Goal: Task Accomplishment & Management: Manage account settings

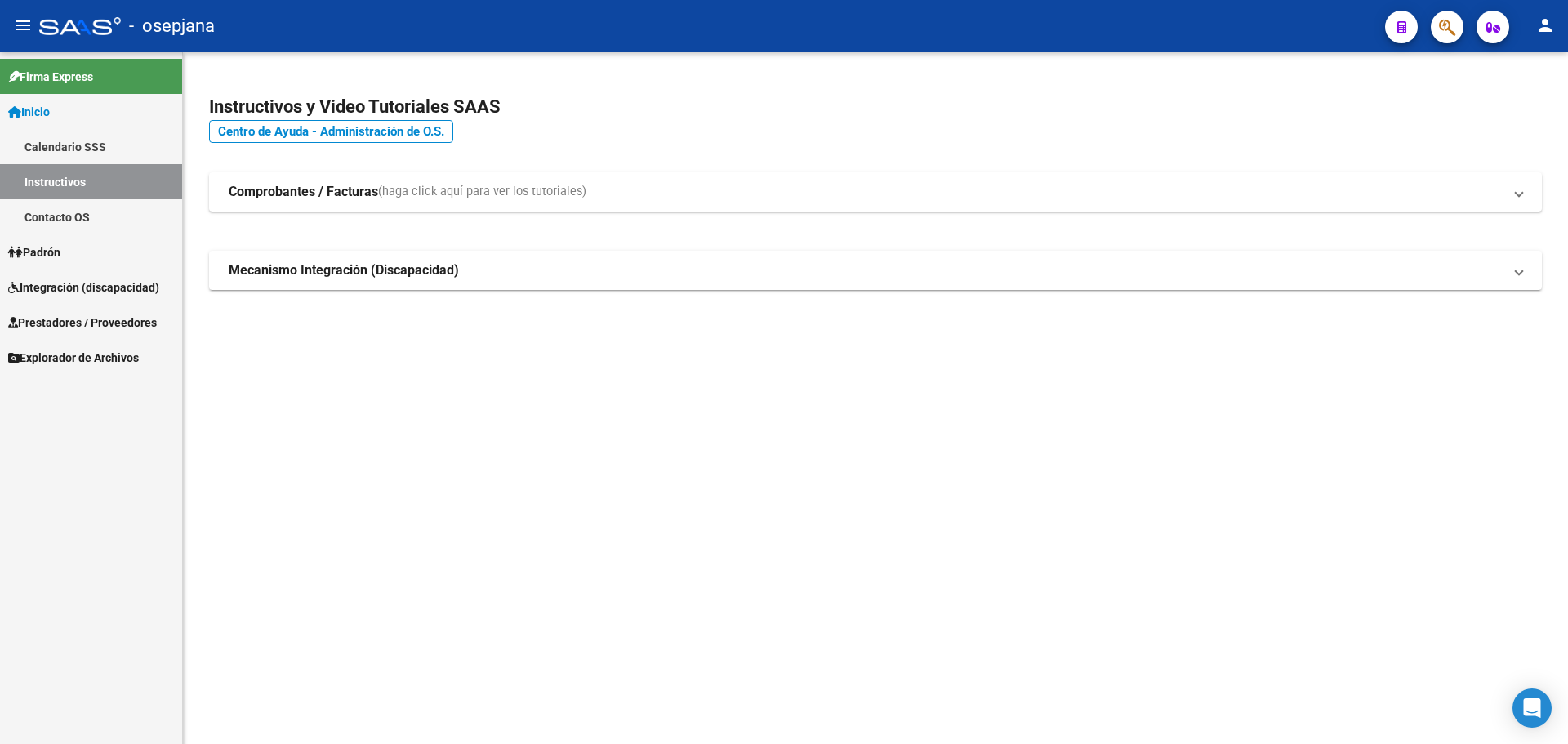
click at [61, 250] on span "Padrón" at bounding box center [34, 252] width 52 height 18
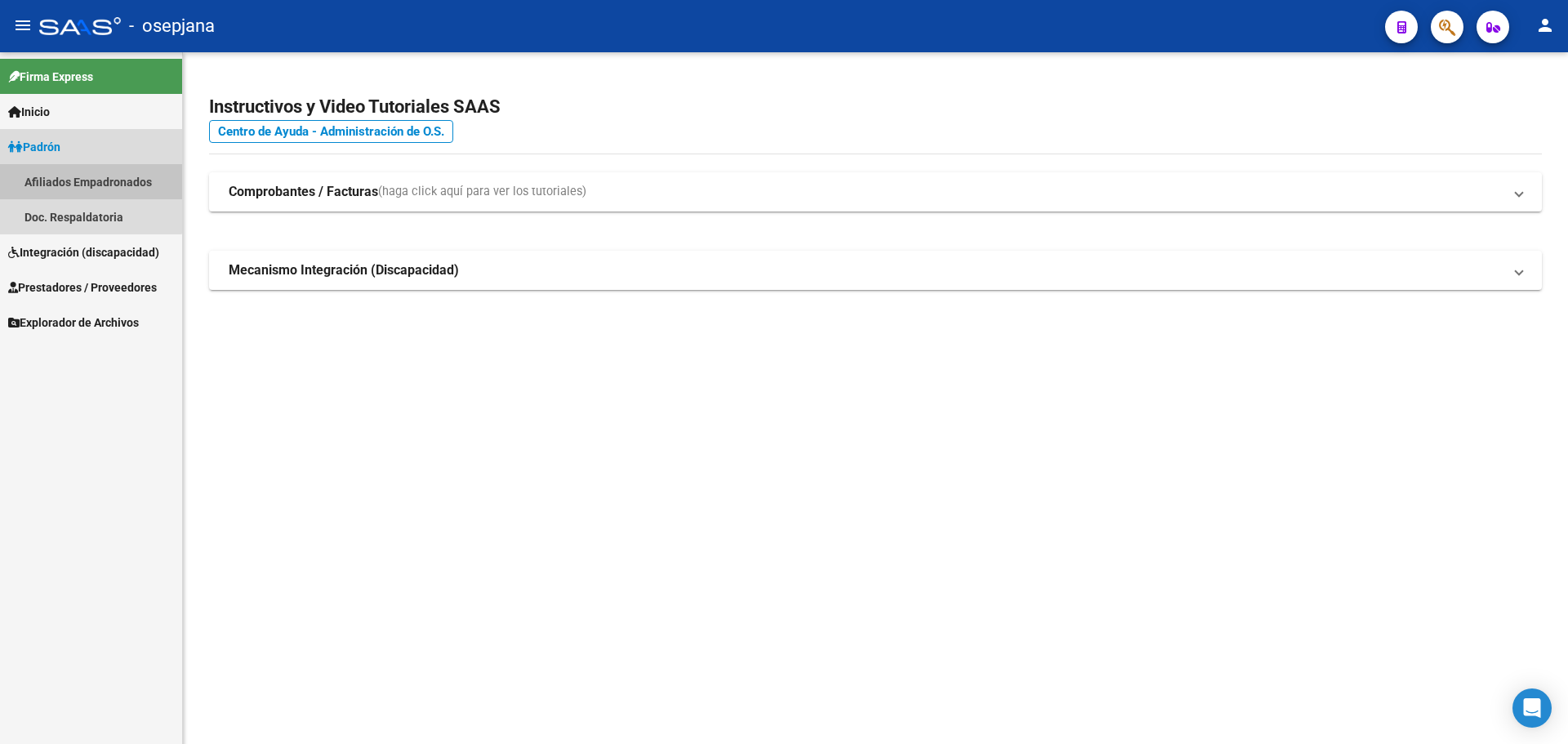
click at [67, 178] on link "Afiliados Empadronados" at bounding box center [91, 181] width 182 height 35
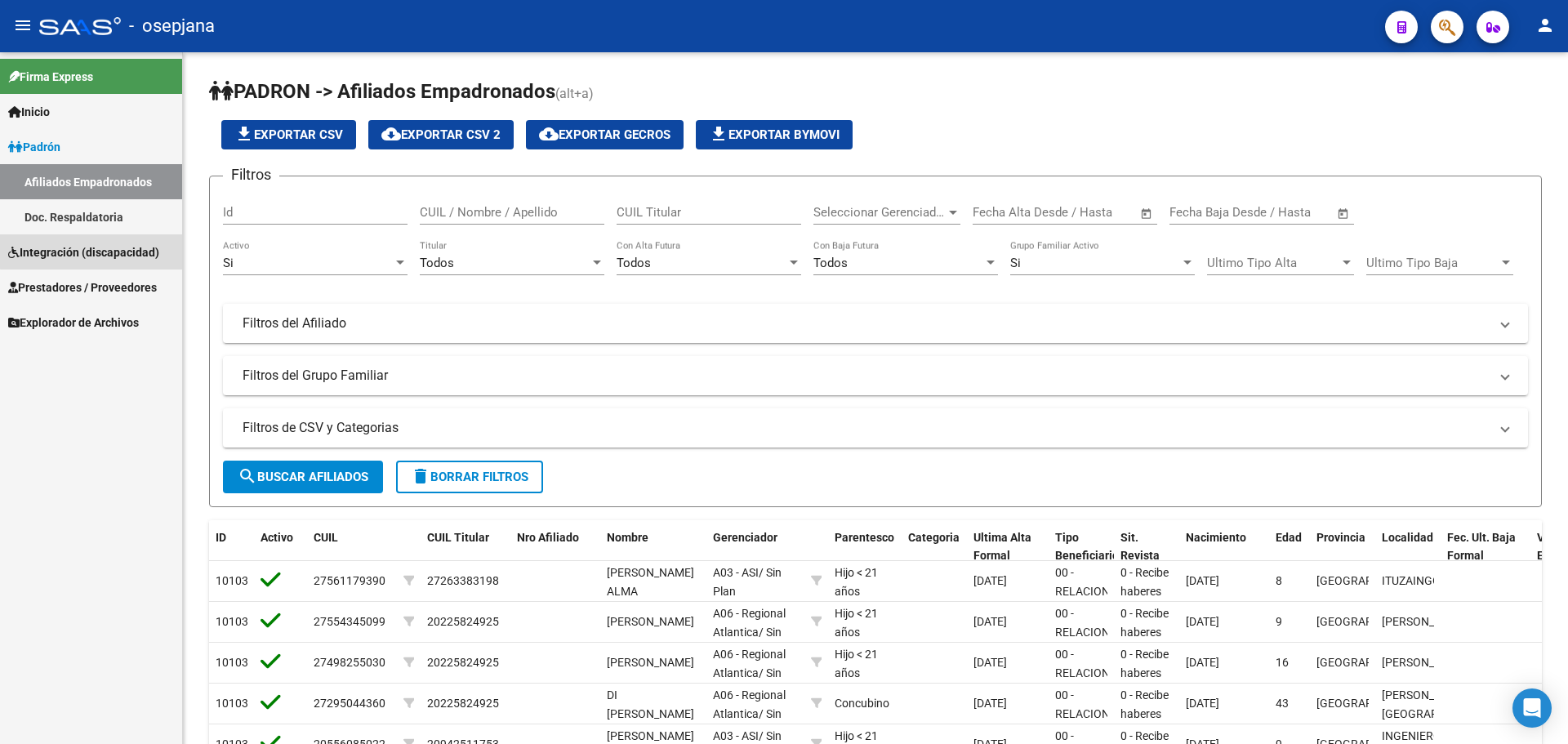
click at [94, 244] on span "Integración (discapacidad)" at bounding box center [83, 252] width 152 height 18
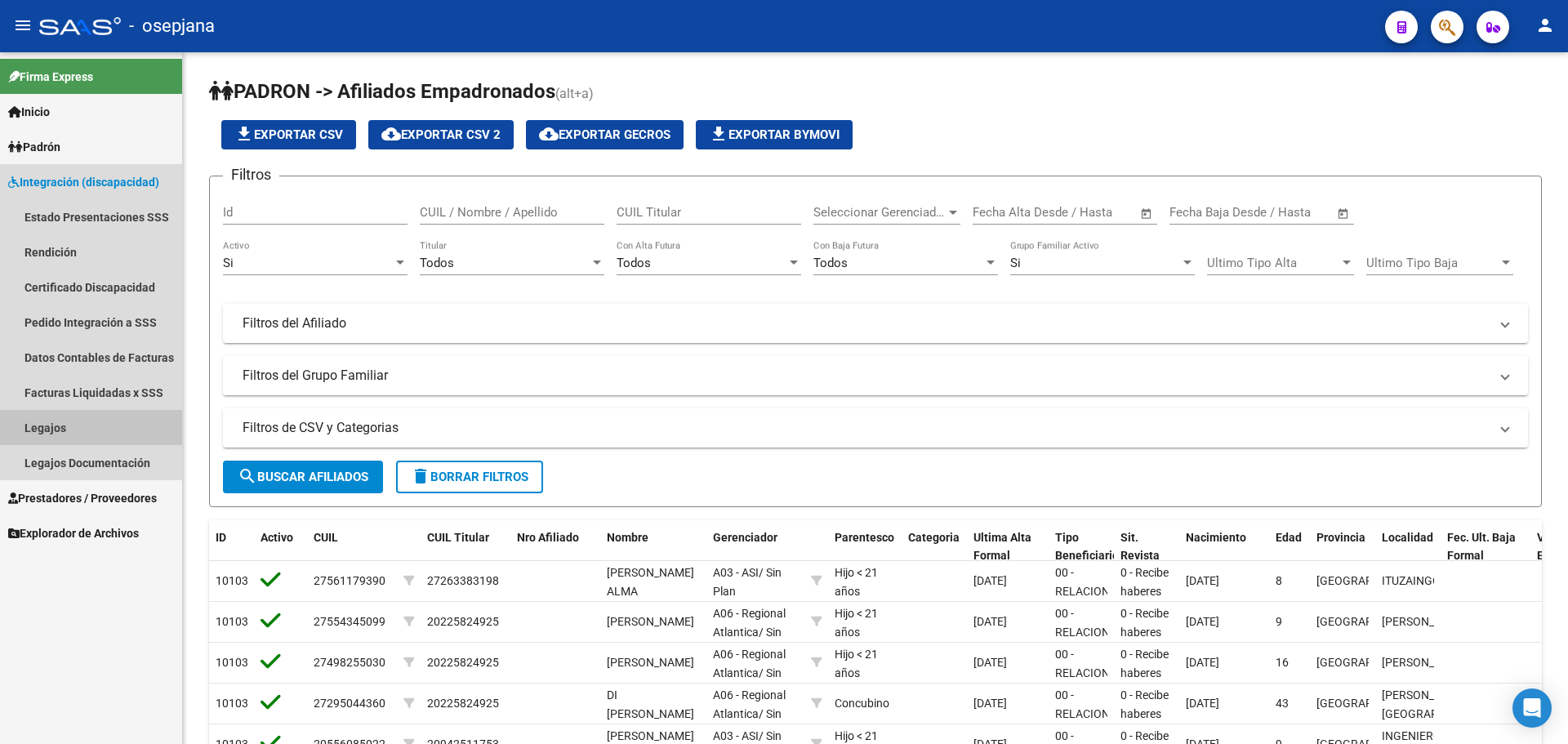
click at [54, 426] on link "Legajos" at bounding box center [91, 427] width 182 height 35
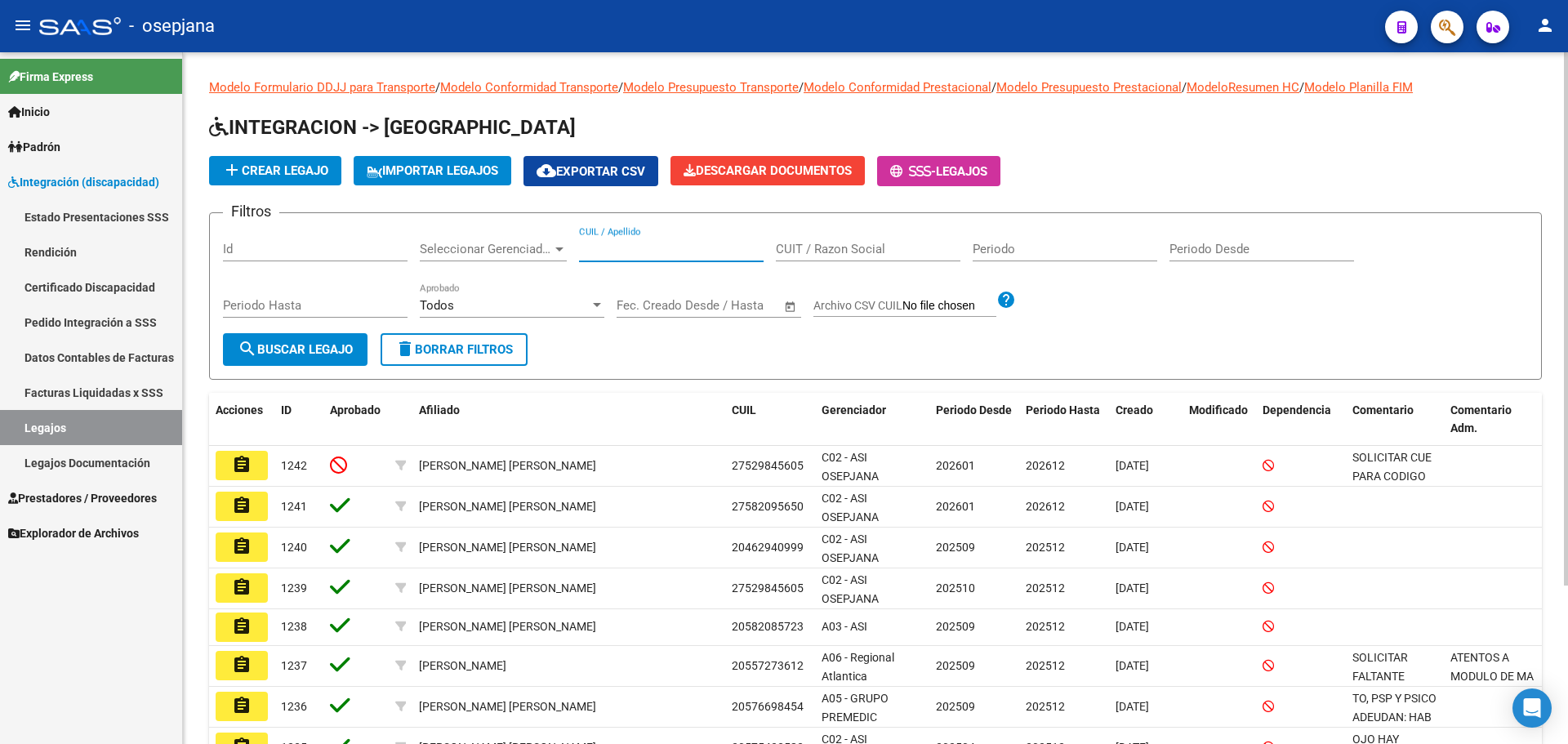
click at [612, 255] on input "CUIL / Apellido" at bounding box center [671, 248] width 184 height 14
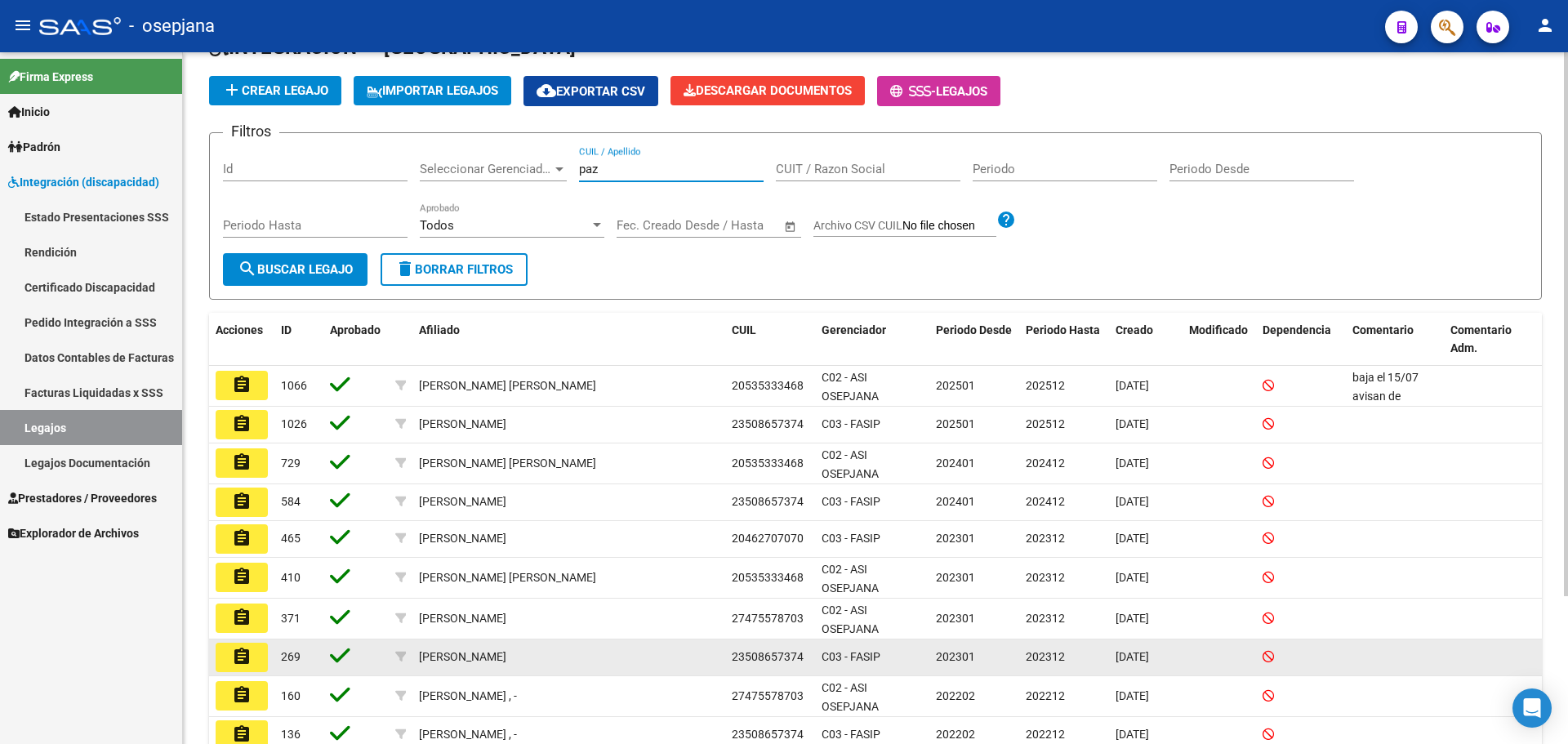
scroll to position [188, 0]
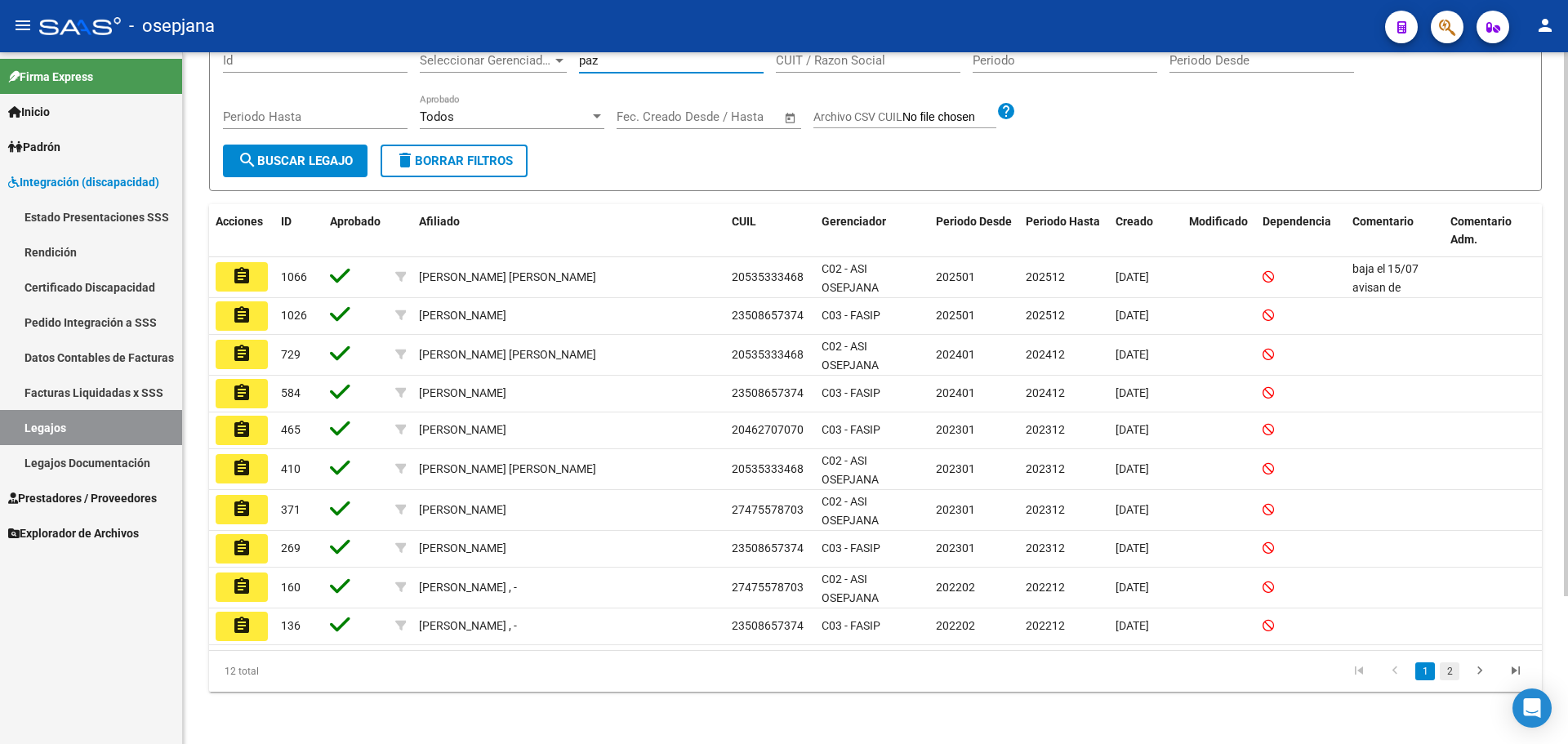
type input "paz"
click at [1451, 677] on link "2" at bounding box center [1450, 671] width 19 height 18
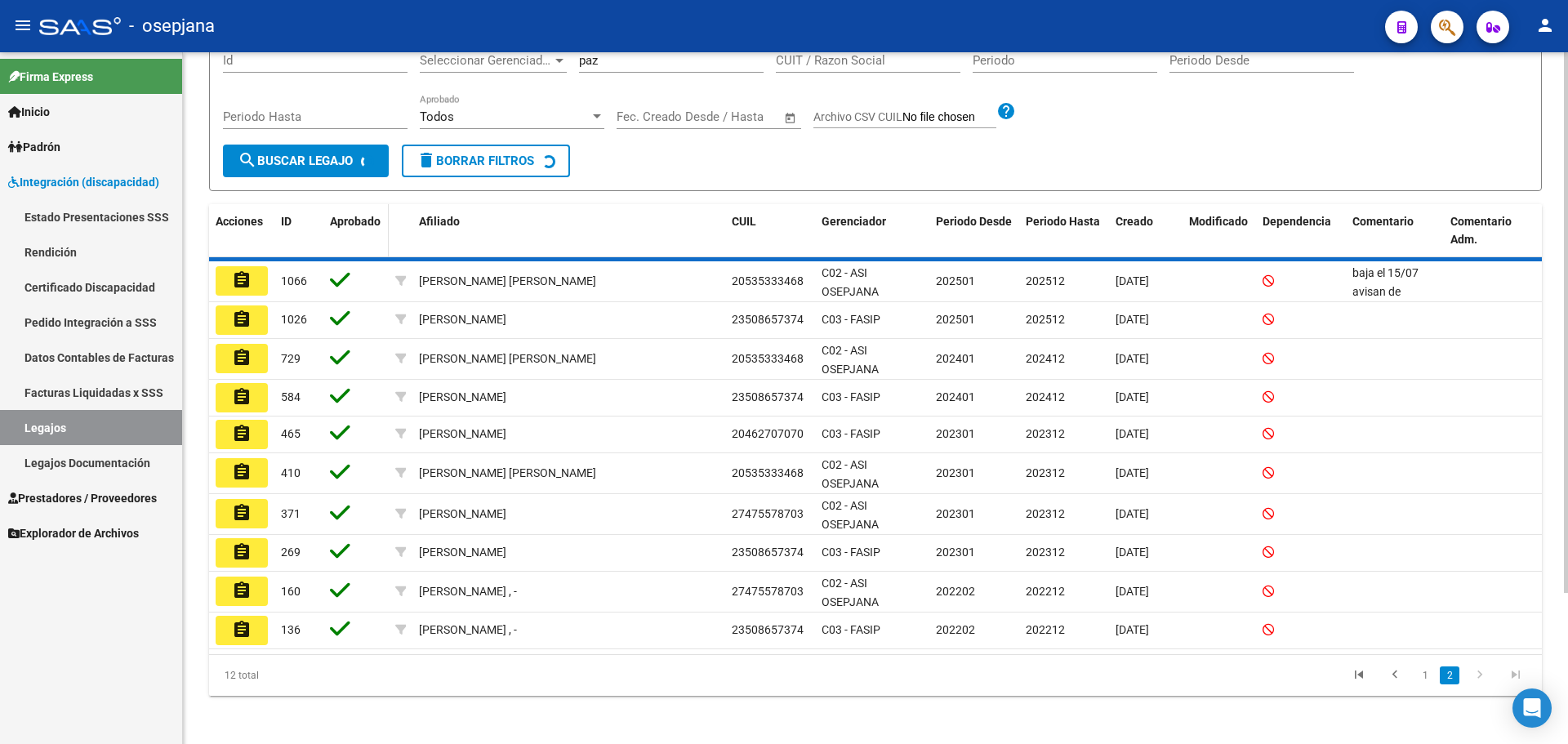
scroll to position [0, 0]
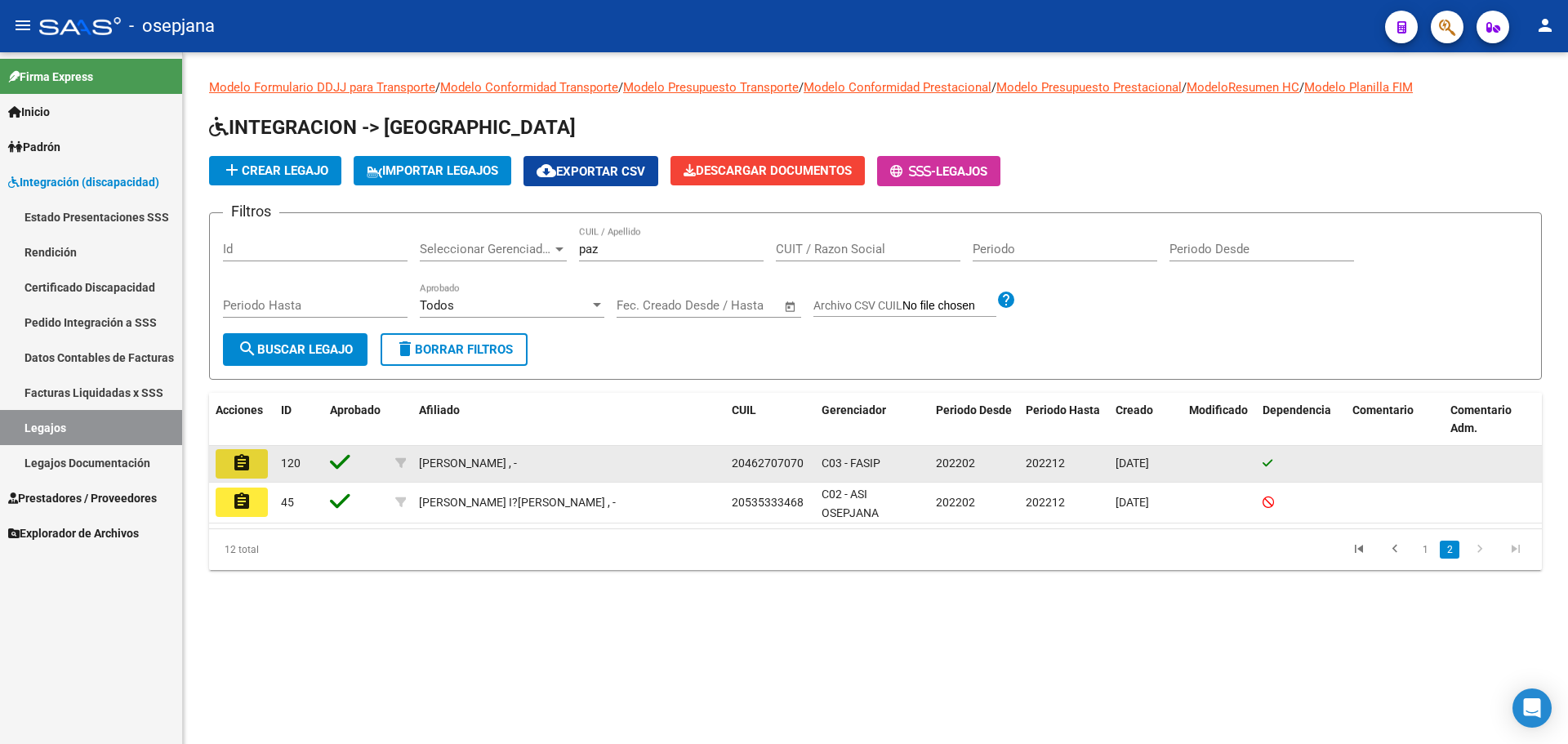
click at [252, 463] on button "assignment" at bounding box center [241, 463] width 52 height 29
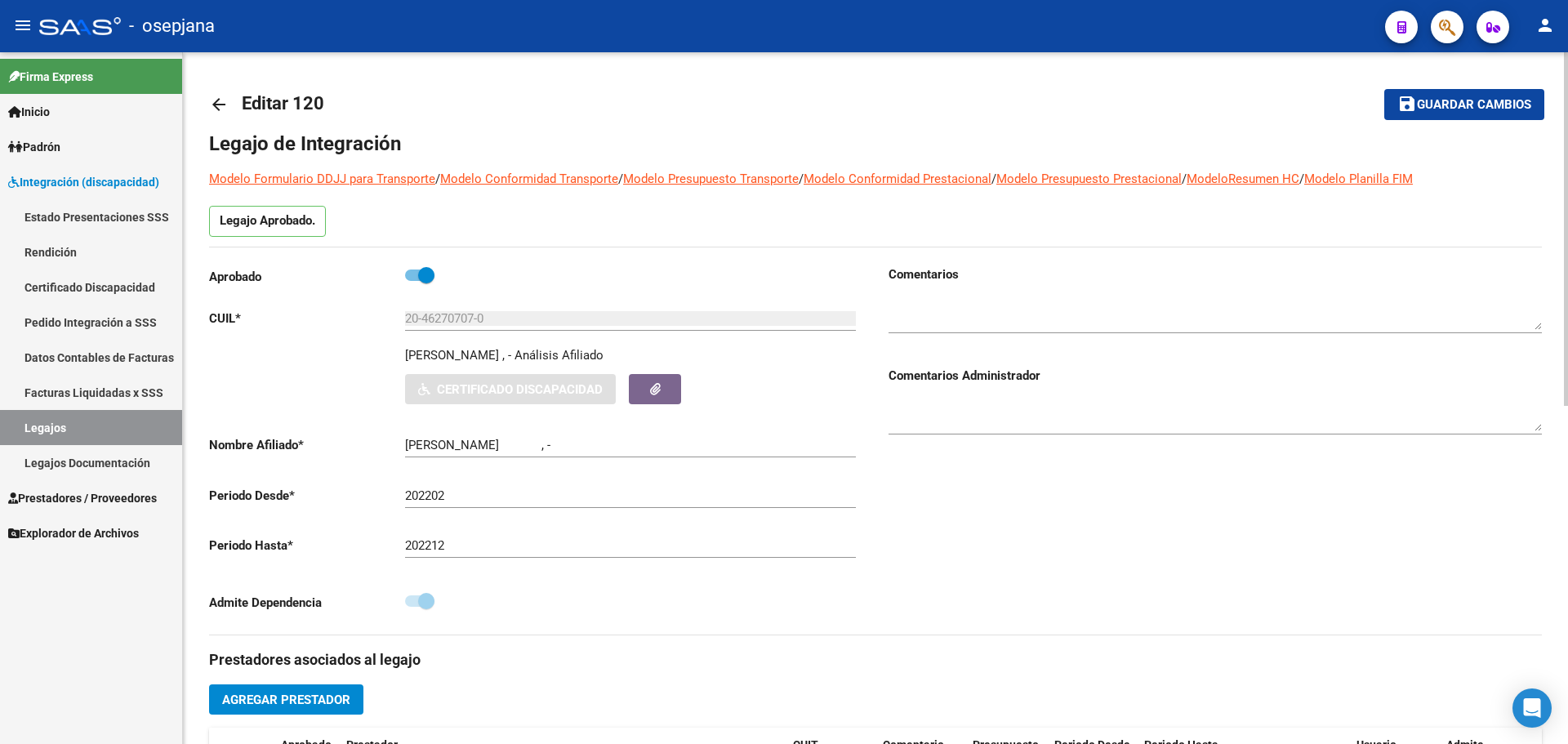
type input "[PERSON_NAME]"
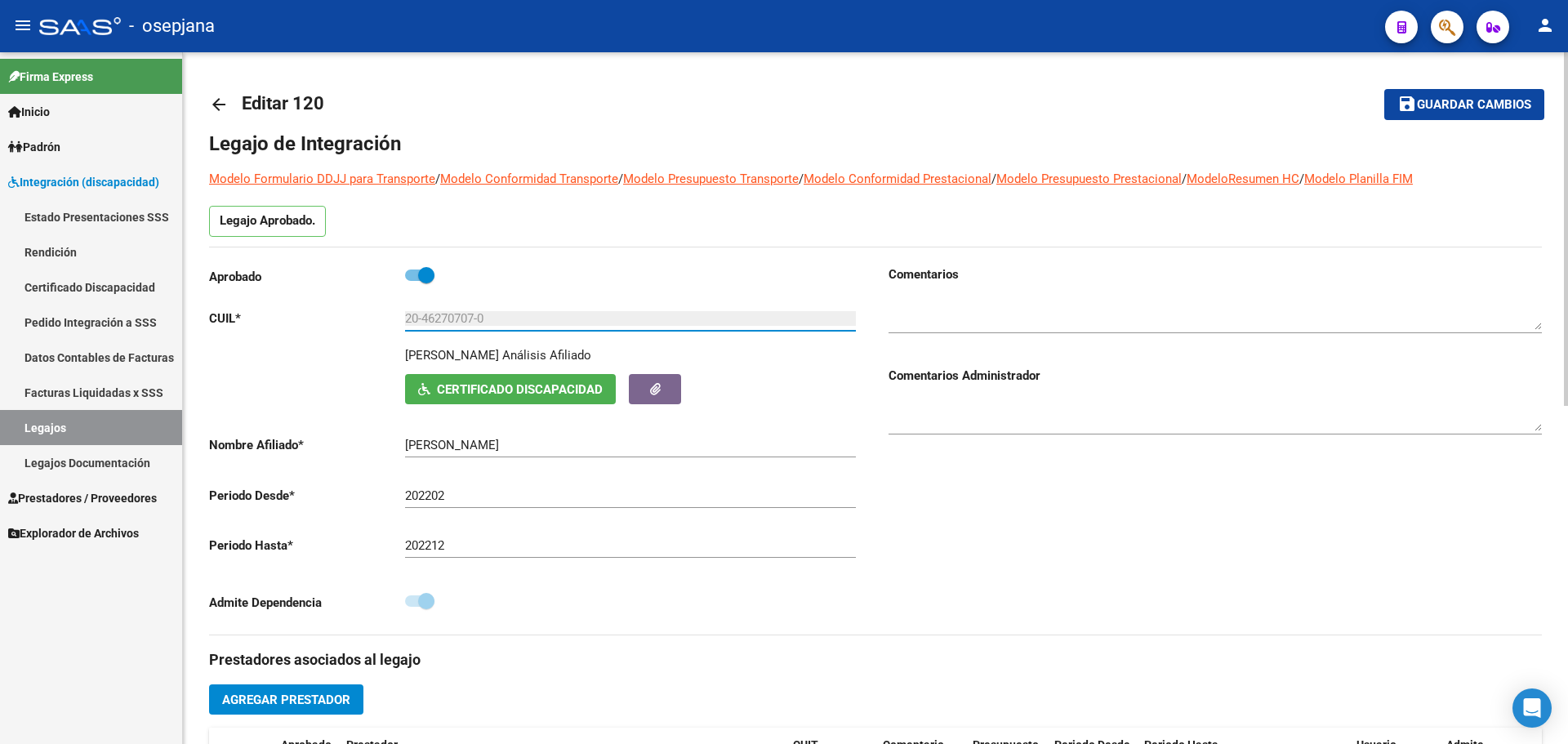
drag, startPoint x: 507, startPoint y: 320, endPoint x: 395, endPoint y: 322, distance: 112.0
click at [395, 322] on app-form-text-field "CUIL * 20-46270707-0 Ingresar CUIL" at bounding box center [533, 317] width 647 height 14
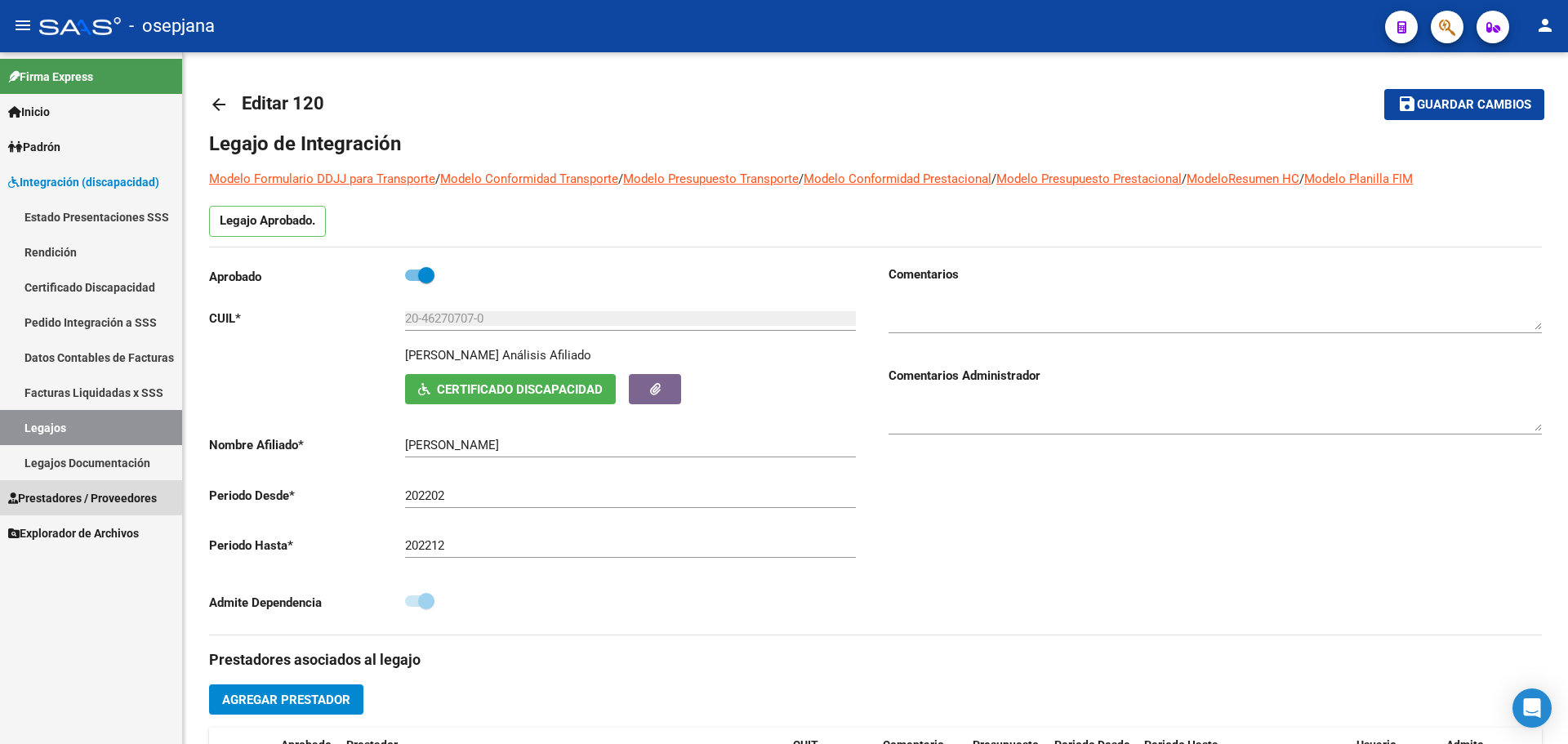
click at [79, 494] on span "Prestadores / Proveedores" at bounding box center [82, 498] width 149 height 18
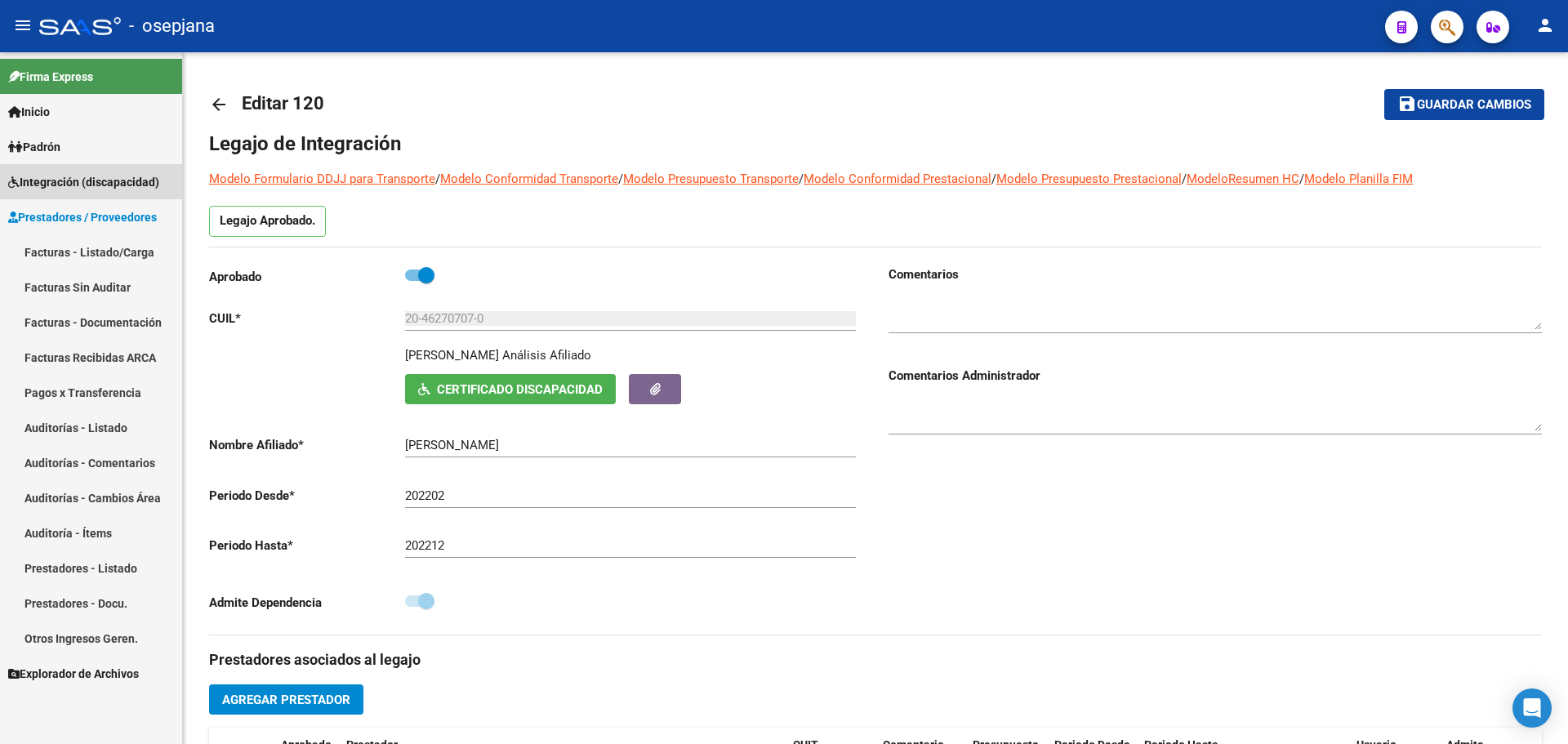
click at [70, 170] on link "Integración (discapacidad)" at bounding box center [91, 181] width 182 height 35
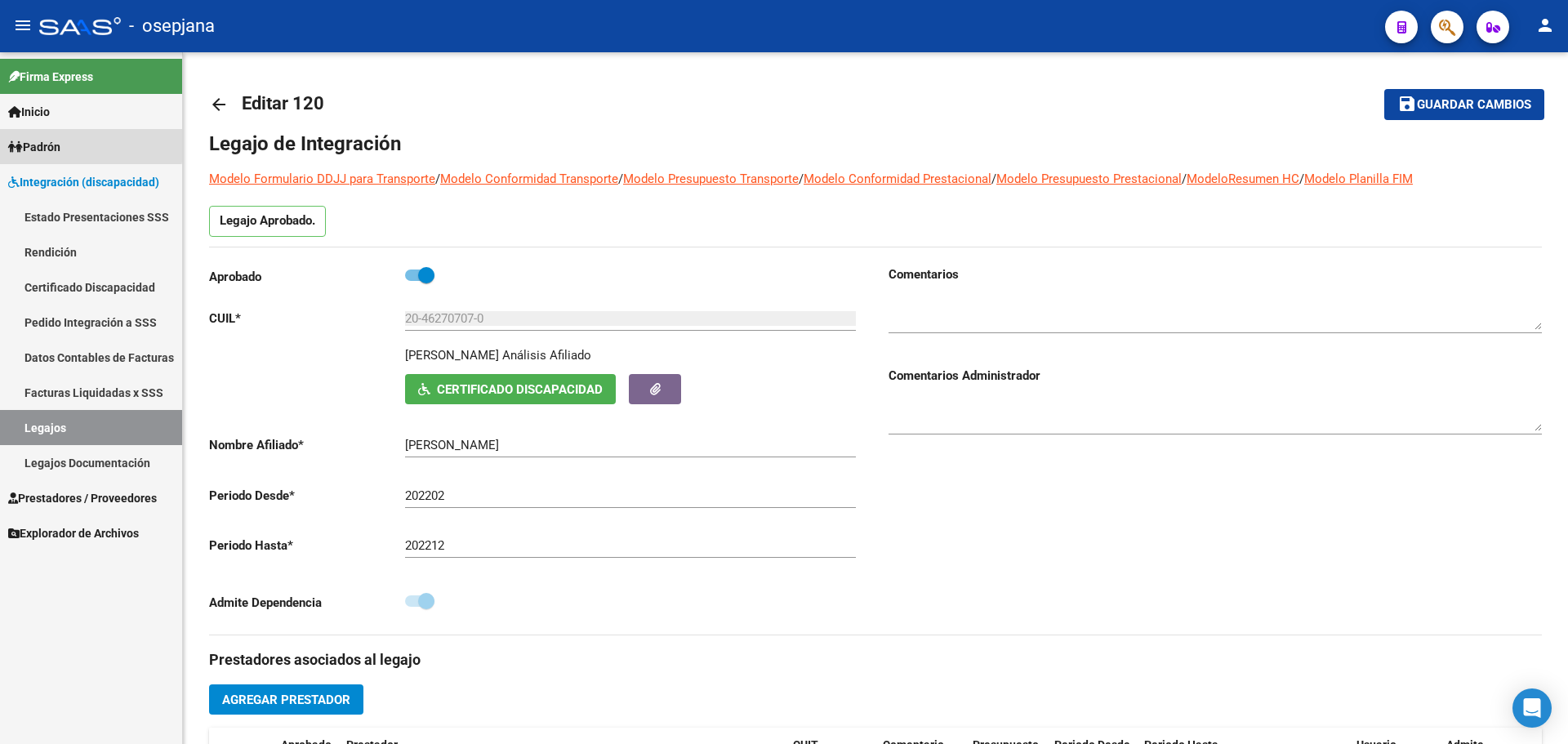
click at [54, 138] on span "Padrón" at bounding box center [34, 147] width 52 height 18
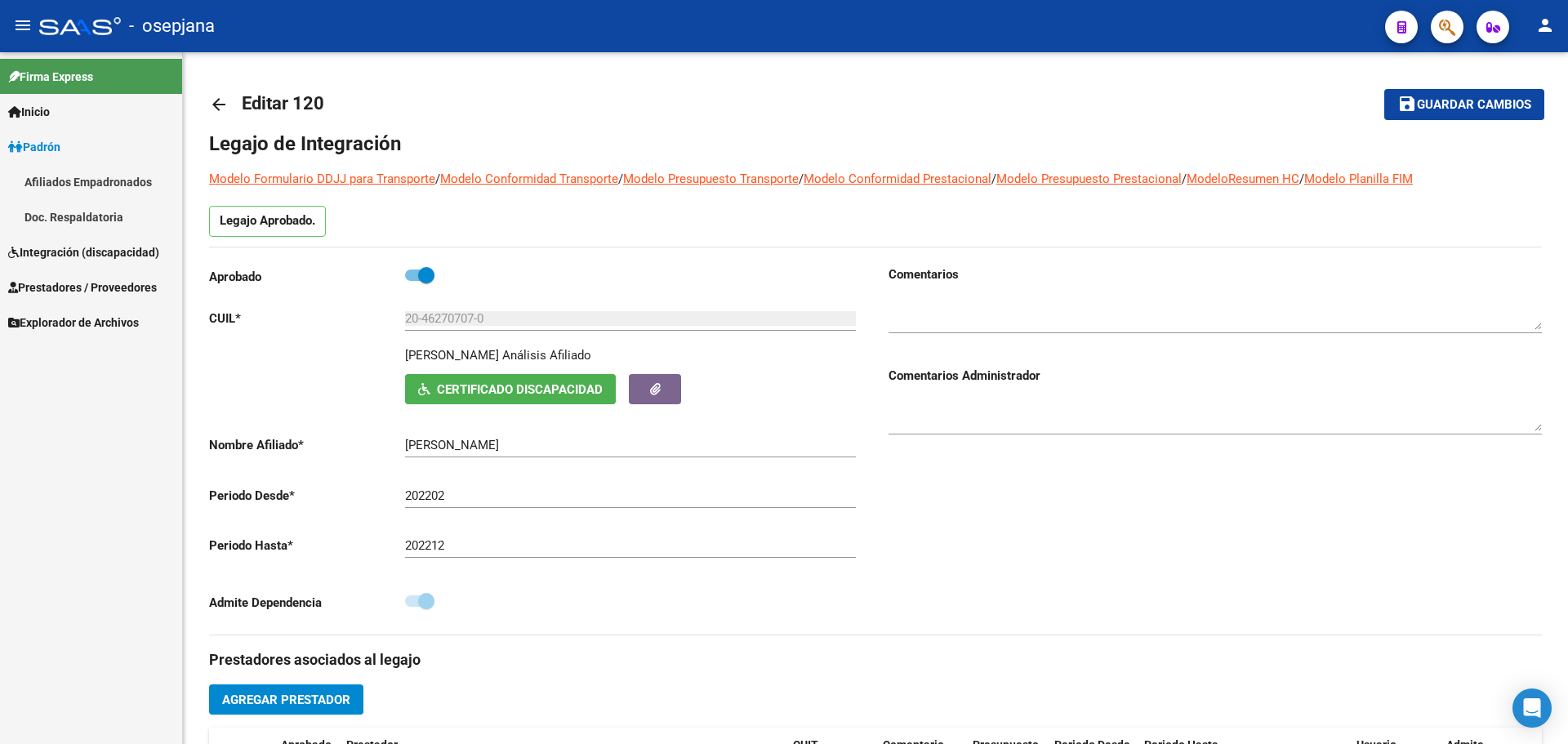
click at [61, 138] on span "Padrón" at bounding box center [34, 147] width 52 height 18
click at [61, 139] on span "Padrón" at bounding box center [34, 147] width 52 height 18
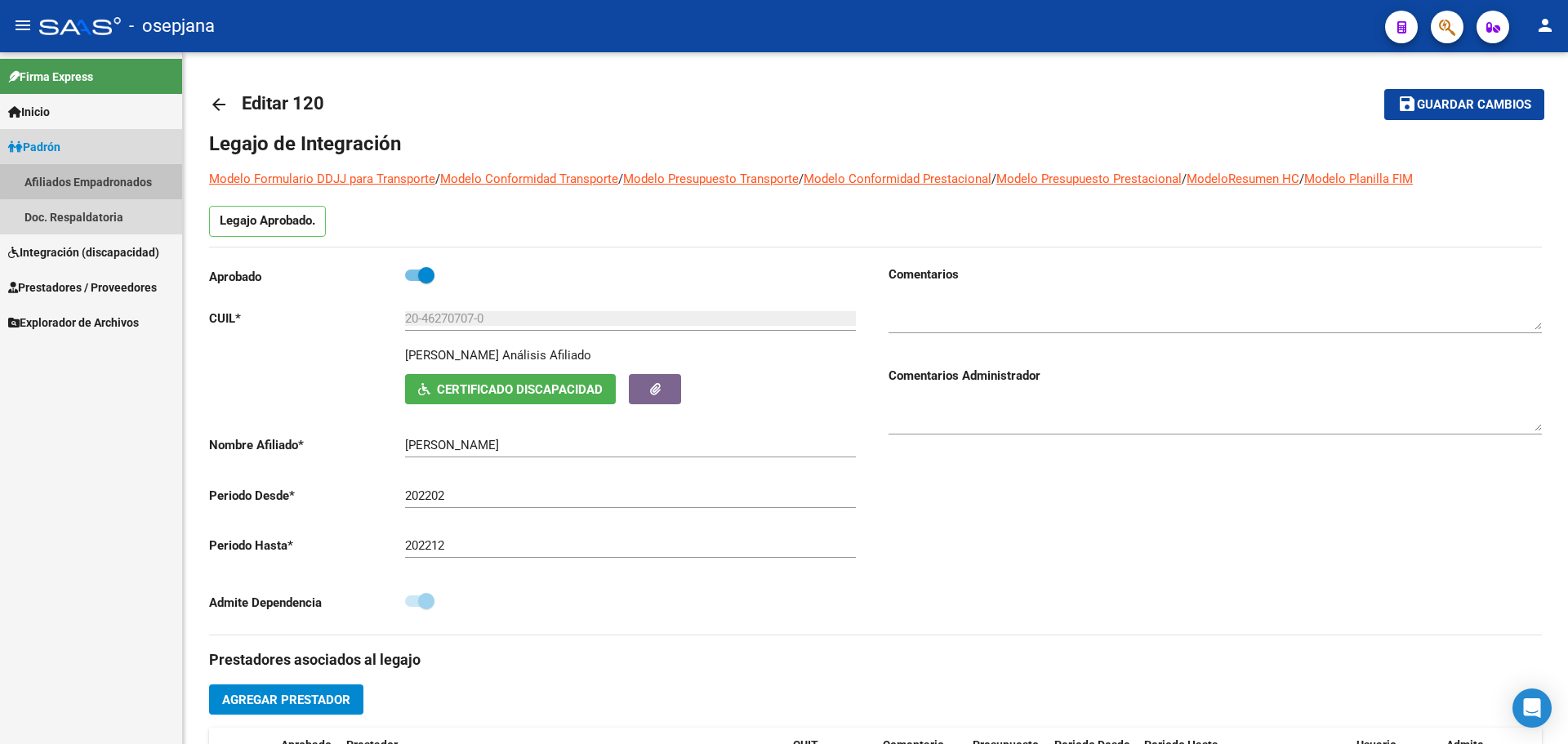
click at [98, 178] on link "Afiliados Empadronados" at bounding box center [91, 181] width 182 height 35
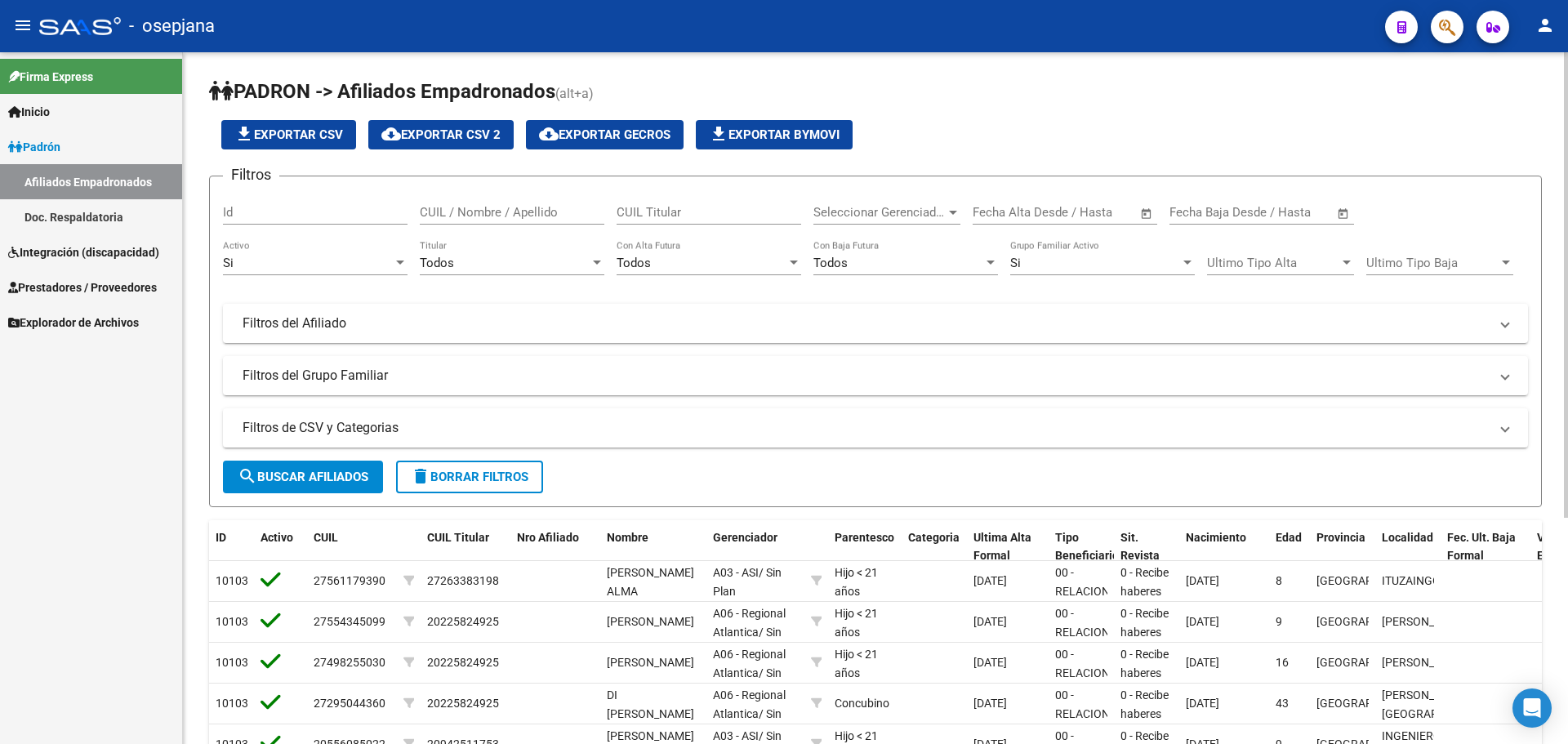
drag, startPoint x: 540, startPoint y: 202, endPoint x: 467, endPoint y: 211, distance: 73.6
paste input "2046270707-0"
click at [494, 209] on input "2046270707-0" at bounding box center [512, 211] width 184 height 14
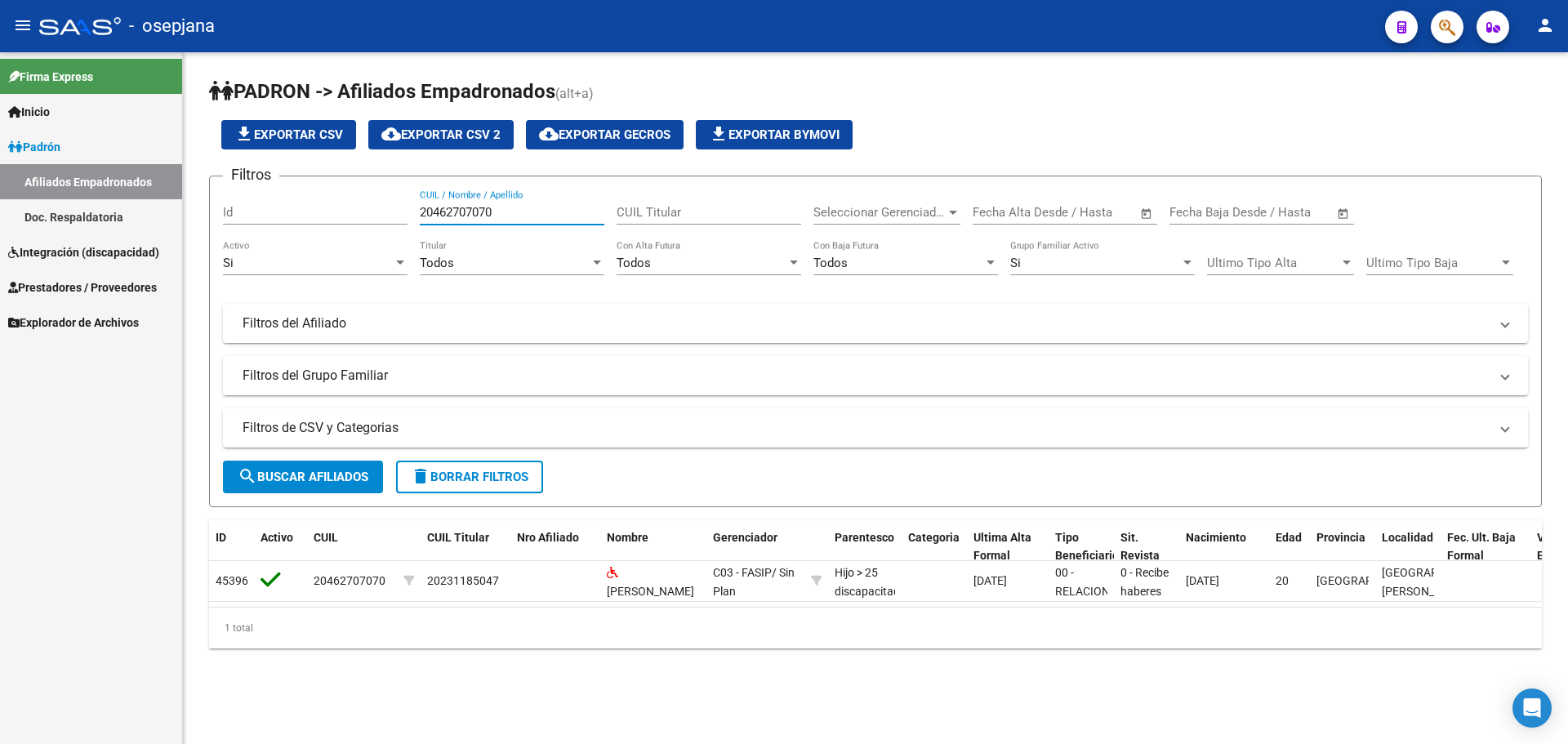
type input "20462707070"
click at [69, 257] on span "Integración (discapacidad)" at bounding box center [83, 252] width 152 height 18
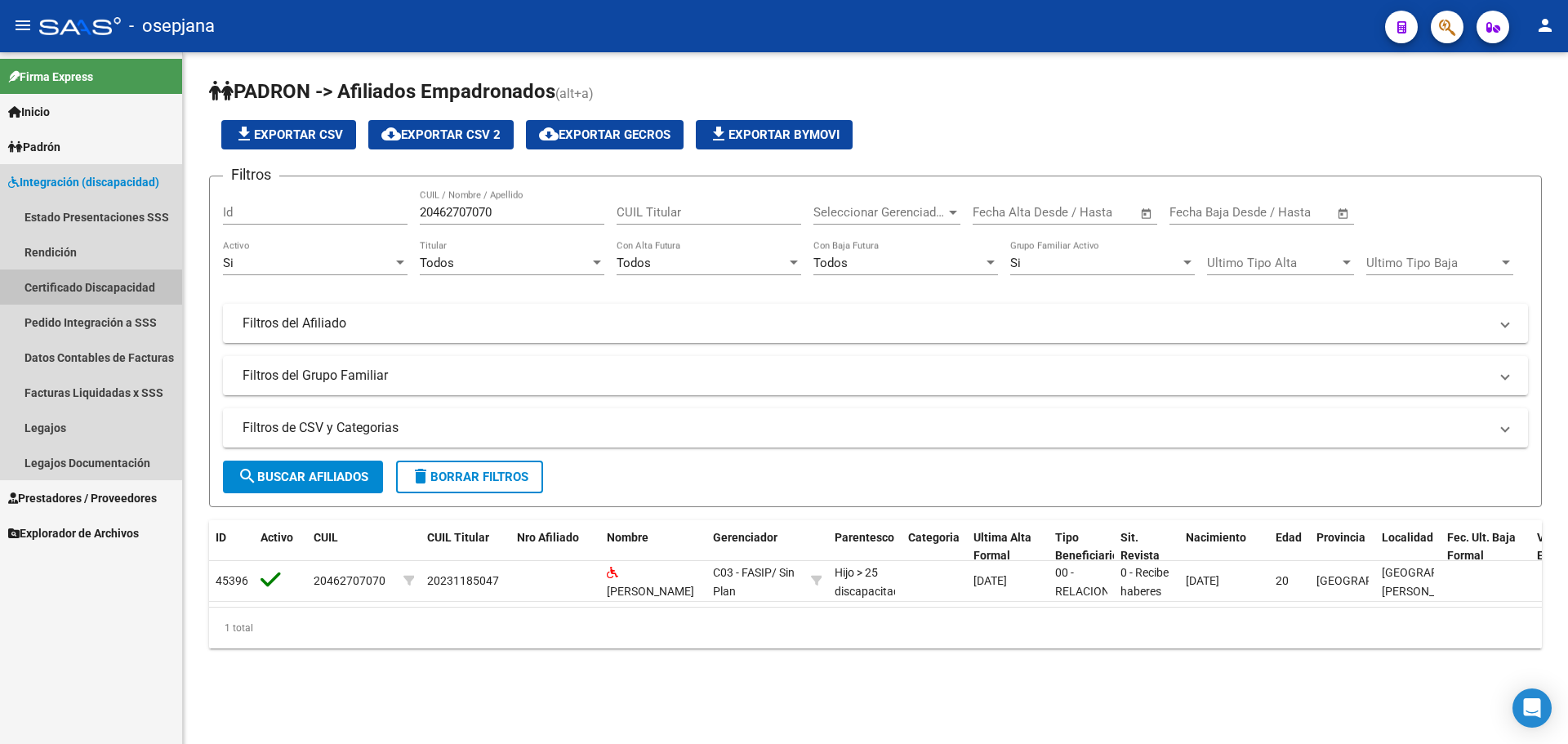
drag, startPoint x: 81, startPoint y: 284, endPoint x: 197, endPoint y: 284, distance: 116.0
click at [82, 284] on link "Certificado Discapacidad" at bounding box center [91, 287] width 182 height 35
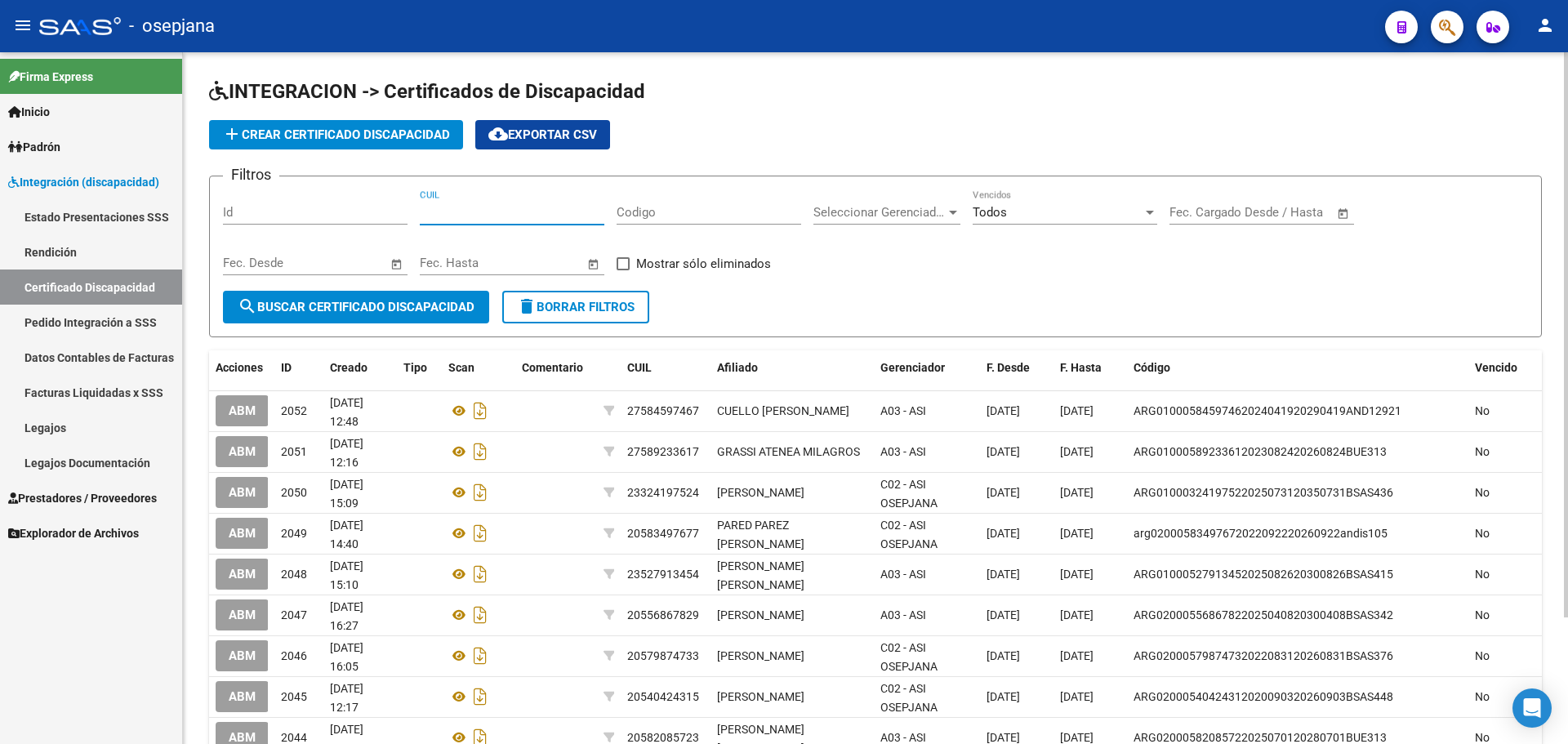
paste input "20-46270707-0"
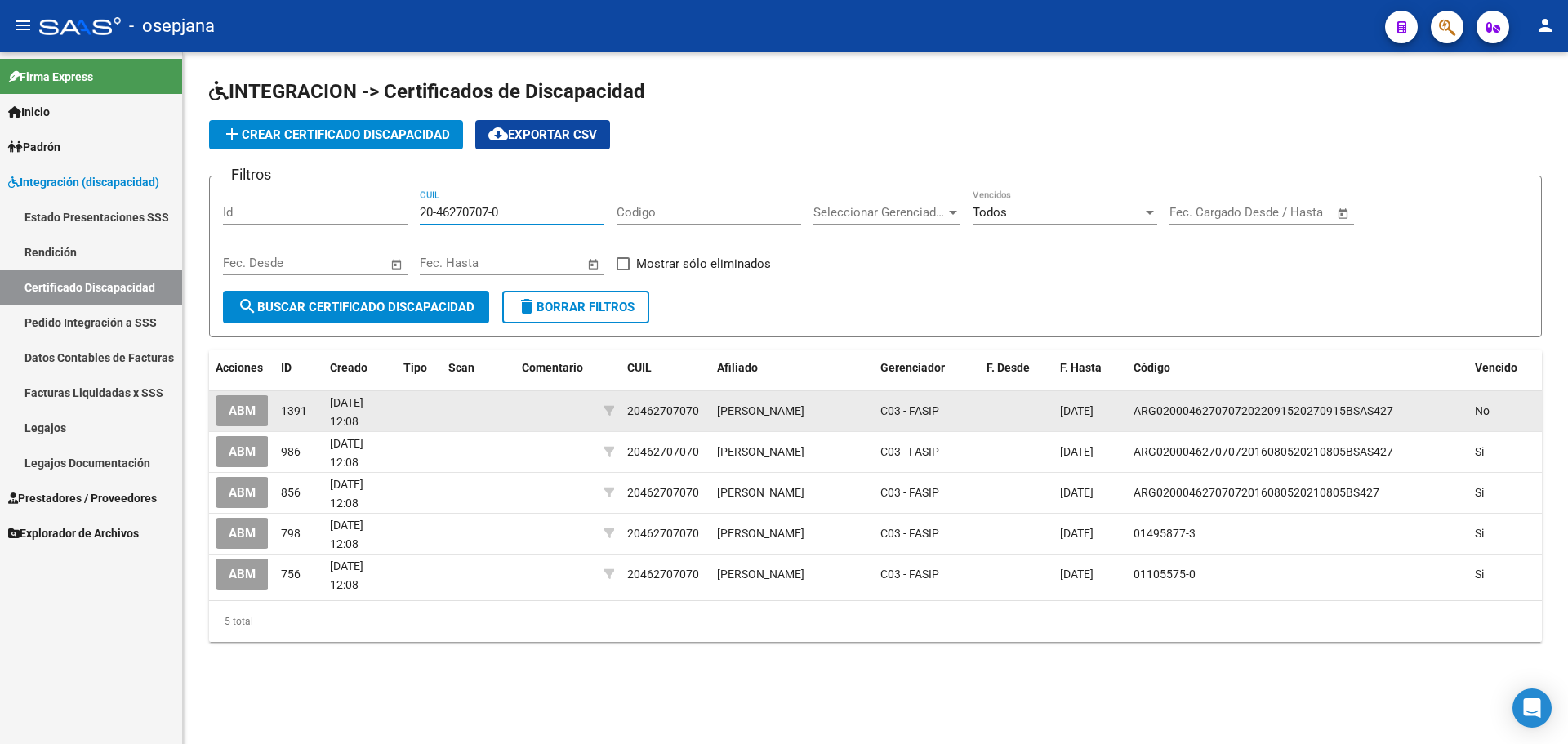
type input "20-46270707-0"
click at [239, 409] on span "ABM" at bounding box center [242, 411] width 27 height 14
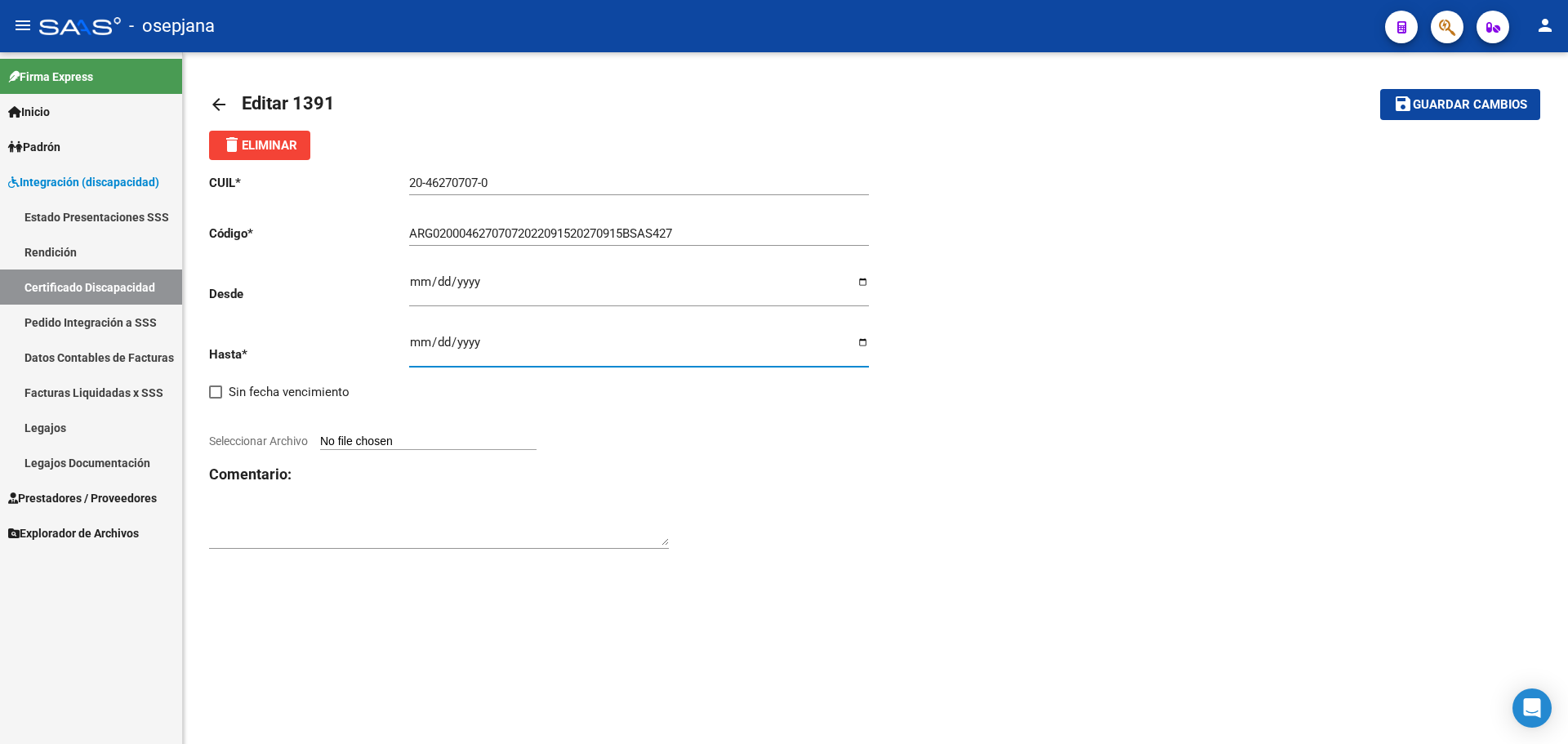
drag, startPoint x: 501, startPoint y: 341, endPoint x: 424, endPoint y: 344, distance: 77.1
click at [424, 344] on input "[DATE]" at bounding box center [639, 348] width 460 height 26
click at [70, 147] on link "Padrón" at bounding box center [91, 147] width 182 height 35
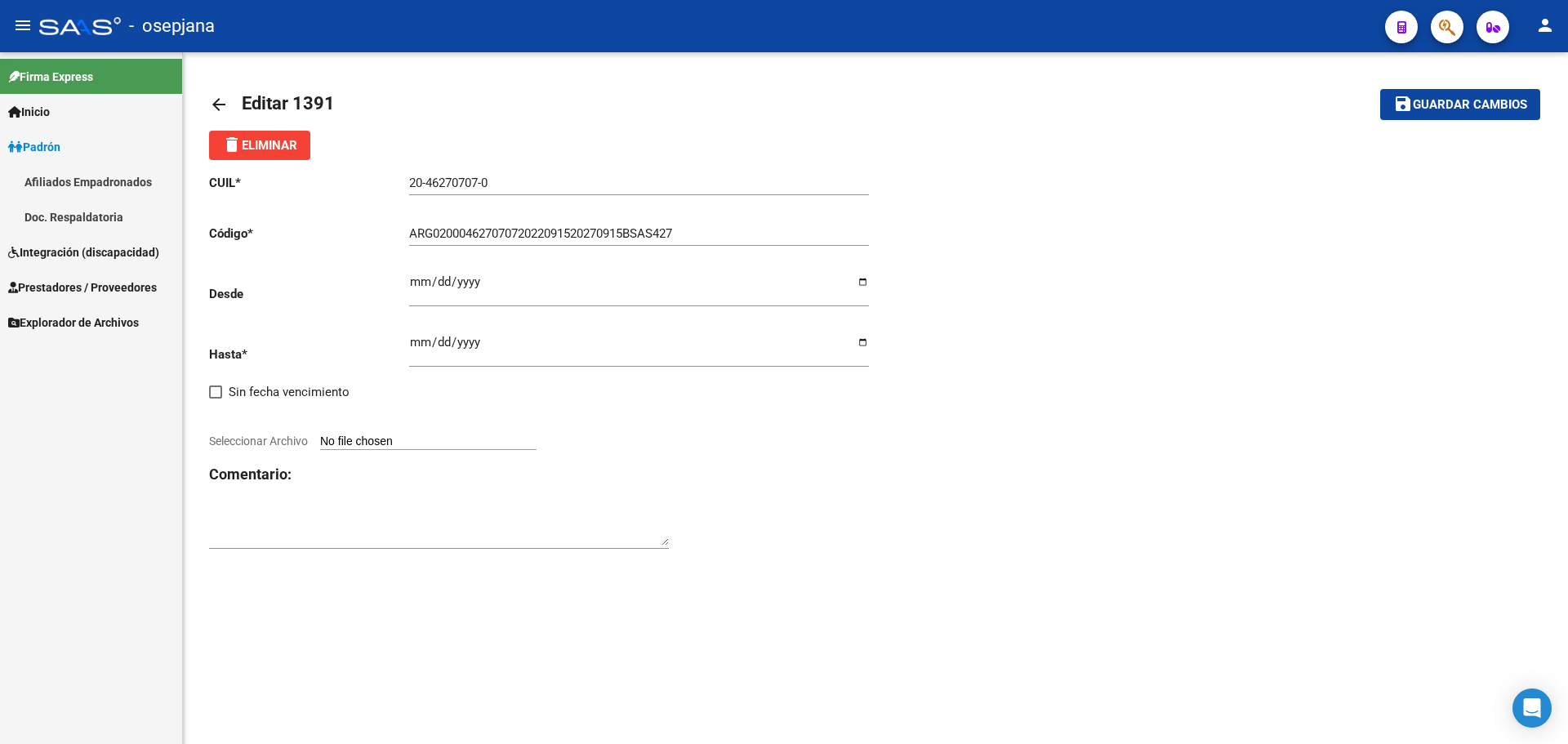
click at [67, 183] on link "Afiliados Empadronados" at bounding box center [91, 181] width 182 height 35
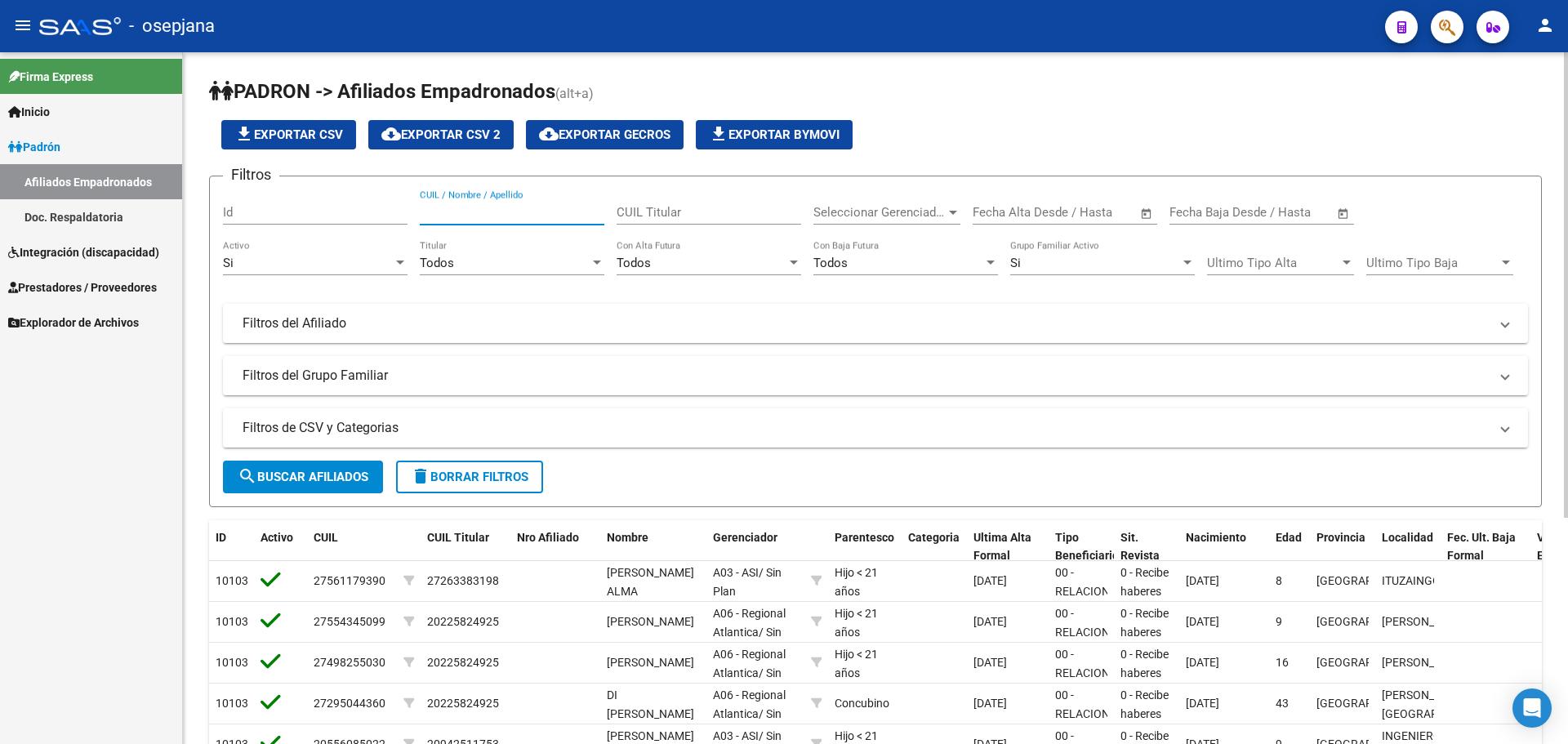
paste input "2056333079-2"
click at [496, 212] on input "2056333079-2" at bounding box center [512, 211] width 184 height 14
click at [492, 212] on input "2056333079-2" at bounding box center [512, 211] width 184 height 14
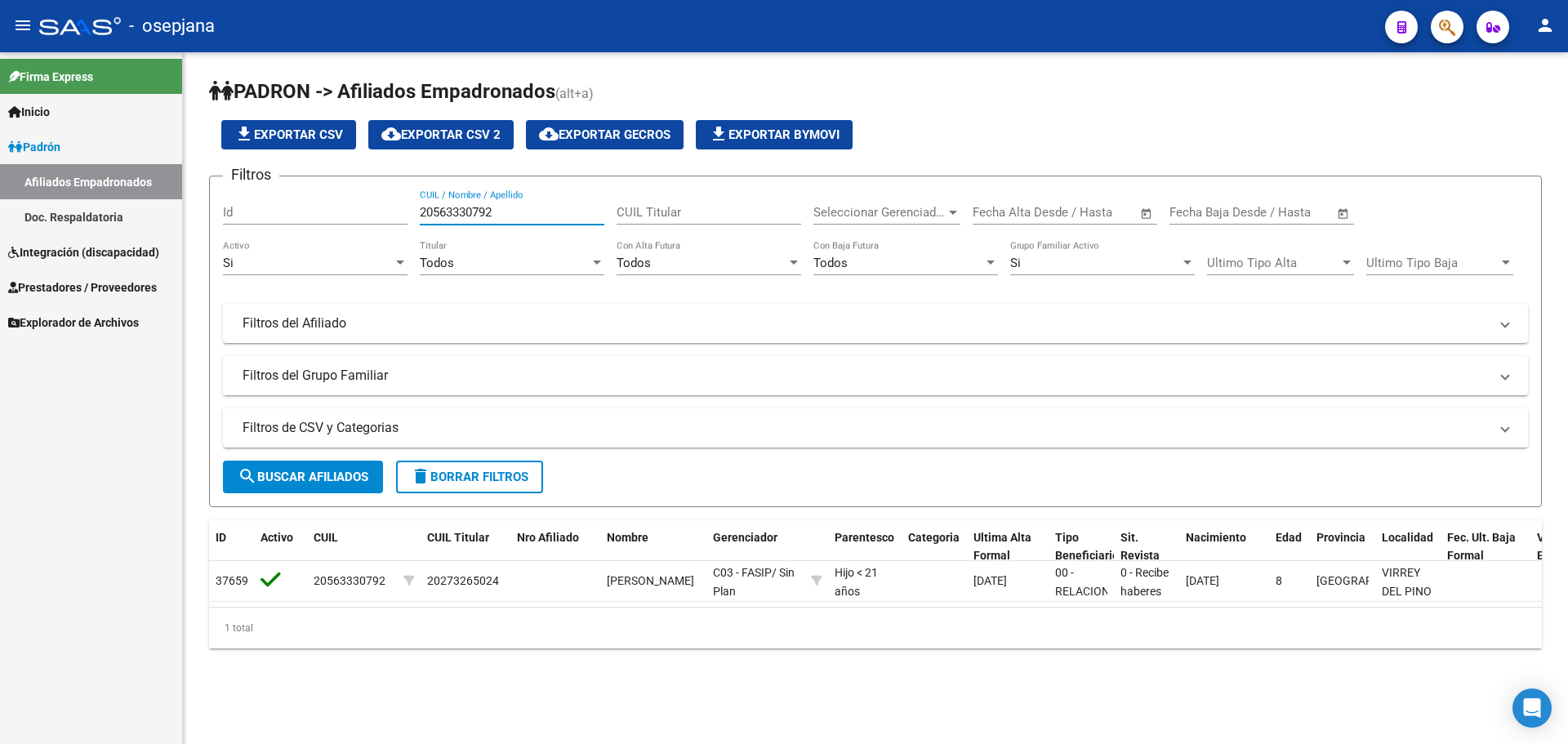
type input "20563330792"
click at [70, 247] on span "Integración (discapacidad)" at bounding box center [83, 252] width 152 height 18
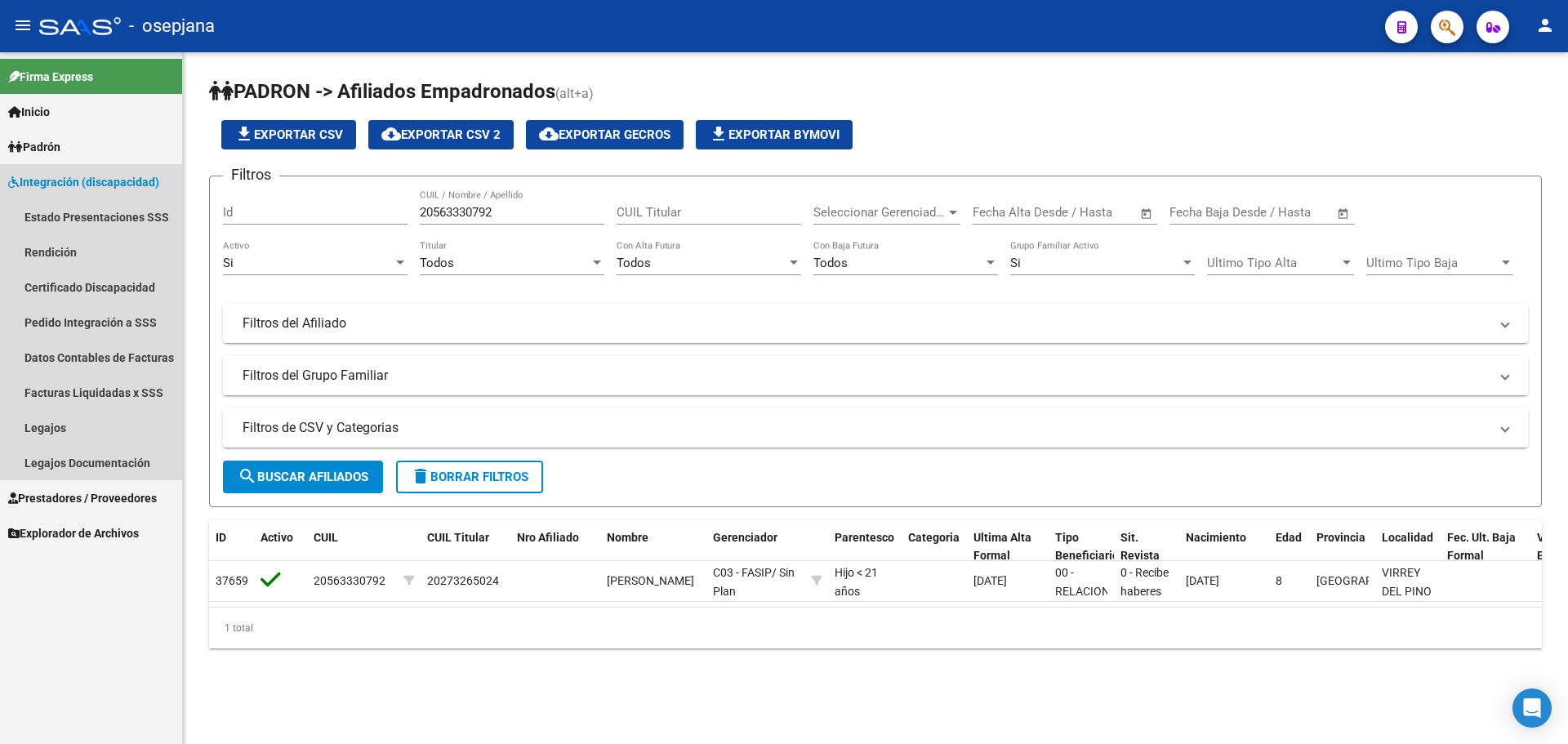
click at [85, 188] on span "Integración (discapacidad)" at bounding box center [83, 181] width 152 height 18
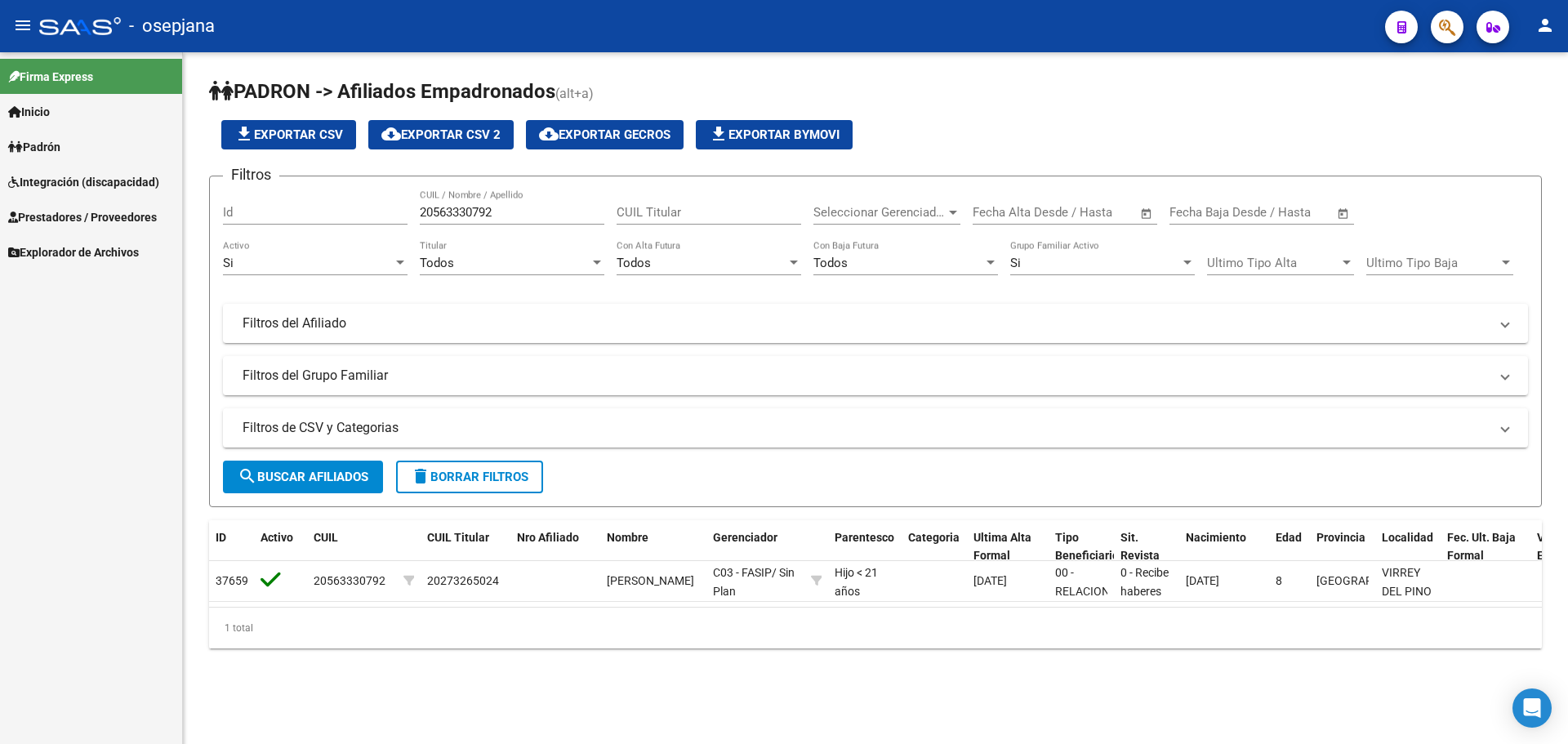
click at [92, 178] on span "Integración (discapacidad)" at bounding box center [83, 181] width 152 height 18
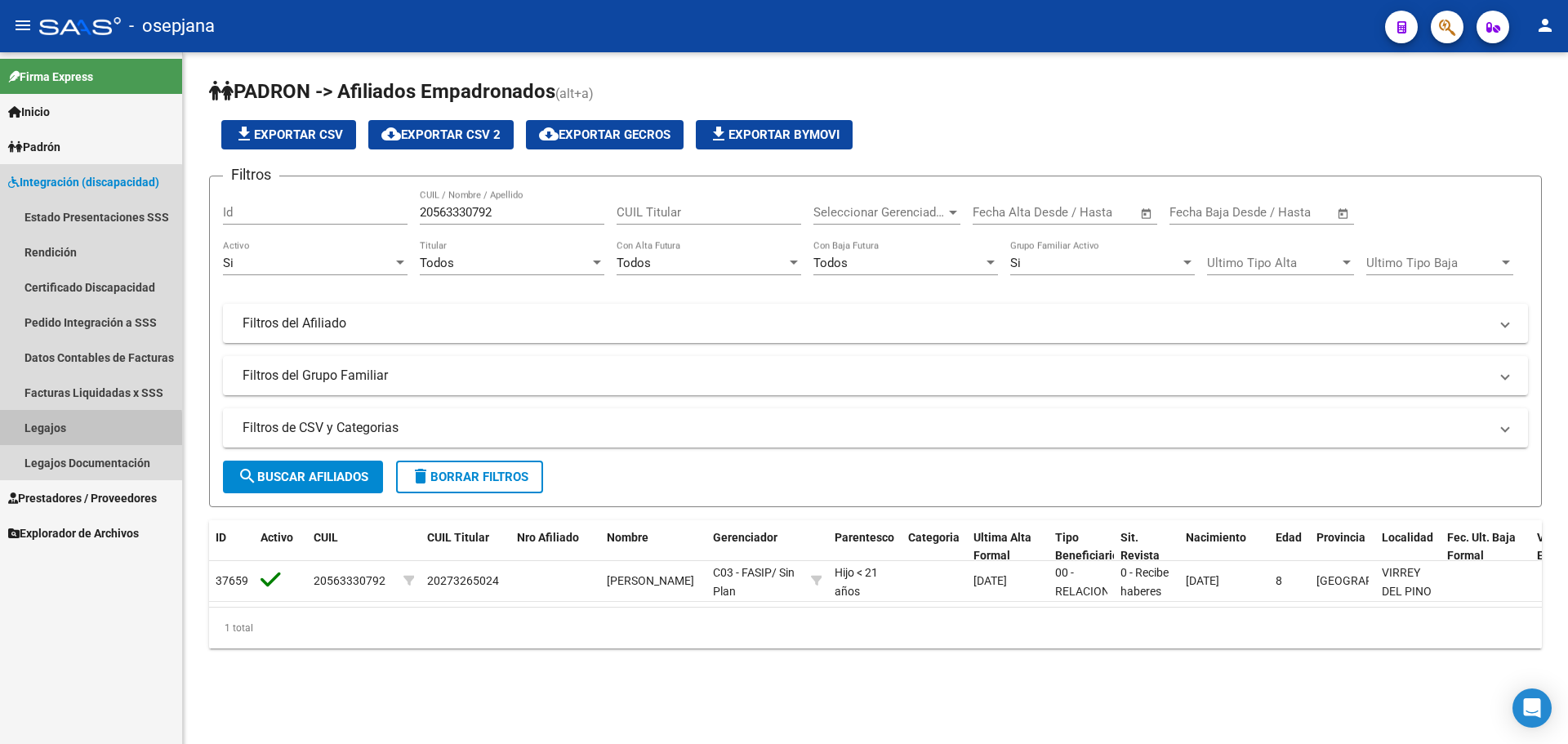
click at [62, 432] on link "Legajos" at bounding box center [91, 427] width 182 height 35
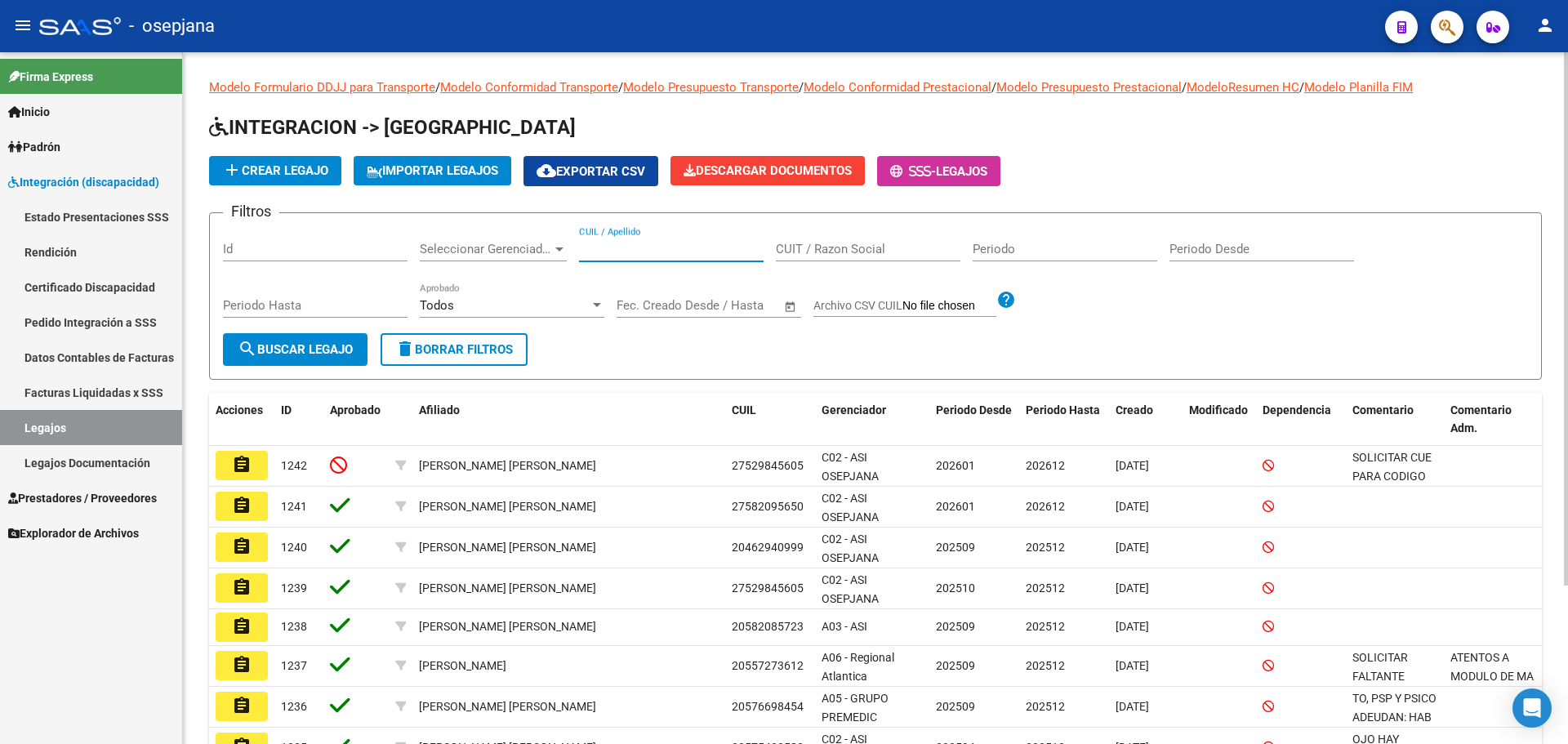
drag, startPoint x: 624, startPoint y: 239, endPoint x: 618, endPoint y: 250, distance: 12.5
paste input "20-56333079-2"
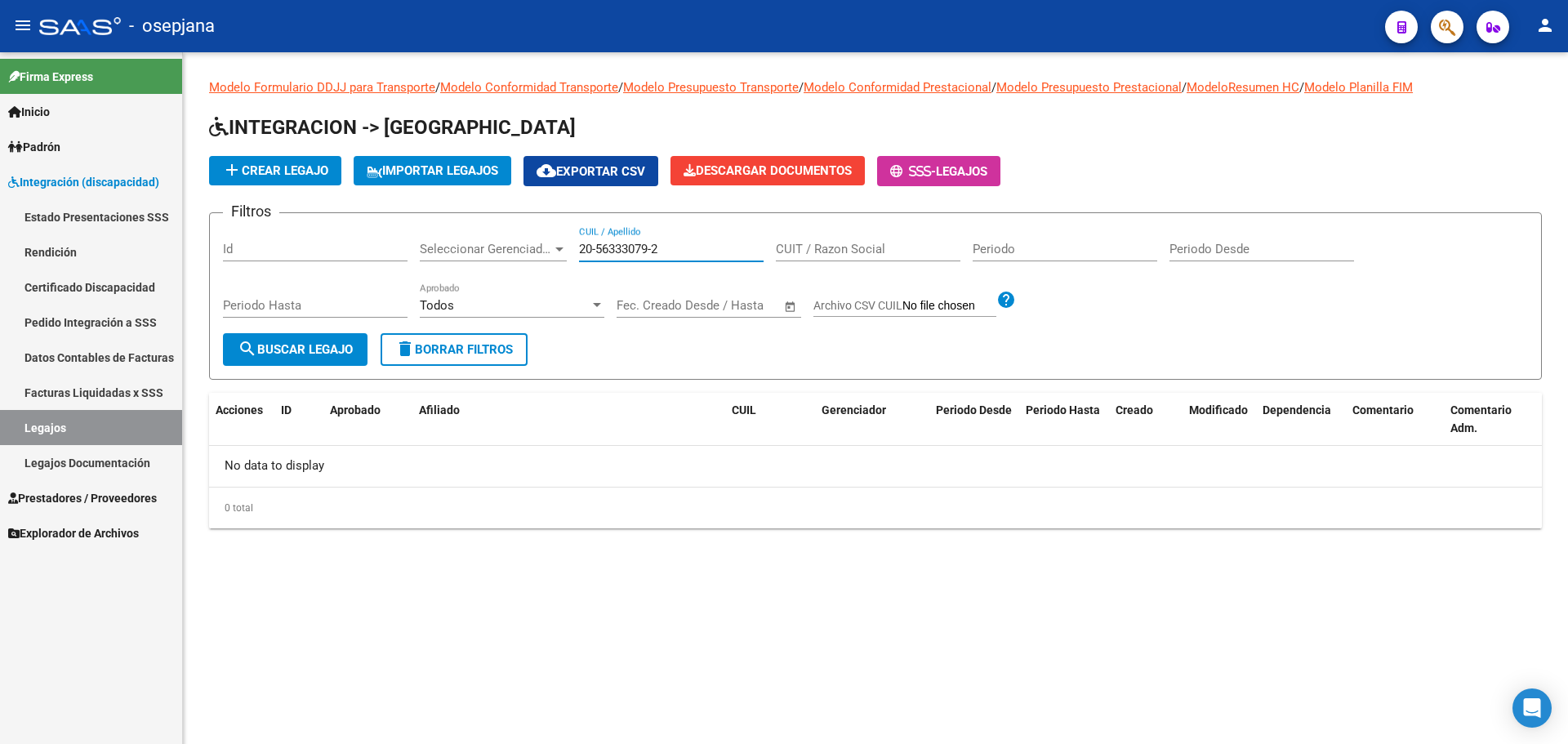
click at [656, 254] on input "20-56333079-2" at bounding box center [671, 248] width 184 height 14
click at [599, 249] on input "20-563330792" at bounding box center [671, 248] width 184 height 14
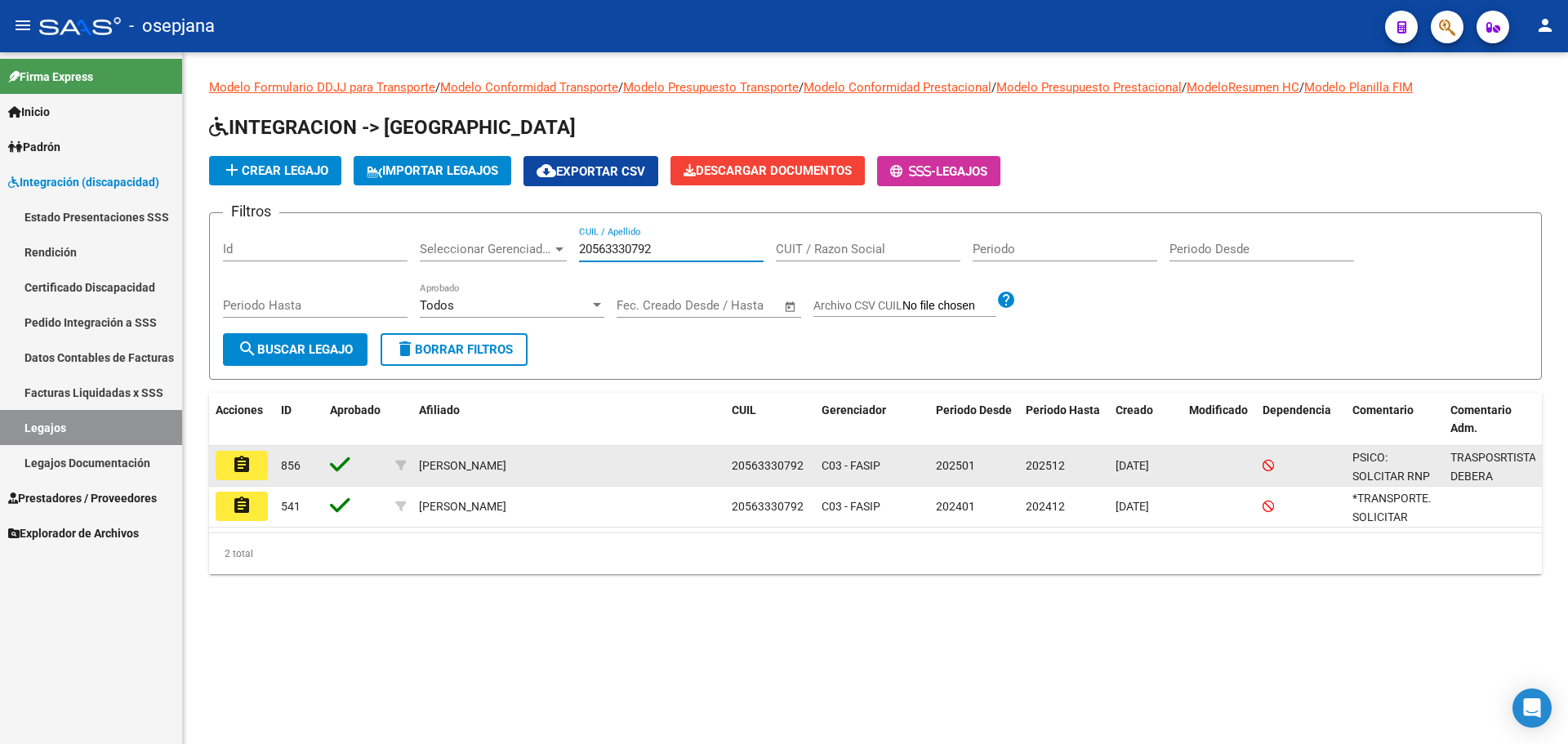
type input "20563330792"
click at [237, 458] on mat-icon "assignment" at bounding box center [241, 464] width 19 height 19
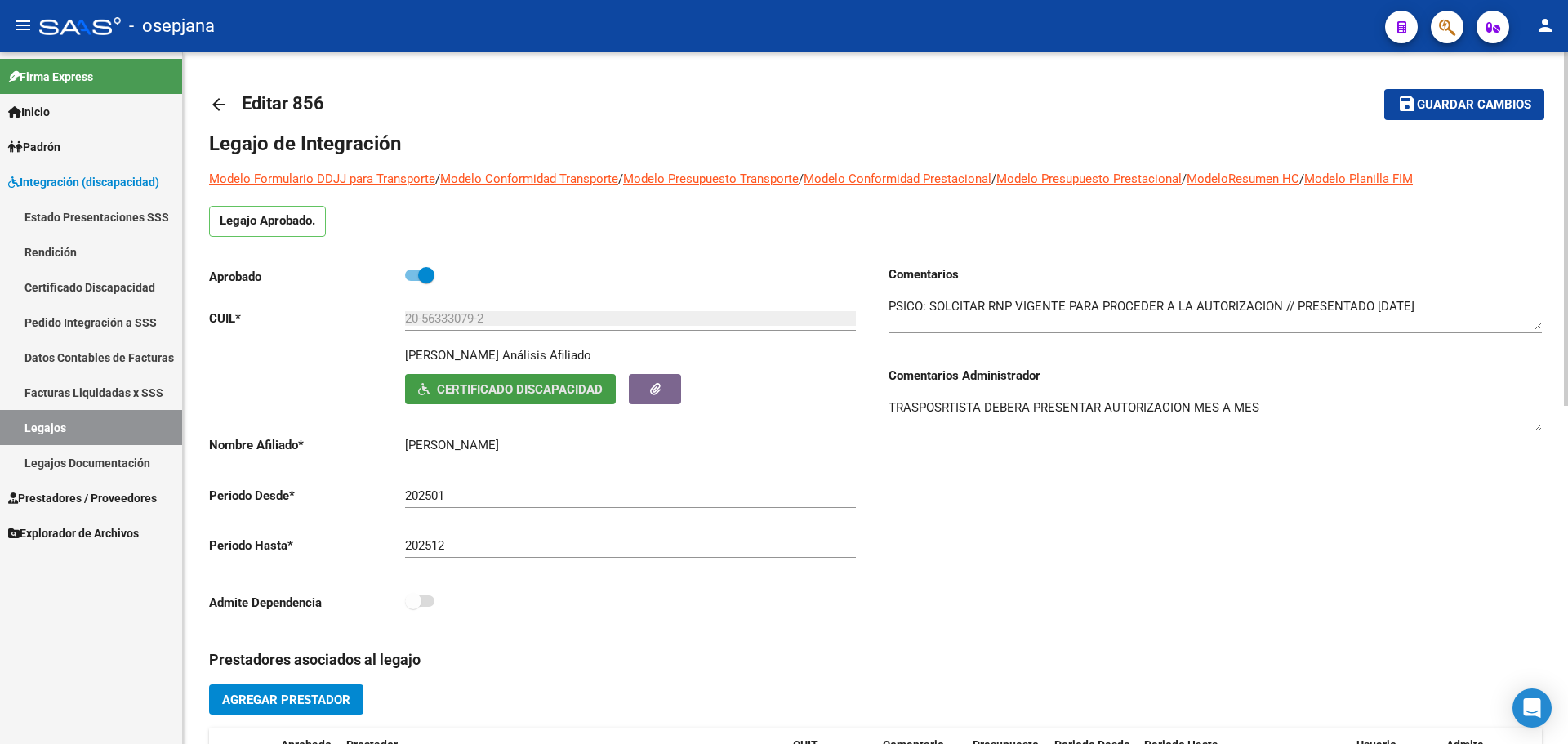
click at [550, 379] on button "Certificado Discapacidad" at bounding box center [511, 388] width 210 height 30
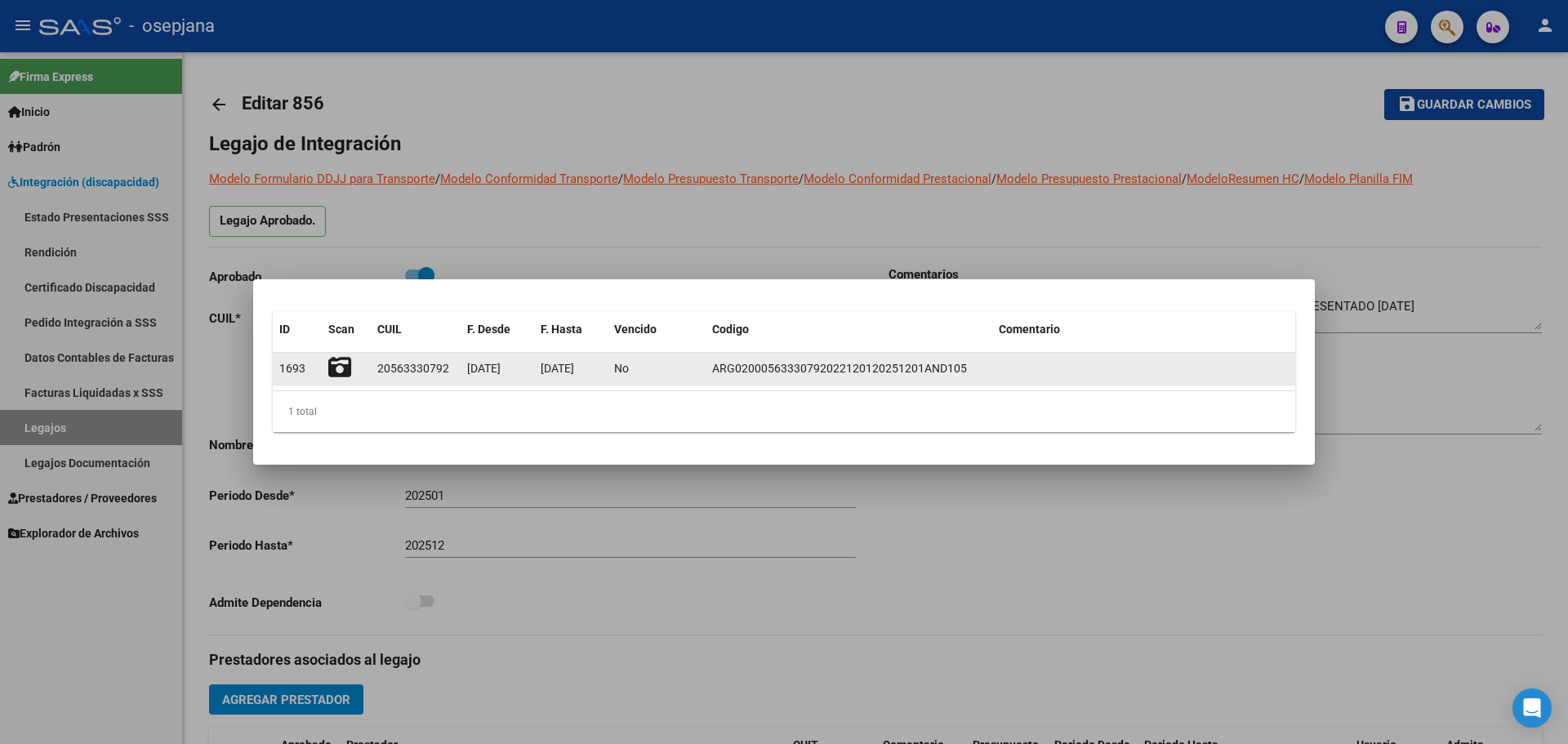
click at [344, 363] on icon at bounding box center [340, 368] width 23 height 23
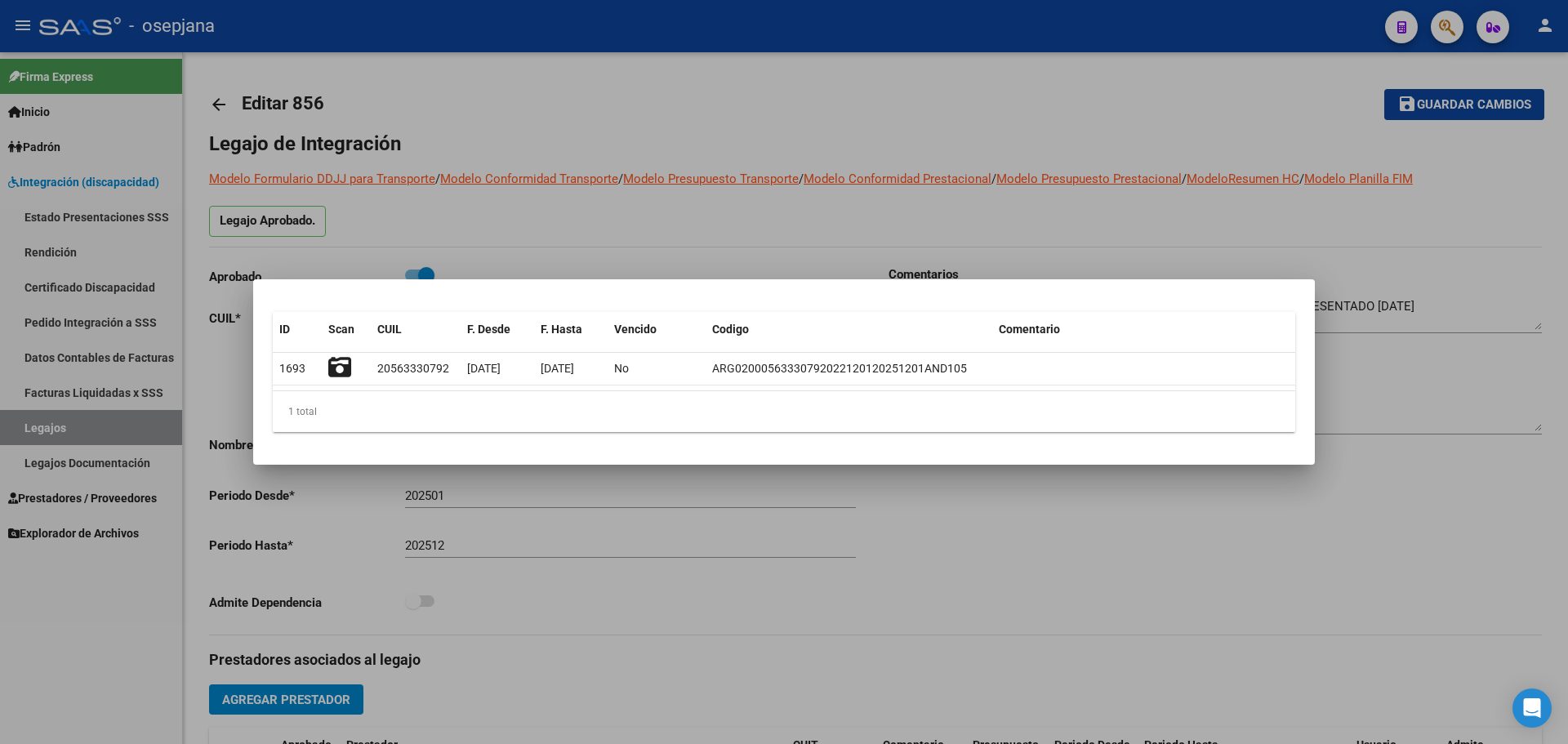
click at [577, 241] on div at bounding box center [784, 372] width 1568 height 744
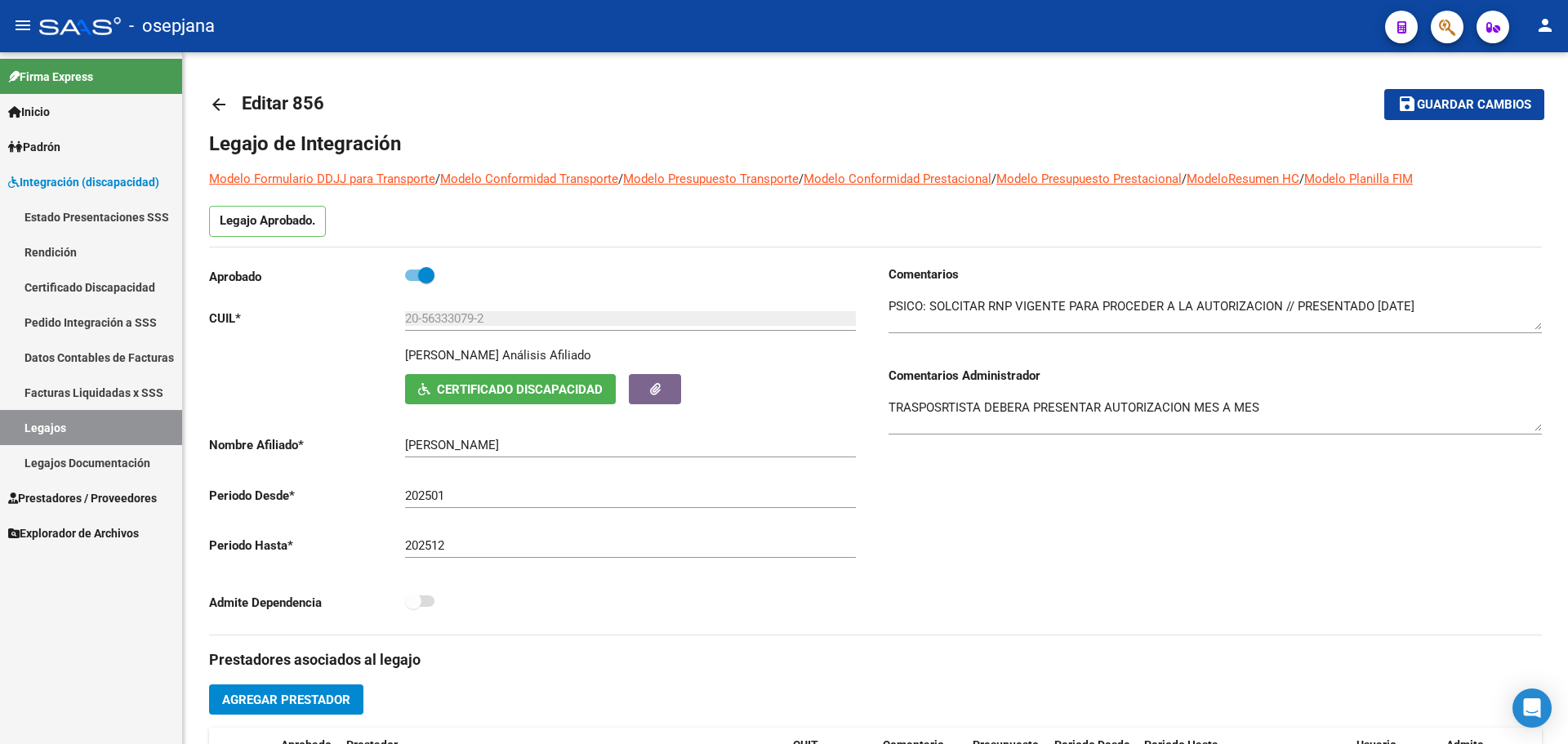
drag, startPoint x: 125, startPoint y: 416, endPoint x: 156, endPoint y: 411, distance: 31.4
click at [125, 416] on link "Legajos" at bounding box center [91, 427] width 182 height 35
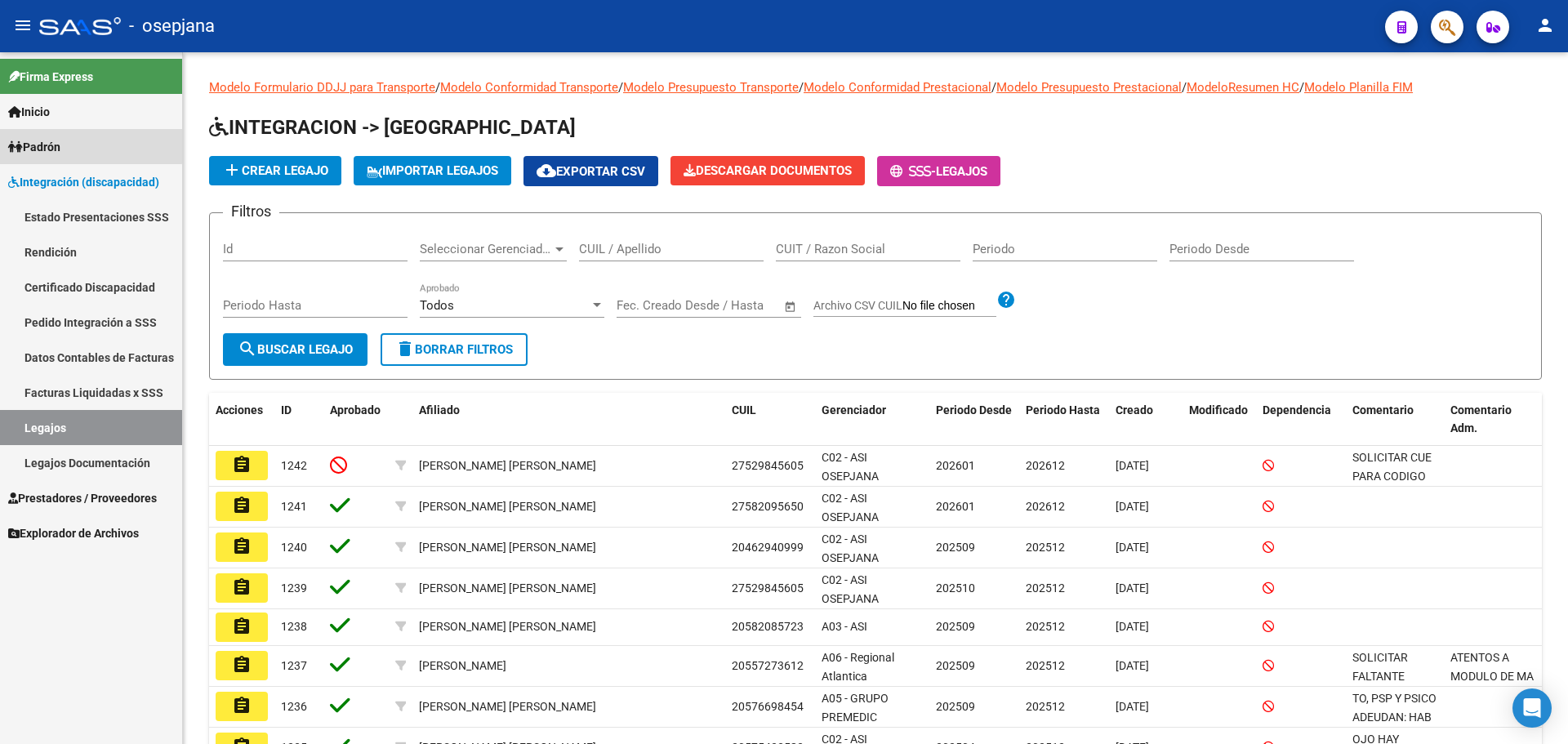
click at [43, 143] on span "Padrón" at bounding box center [34, 147] width 52 height 18
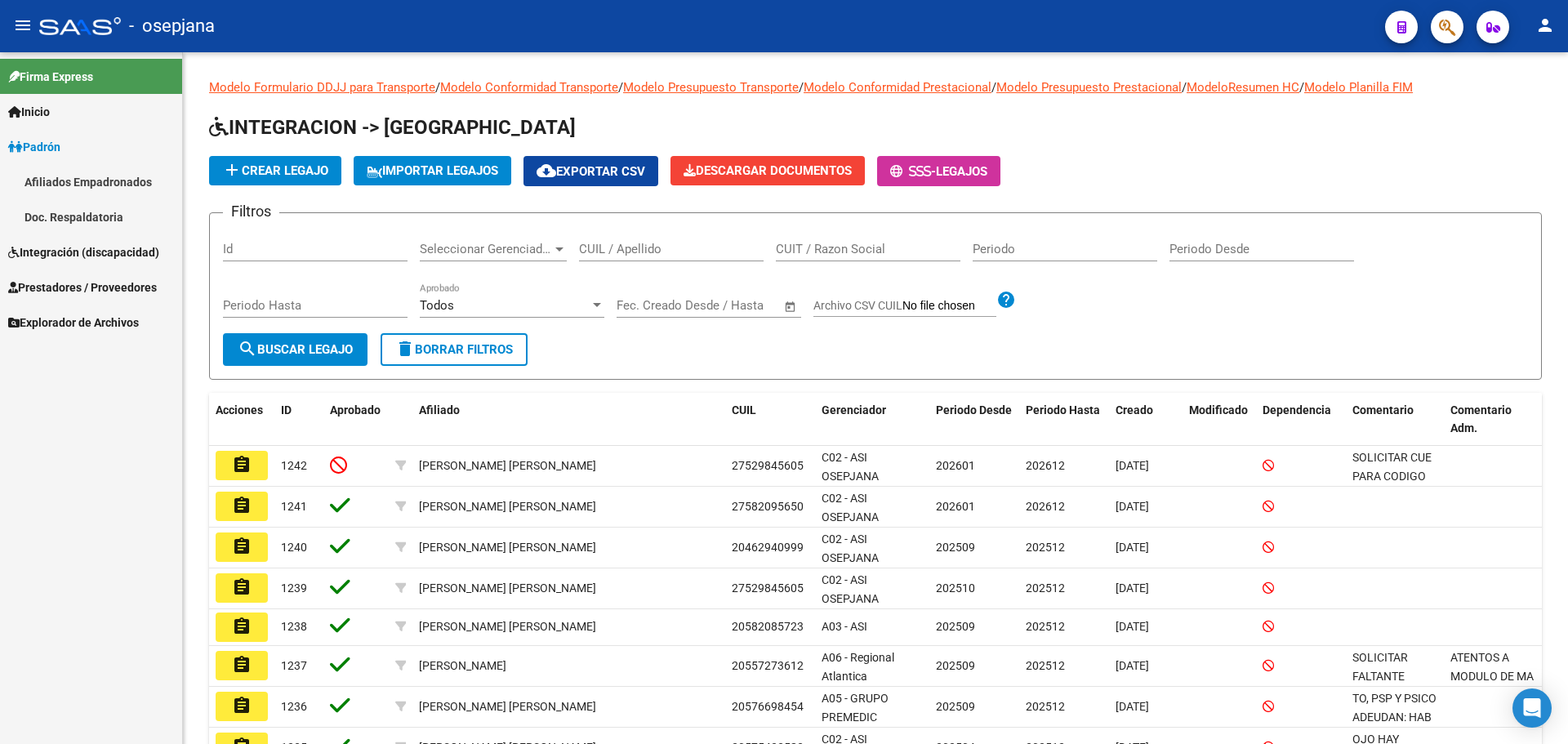
click at [48, 175] on link "Afiliados Empadronados" at bounding box center [91, 181] width 182 height 35
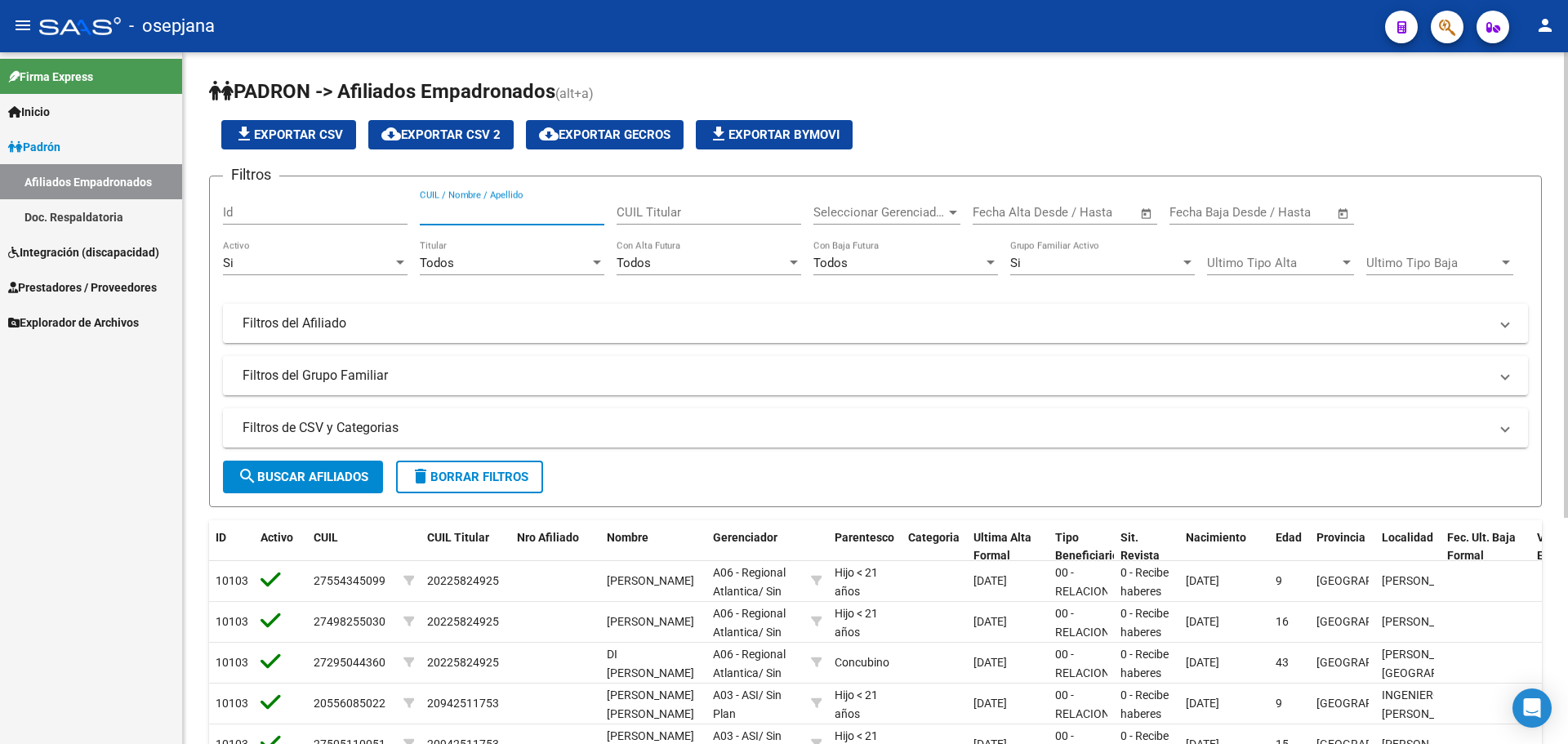
paste input "[PERSON_NAME]"
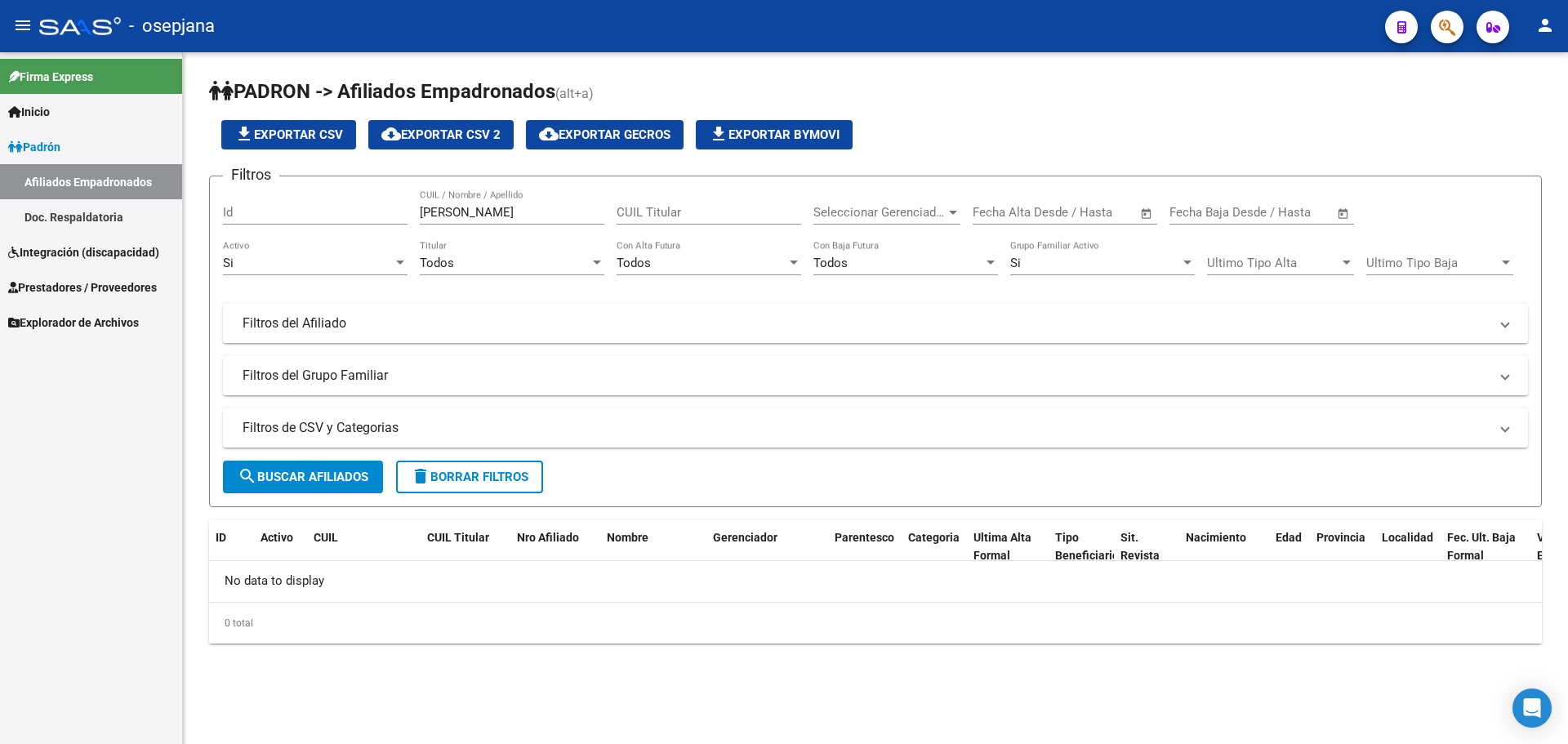
click at [419, 210] on div "Filtros Id [PERSON_NAME] CUIL / Nombre / Apellido CUIL Titular Seleccionar Gere…" at bounding box center [876, 291] width 1305 height 206
click at [602, 209] on input "[PERSON_NAME]" at bounding box center [512, 211] width 184 height 14
click at [603, 211] on input "[PERSON_NAME]" at bounding box center [512, 211] width 184 height 14
type input "[PERSON_NAME]"
click at [71, 248] on span "Integración (discapacidad)" at bounding box center [83, 252] width 152 height 18
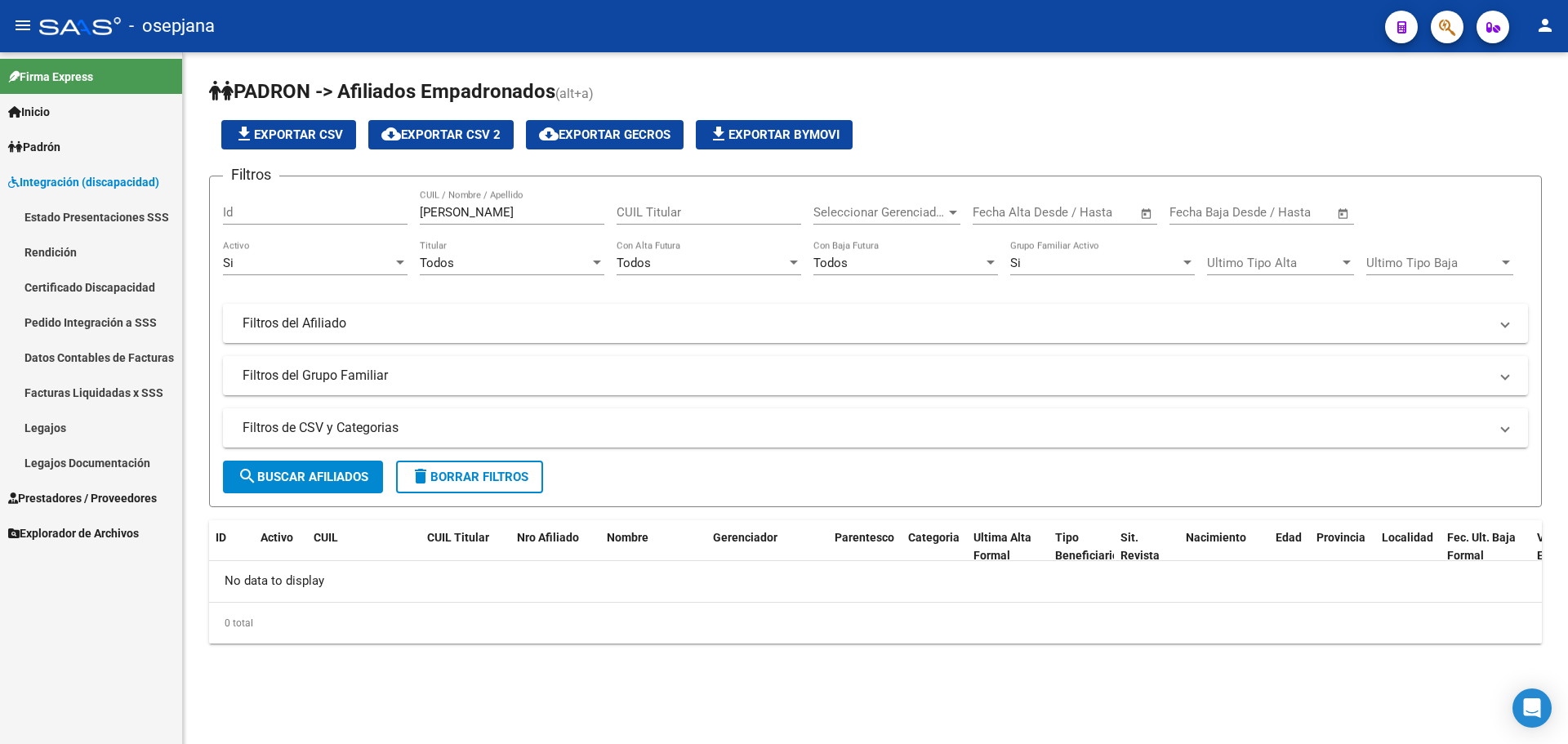
click at [56, 427] on link "Legajos" at bounding box center [91, 427] width 182 height 35
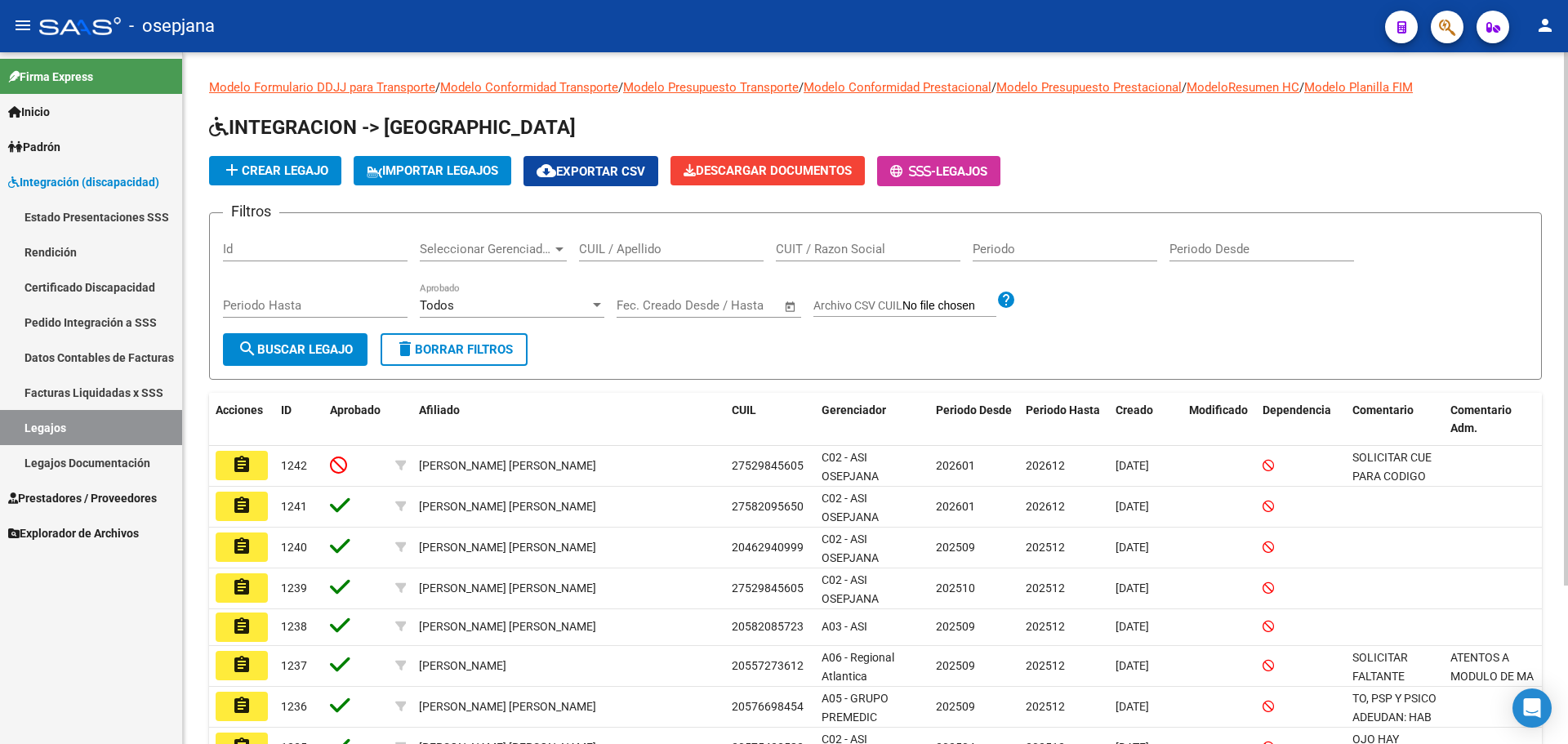
click at [671, 251] on input "CUIL / Apellido" at bounding box center [671, 248] width 184 height 14
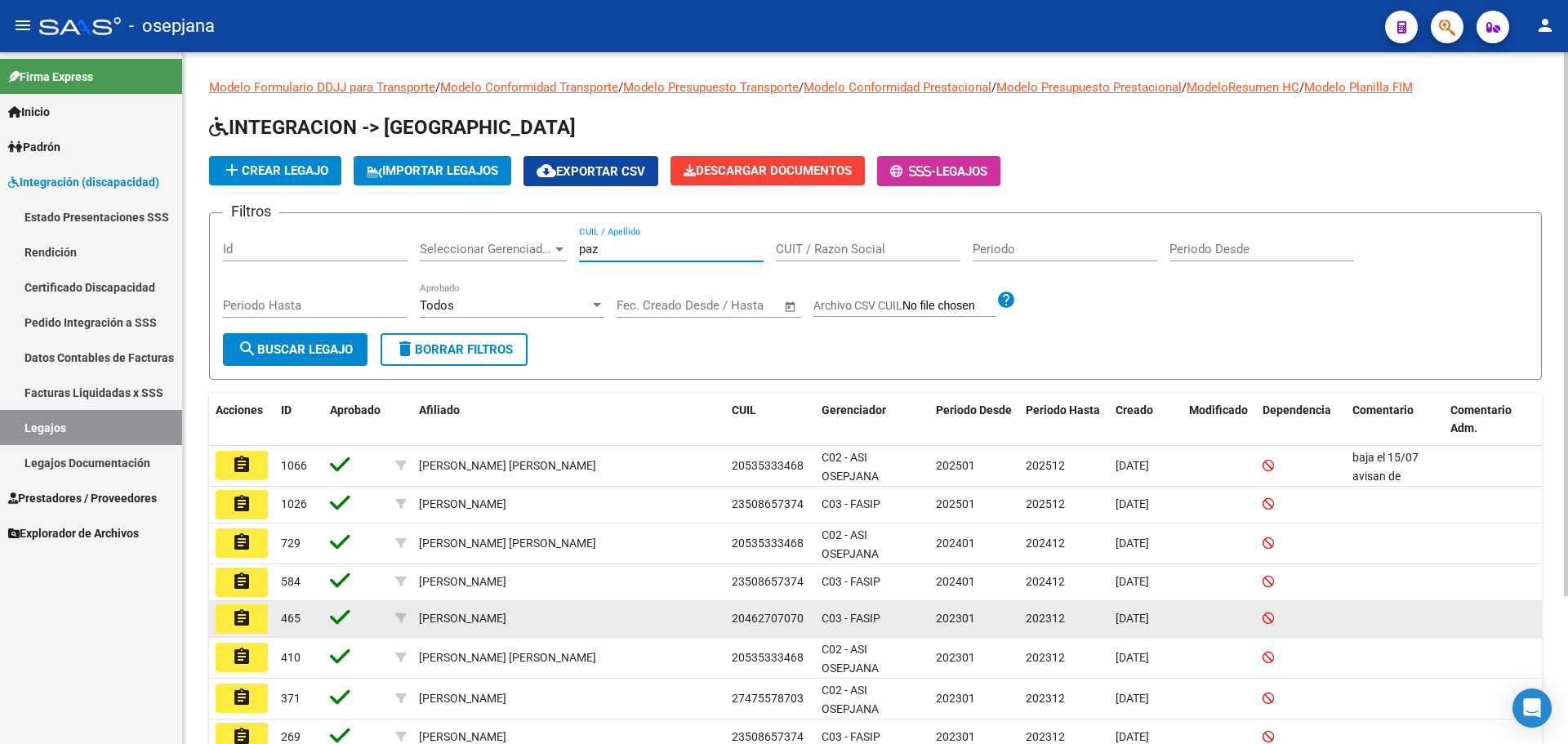
type input "paz"
click at [247, 614] on mat-icon "assignment" at bounding box center [241, 618] width 19 height 19
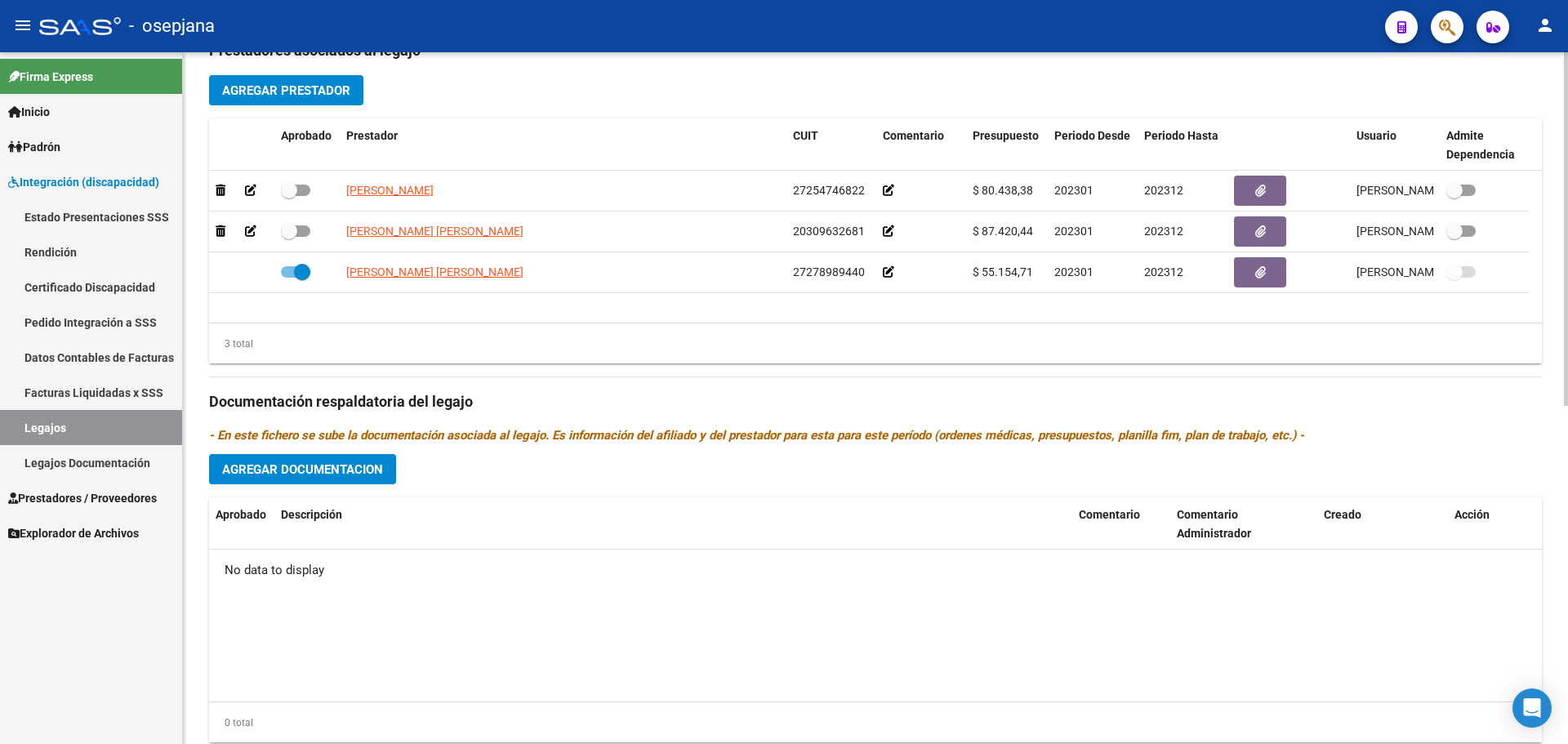
scroll to position [660, 0]
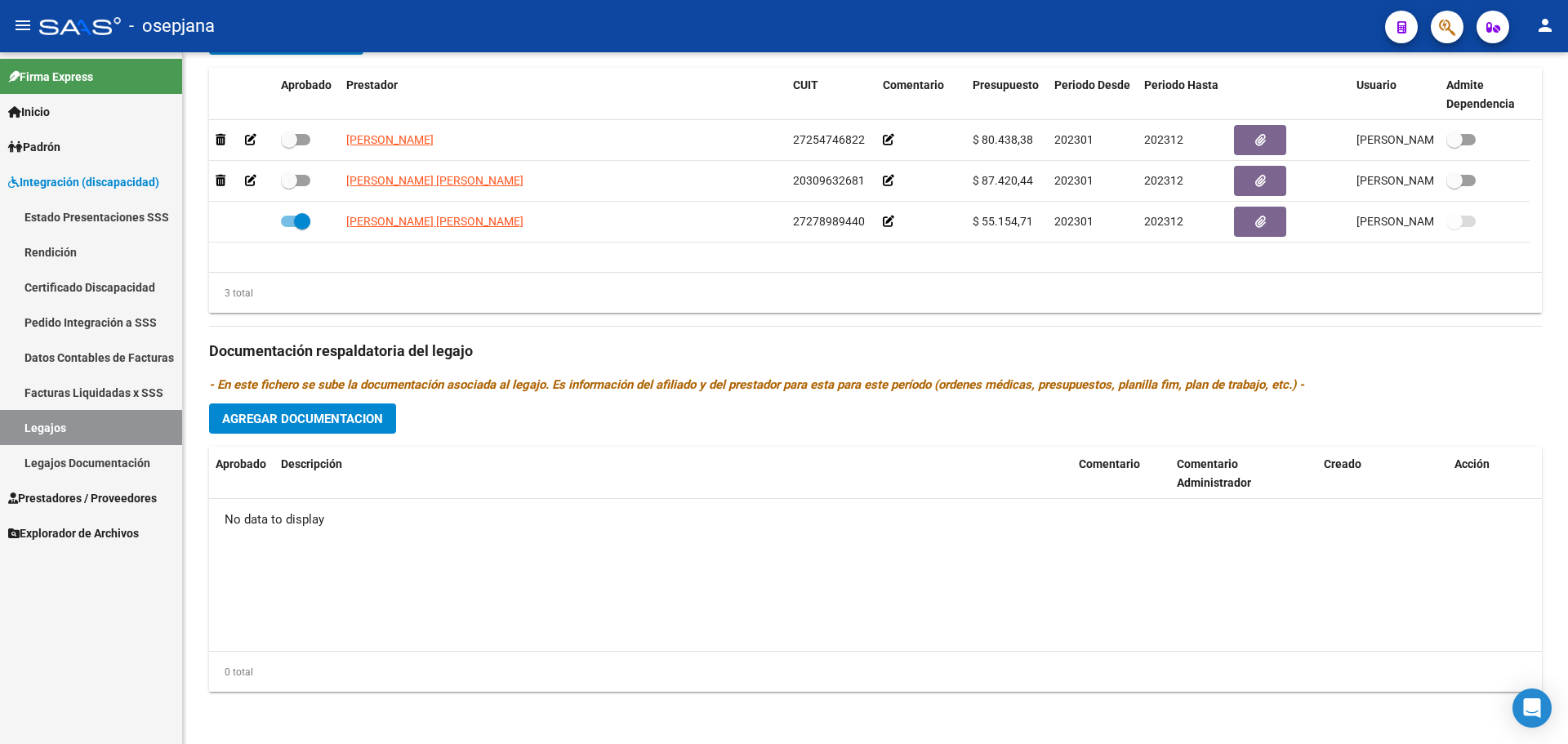
drag, startPoint x: 79, startPoint y: 427, endPoint x: 134, endPoint y: 418, distance: 55.7
click at [79, 427] on link "Legajos" at bounding box center [91, 427] width 182 height 35
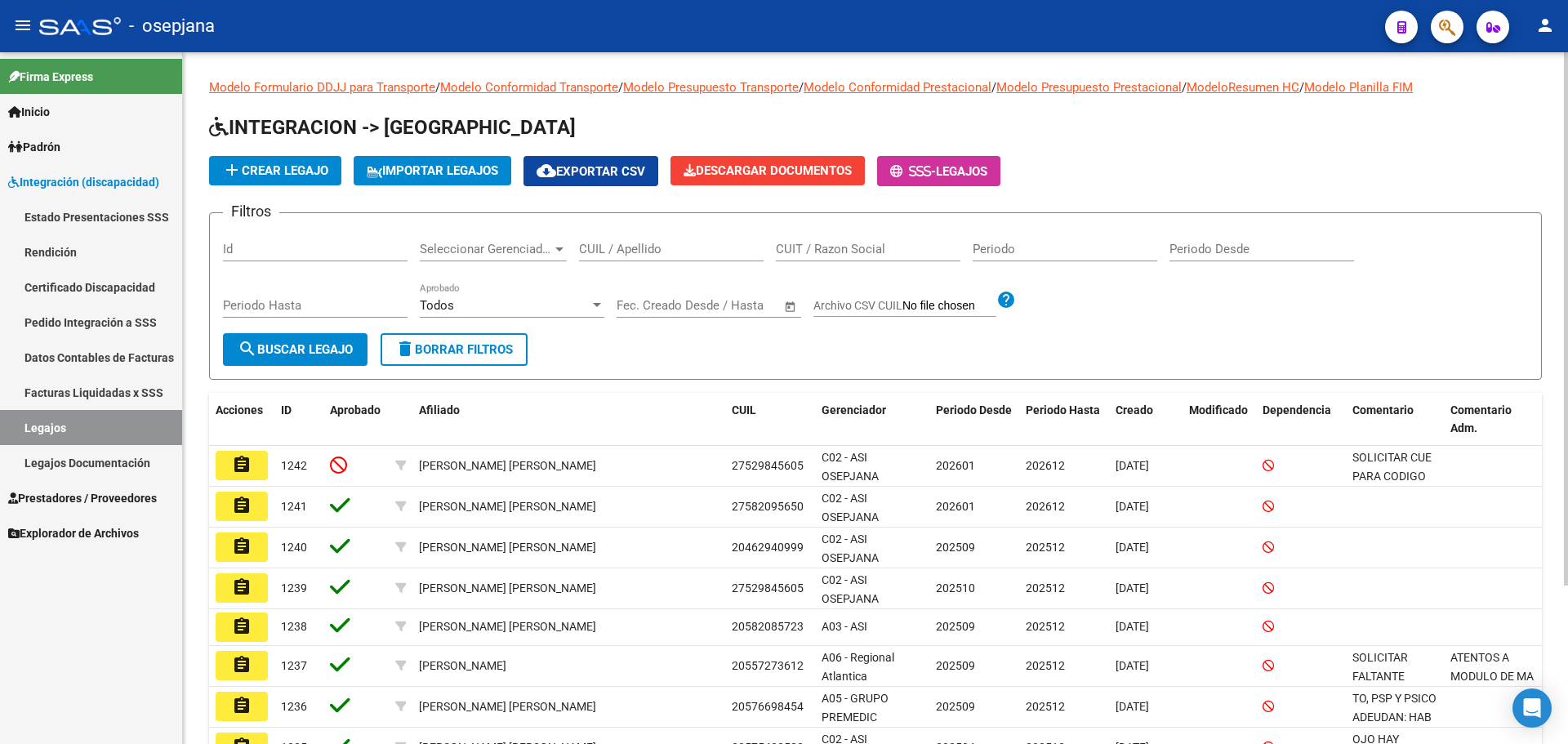
click at [618, 248] on input "CUIL / Apellido" at bounding box center [671, 248] width 184 height 14
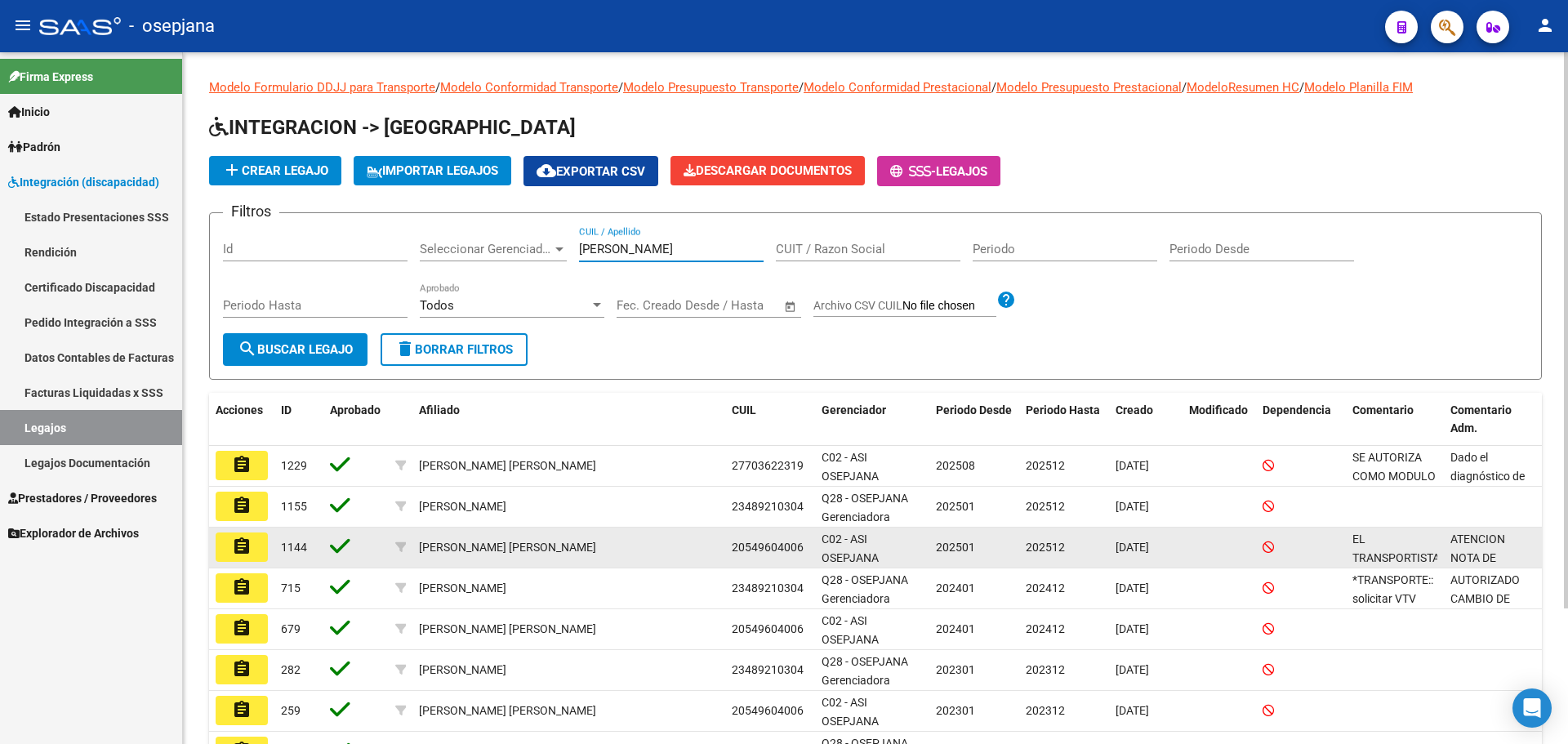
type input "[PERSON_NAME]"
click at [244, 544] on mat-icon "assignment" at bounding box center [241, 546] width 19 height 19
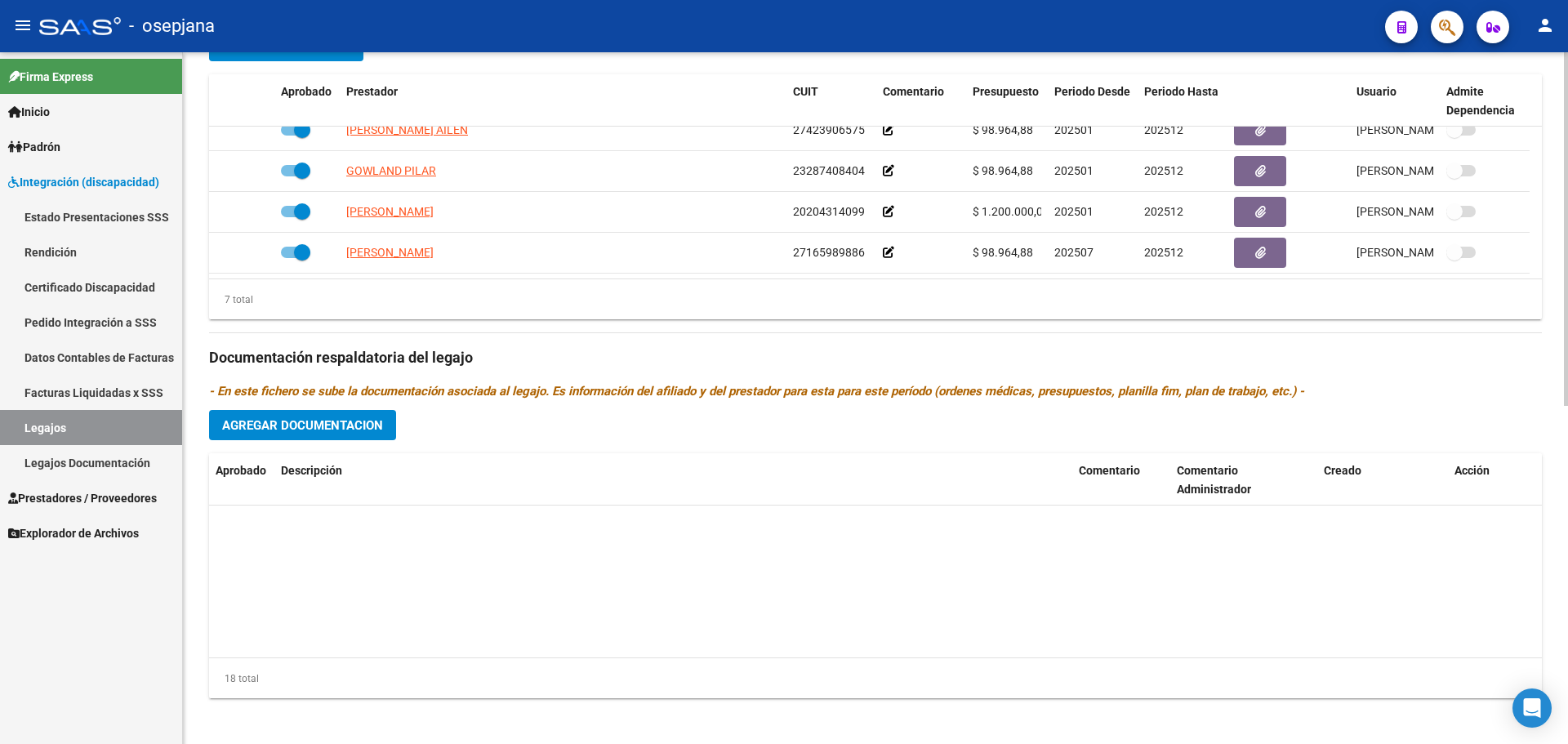
scroll to position [588, 0]
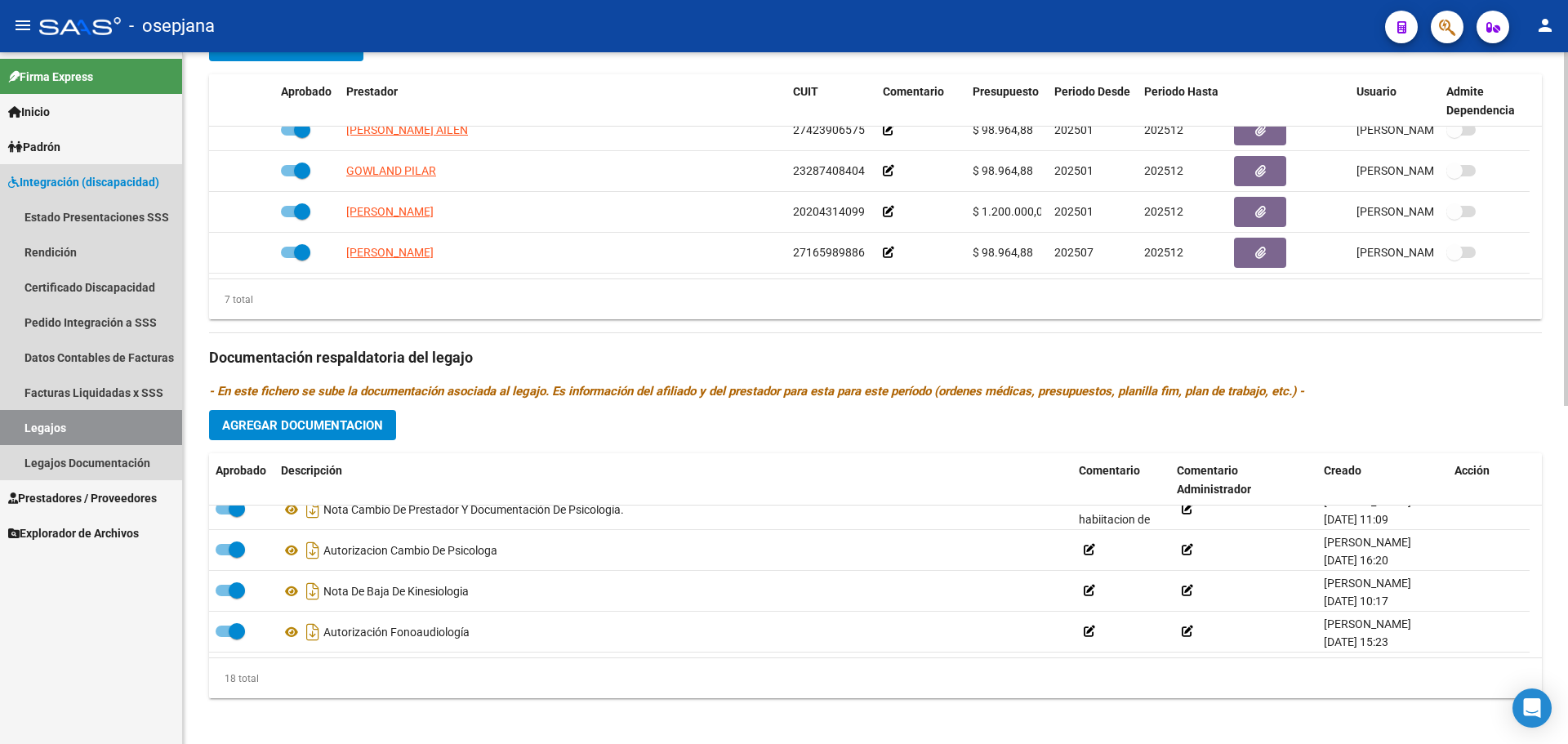
drag, startPoint x: 79, startPoint y: 427, endPoint x: 102, endPoint y: 418, distance: 24.7
click at [81, 427] on link "Legajos" at bounding box center [91, 427] width 182 height 35
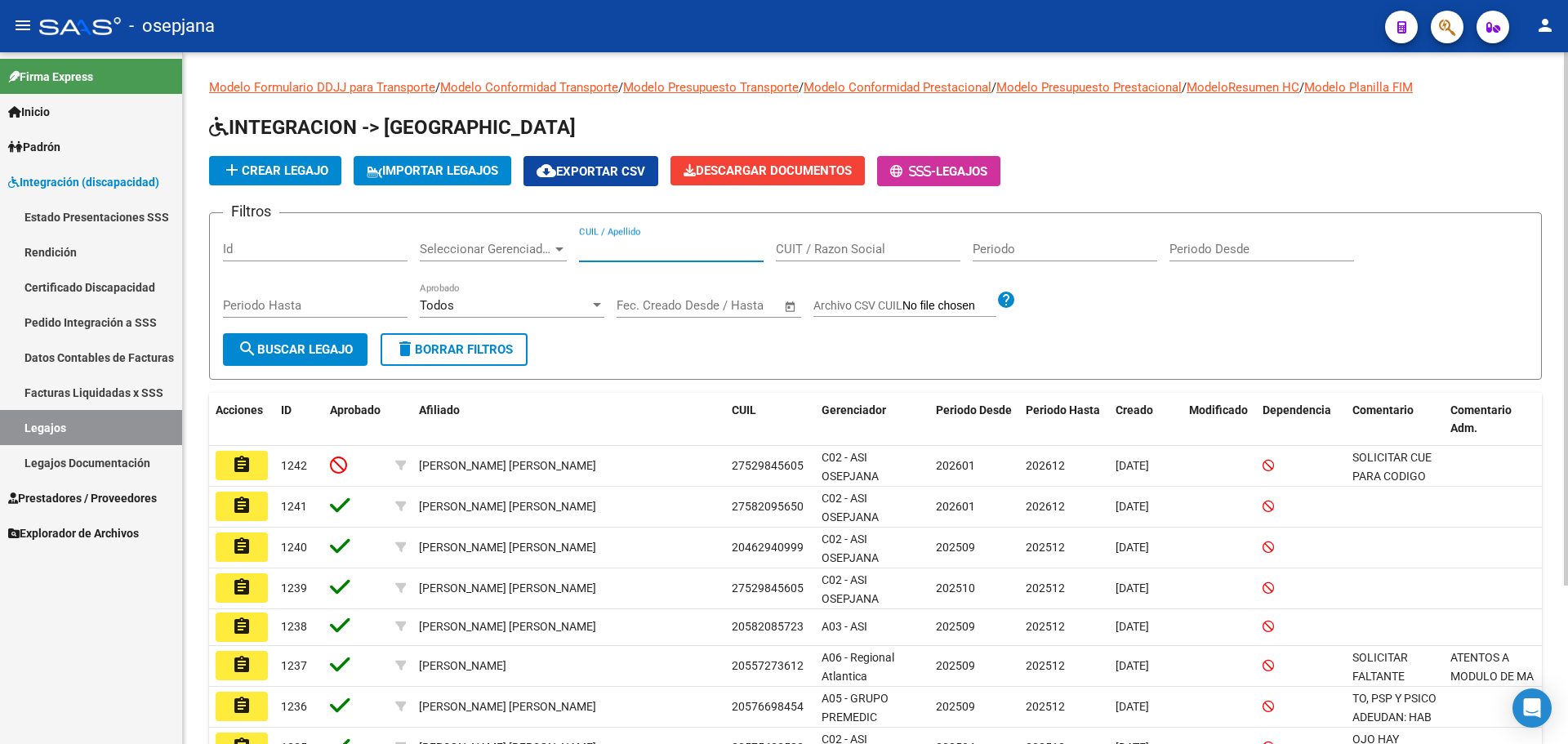
click at [653, 247] on input "CUIL / Apellido" at bounding box center [671, 248] width 184 height 14
type input "[PERSON_NAME]"
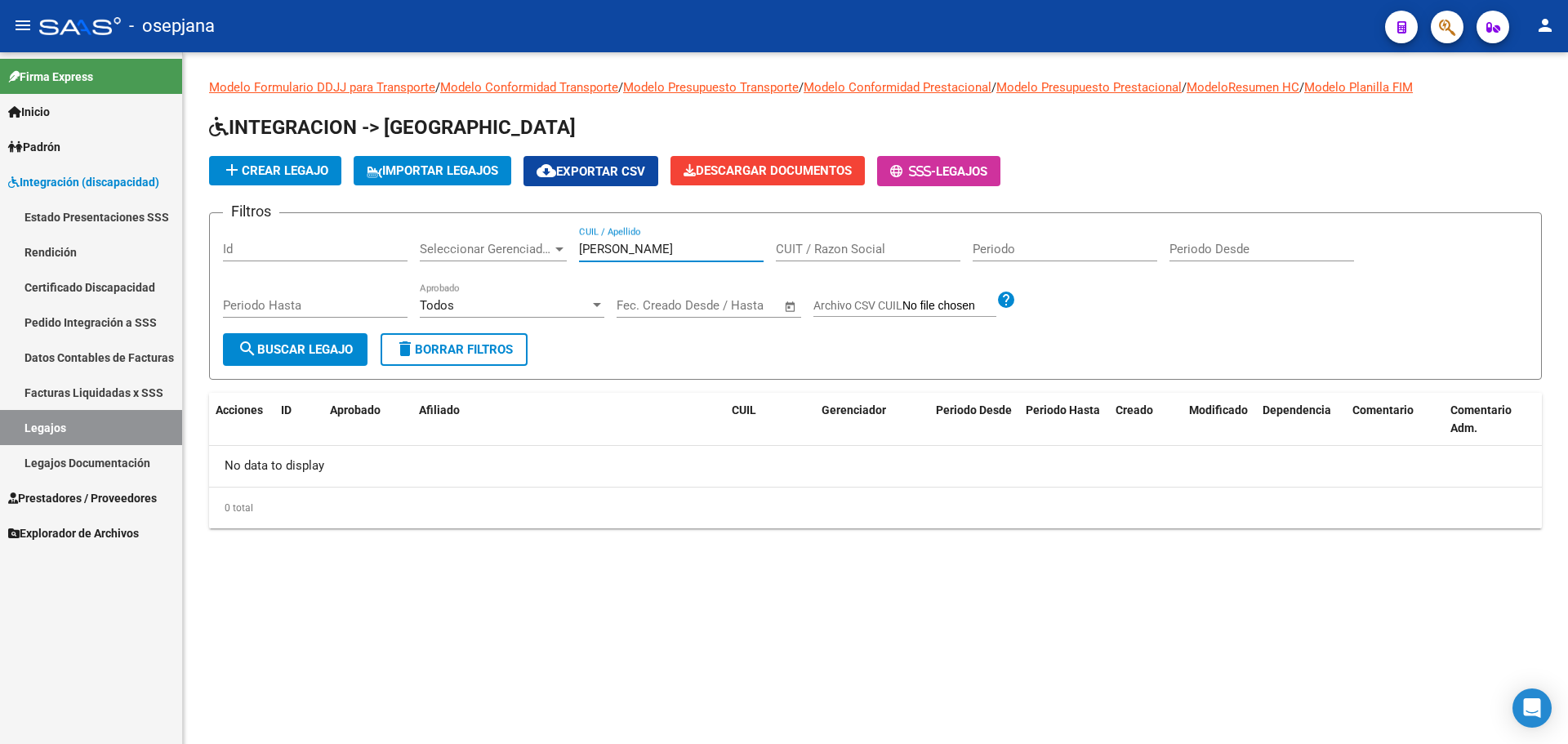
drag, startPoint x: 671, startPoint y: 247, endPoint x: 567, endPoint y: 254, distance: 104.2
click at [567, 254] on div "Filtros Id Seleccionar Gerenciador Seleccionar Gerenciador [PERSON_NAME] CUIL /…" at bounding box center [876, 279] width 1305 height 107
click at [108, 427] on link "Legajos" at bounding box center [91, 427] width 182 height 35
click at [625, 250] on input "CUIL / Apellido" at bounding box center [671, 248] width 184 height 14
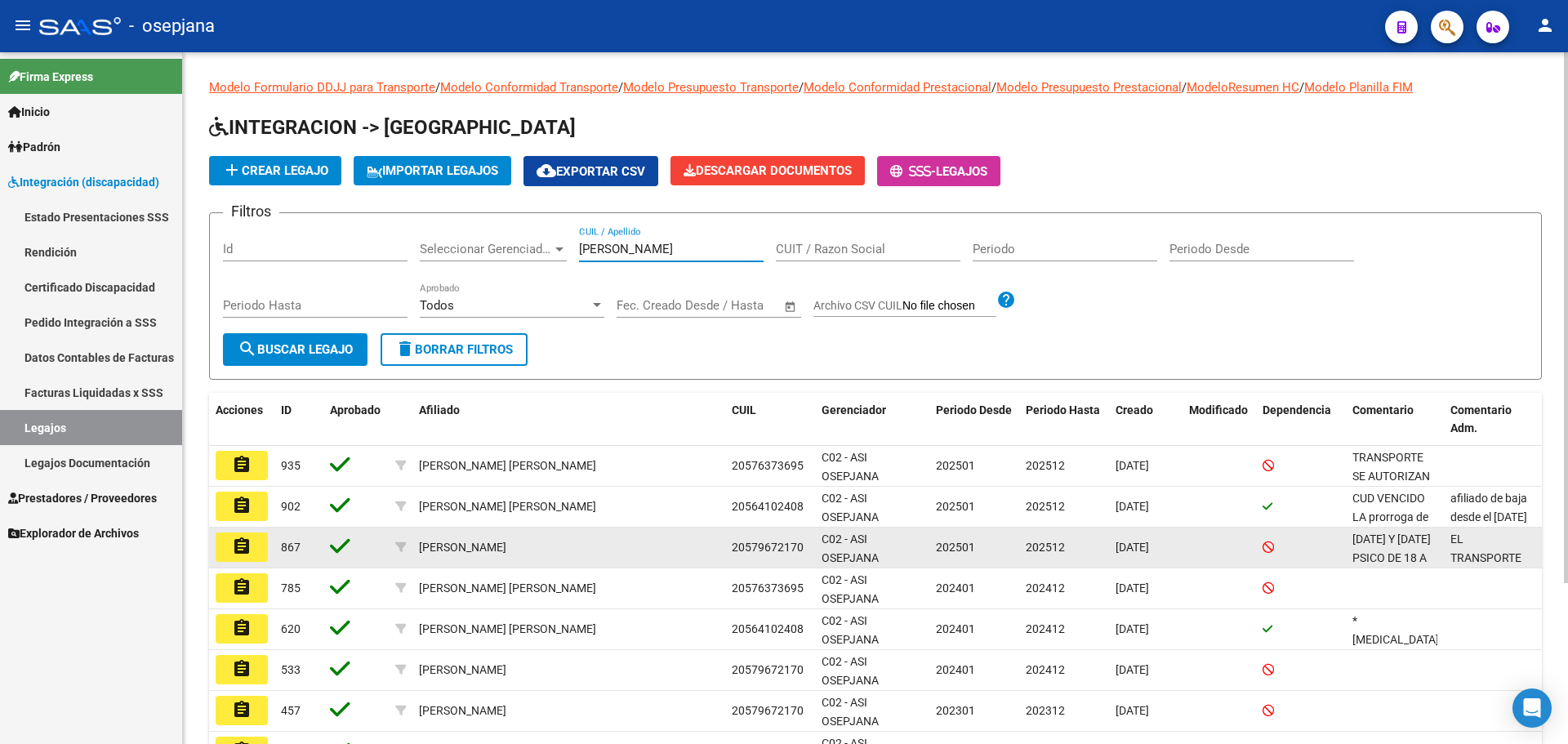
type input "[PERSON_NAME]"
click at [236, 537] on mat-icon "assignment" at bounding box center [241, 546] width 19 height 19
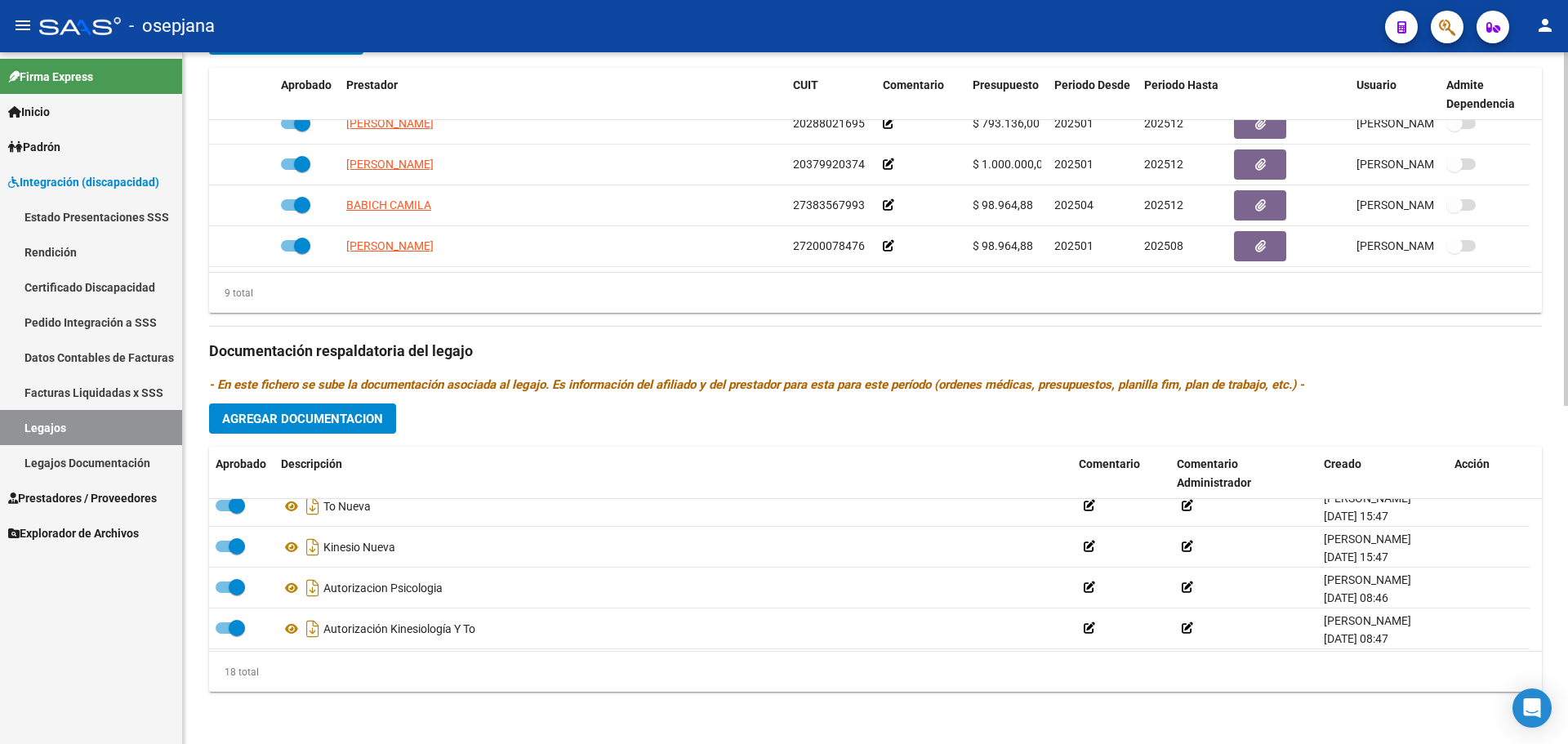
scroll to position [588, 0]
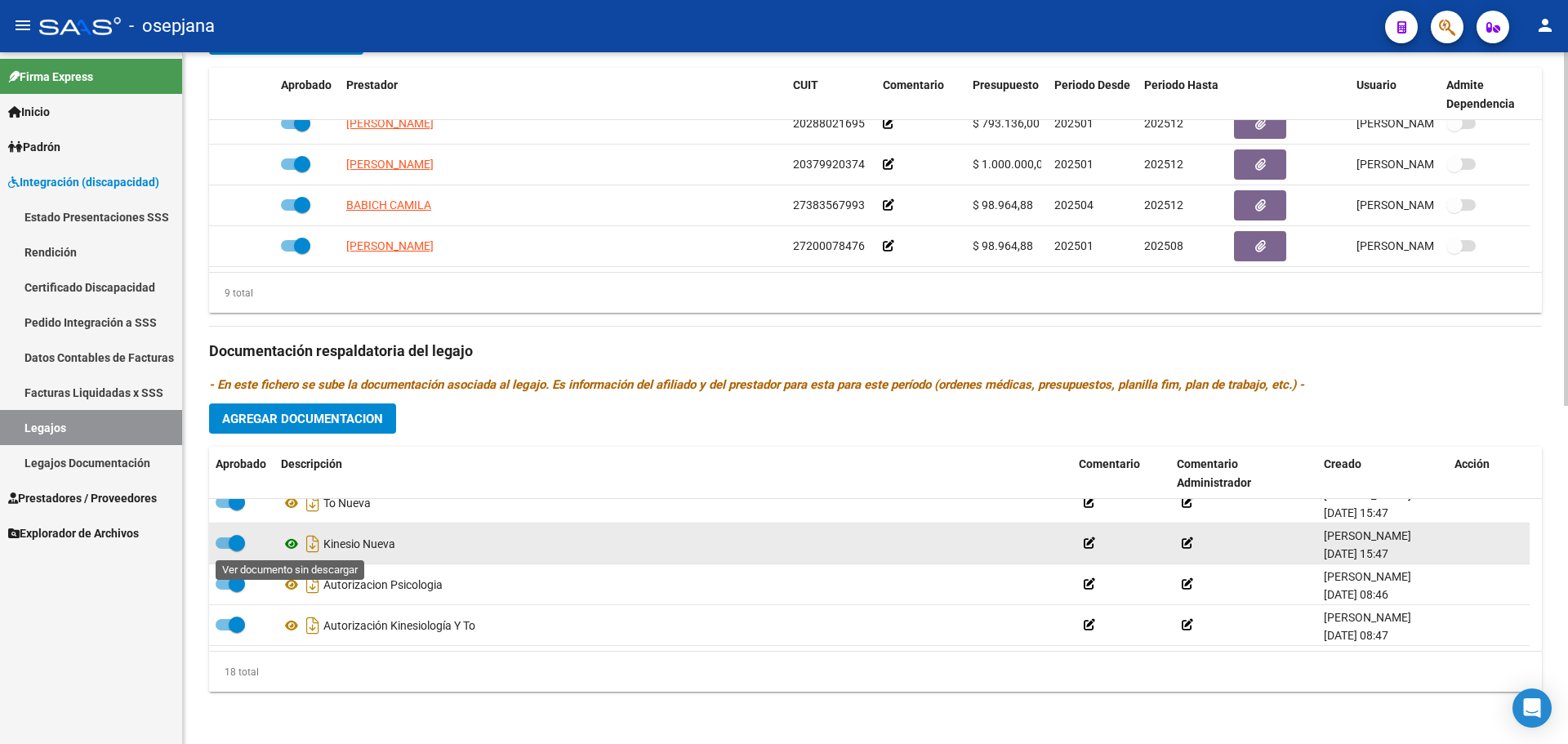
click at [290, 540] on icon at bounding box center [292, 543] width 21 height 19
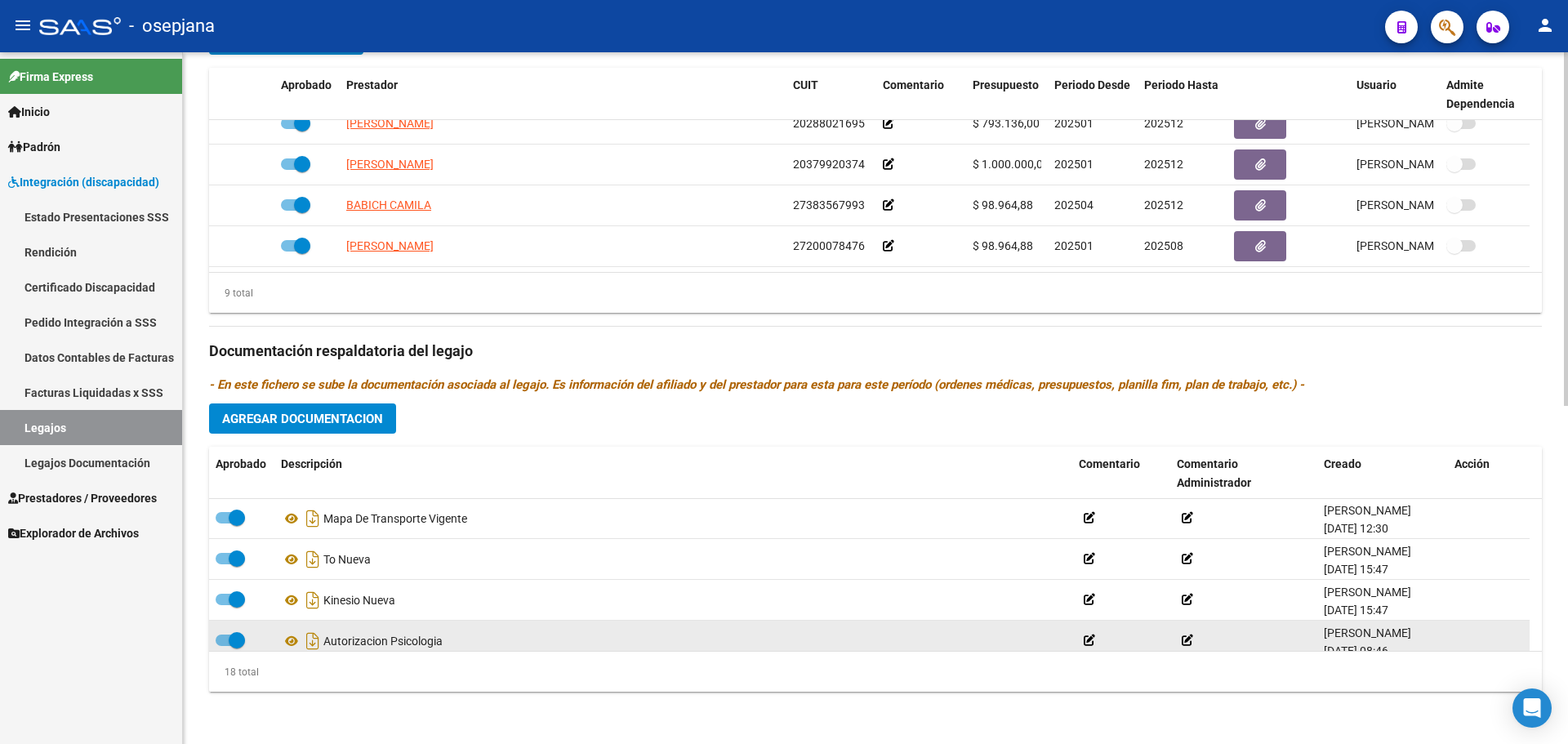
scroll to position [507, 0]
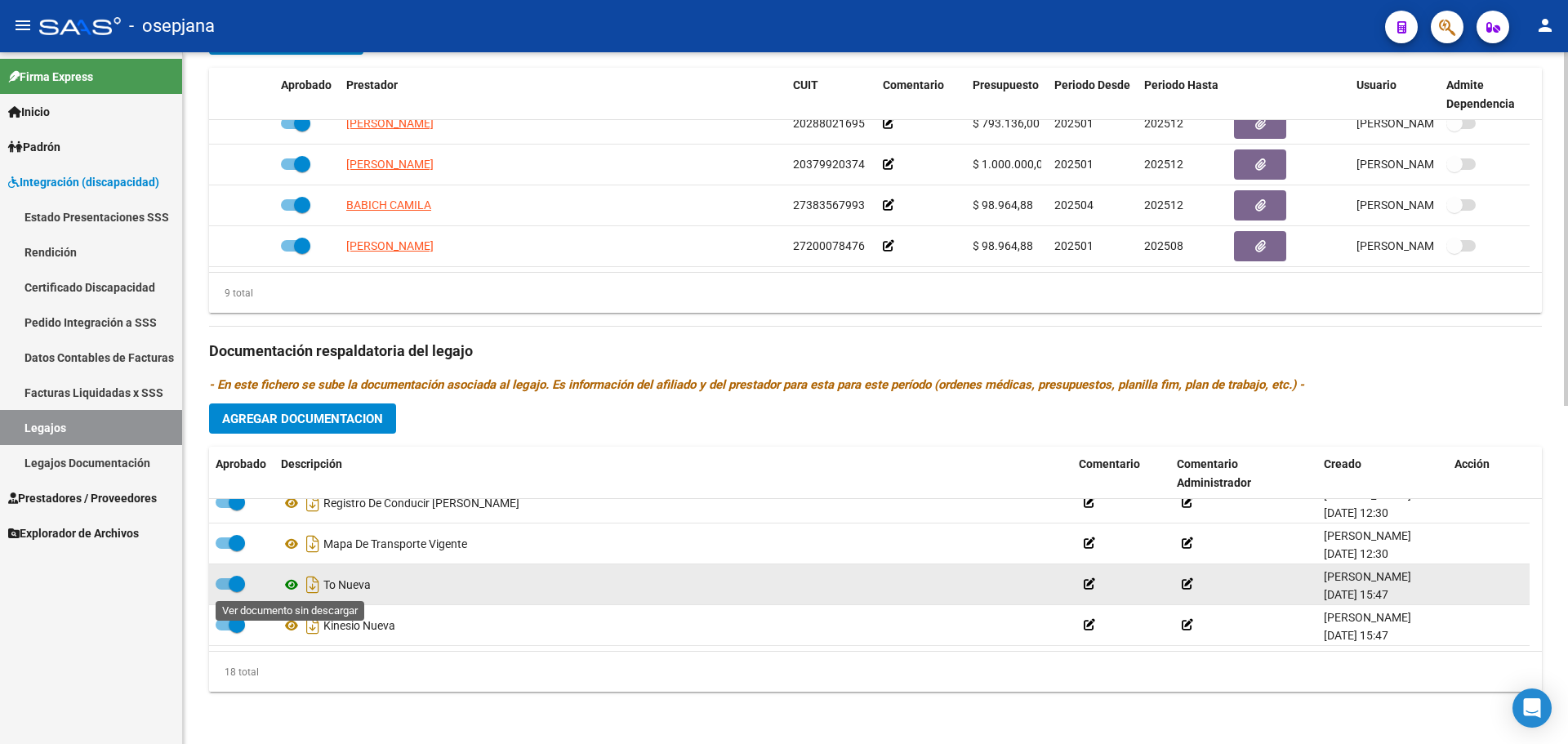
click at [291, 586] on icon at bounding box center [292, 585] width 21 height 19
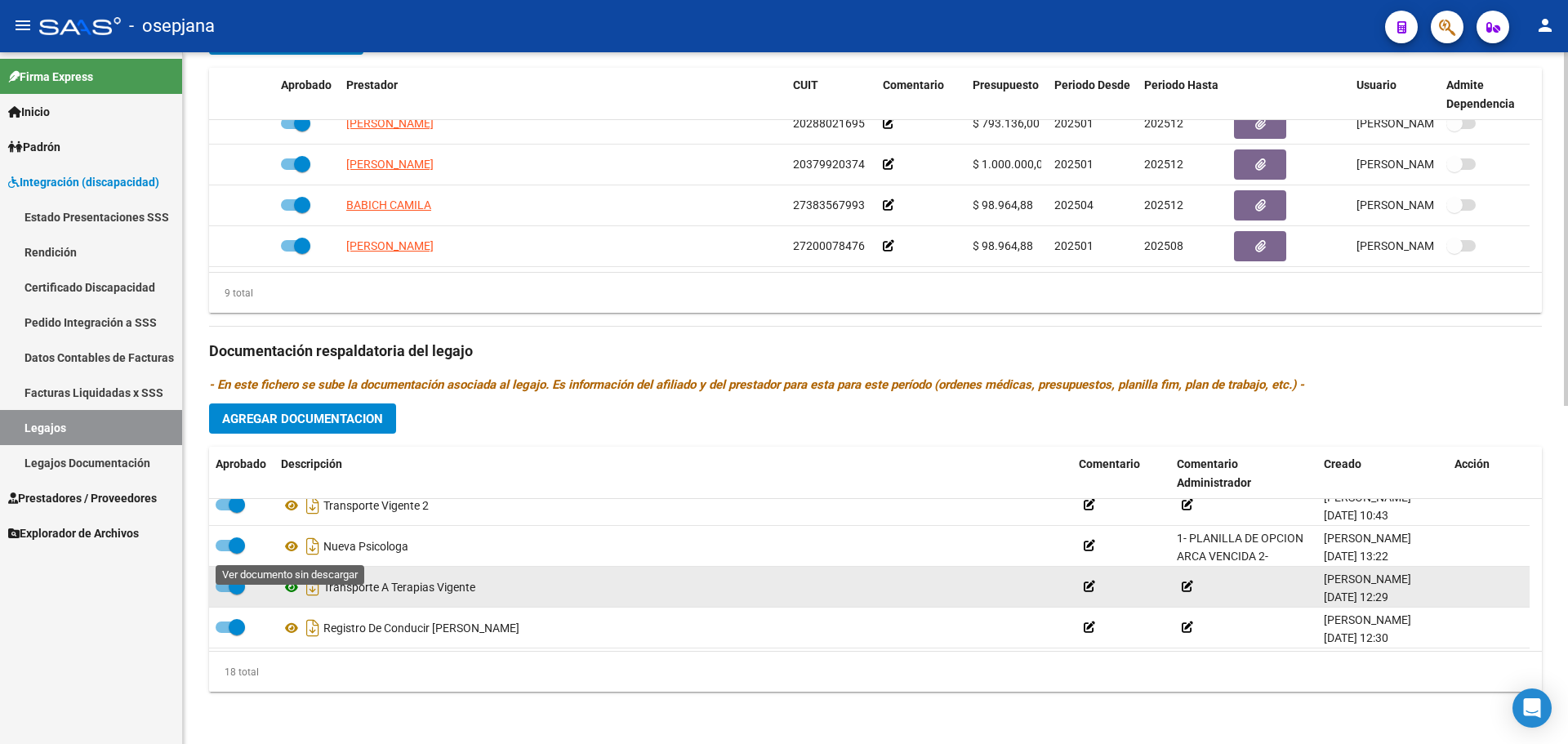
scroll to position [343, 0]
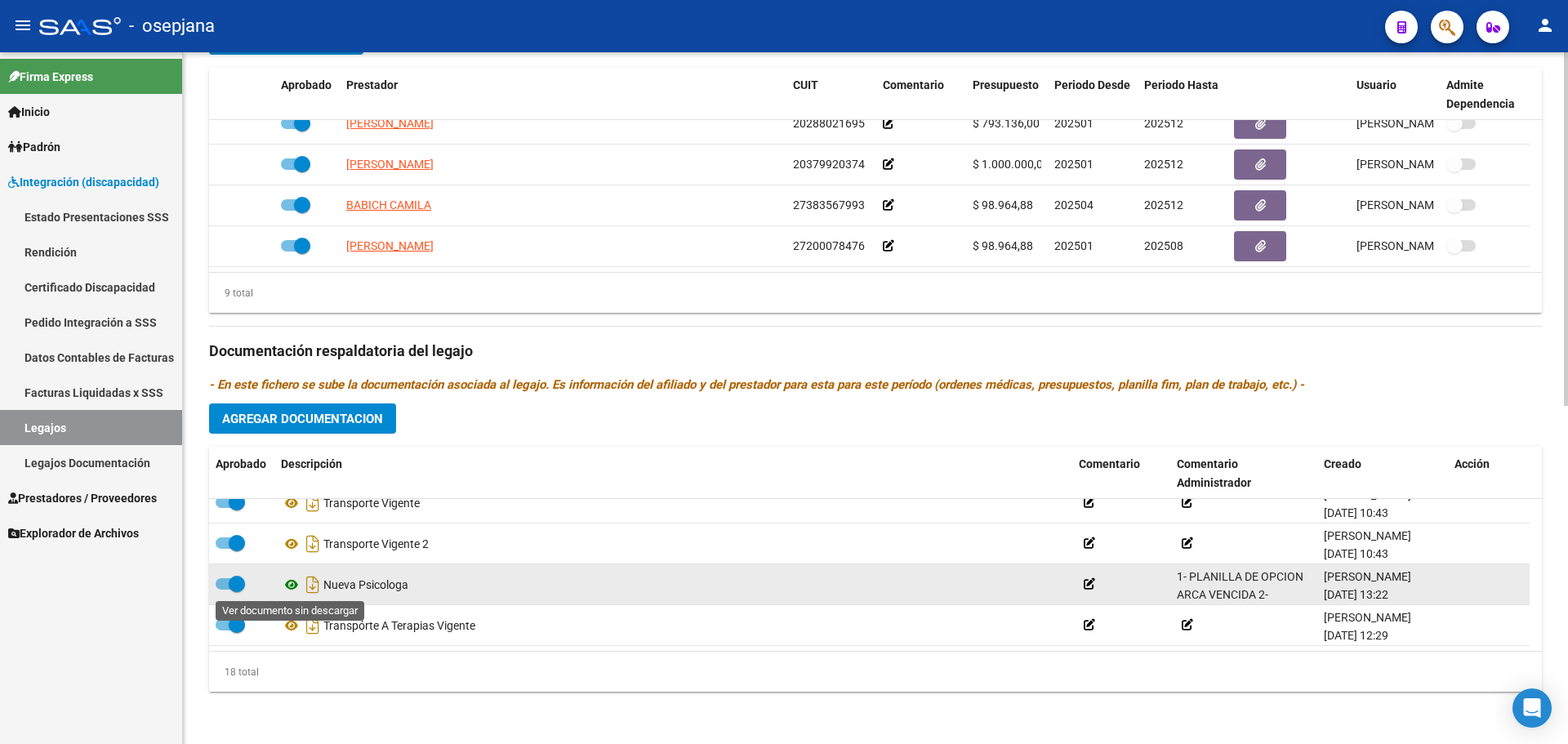
click at [293, 586] on icon at bounding box center [292, 585] width 21 height 19
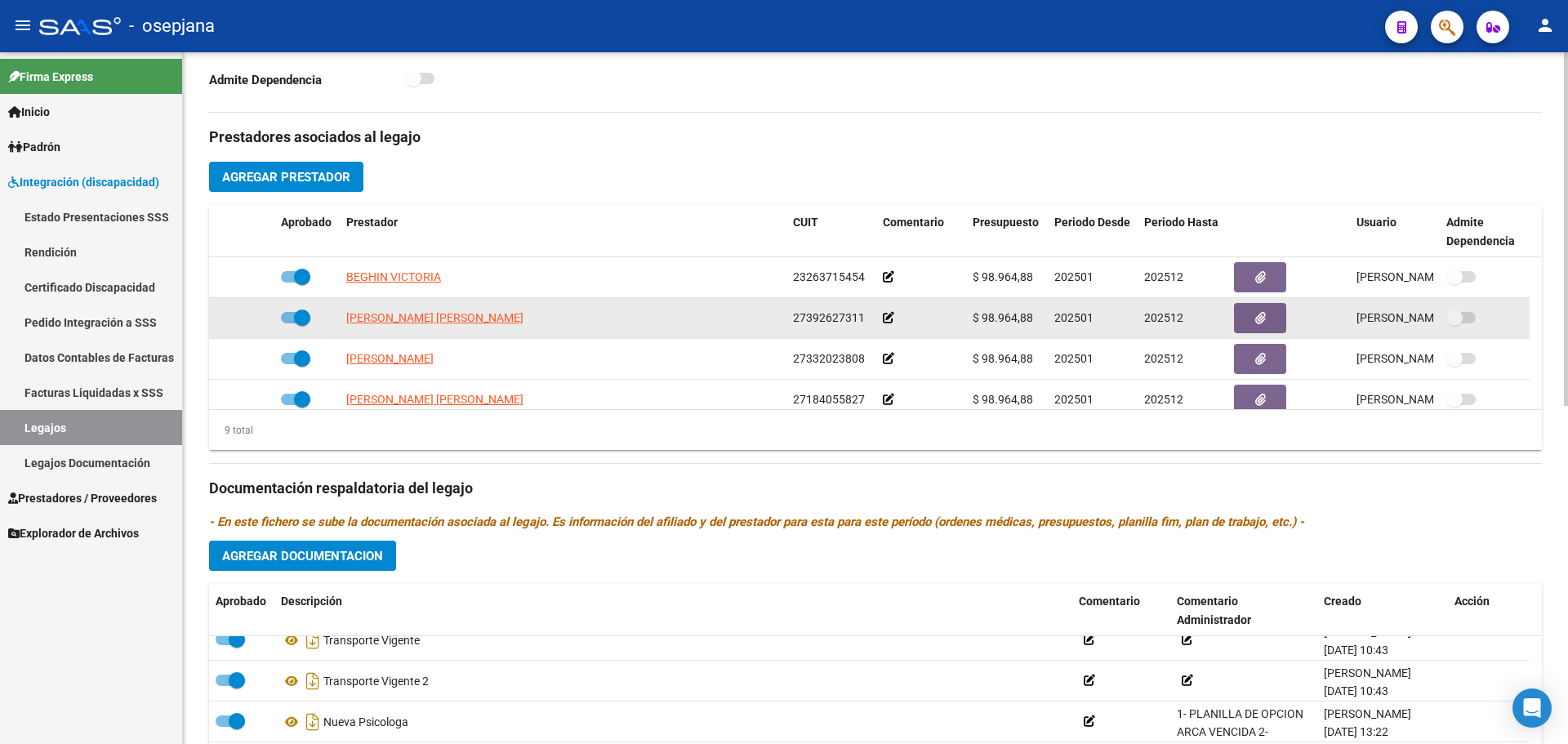
scroll to position [333, 0]
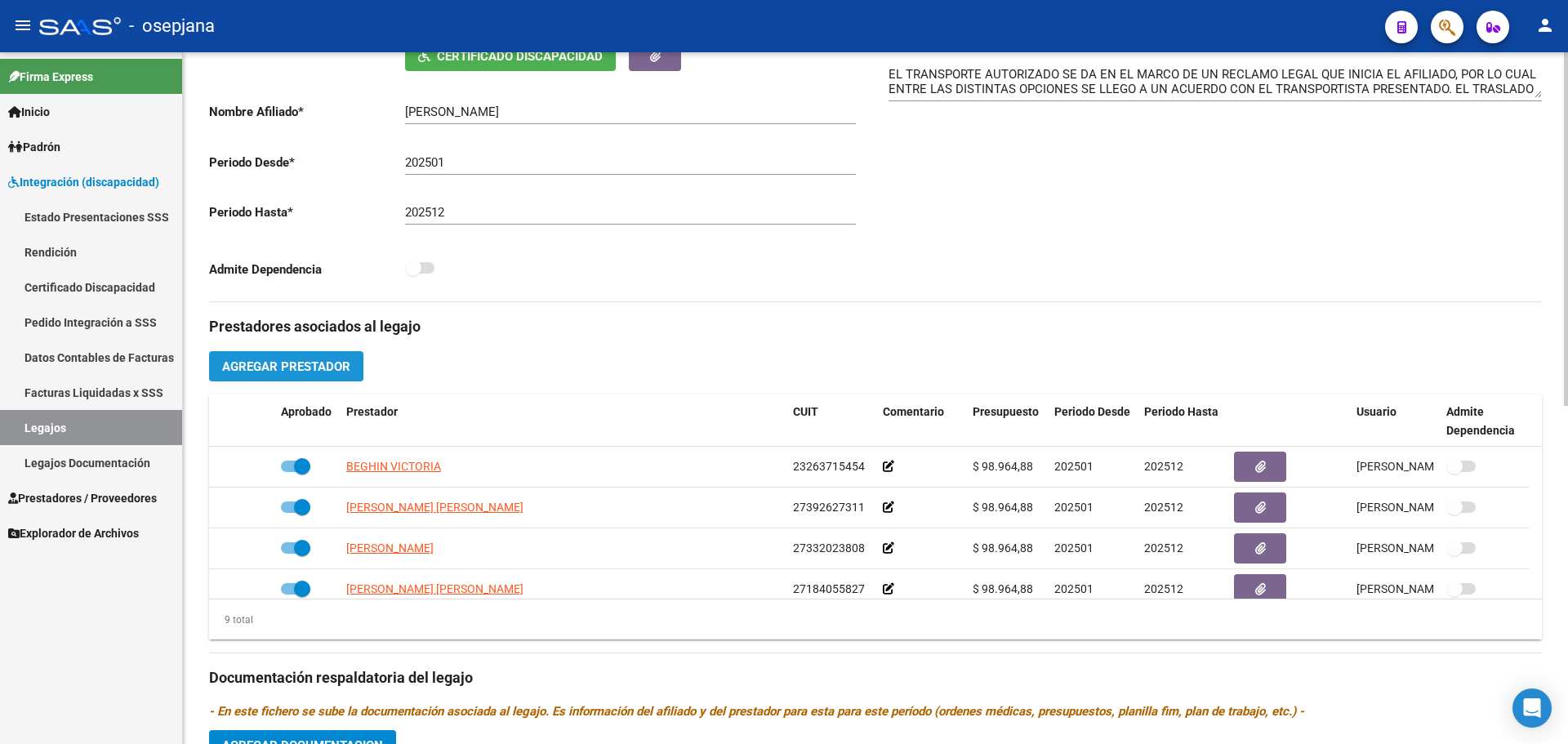
click at [310, 357] on button "Agregar Prestador" at bounding box center [287, 366] width 154 height 30
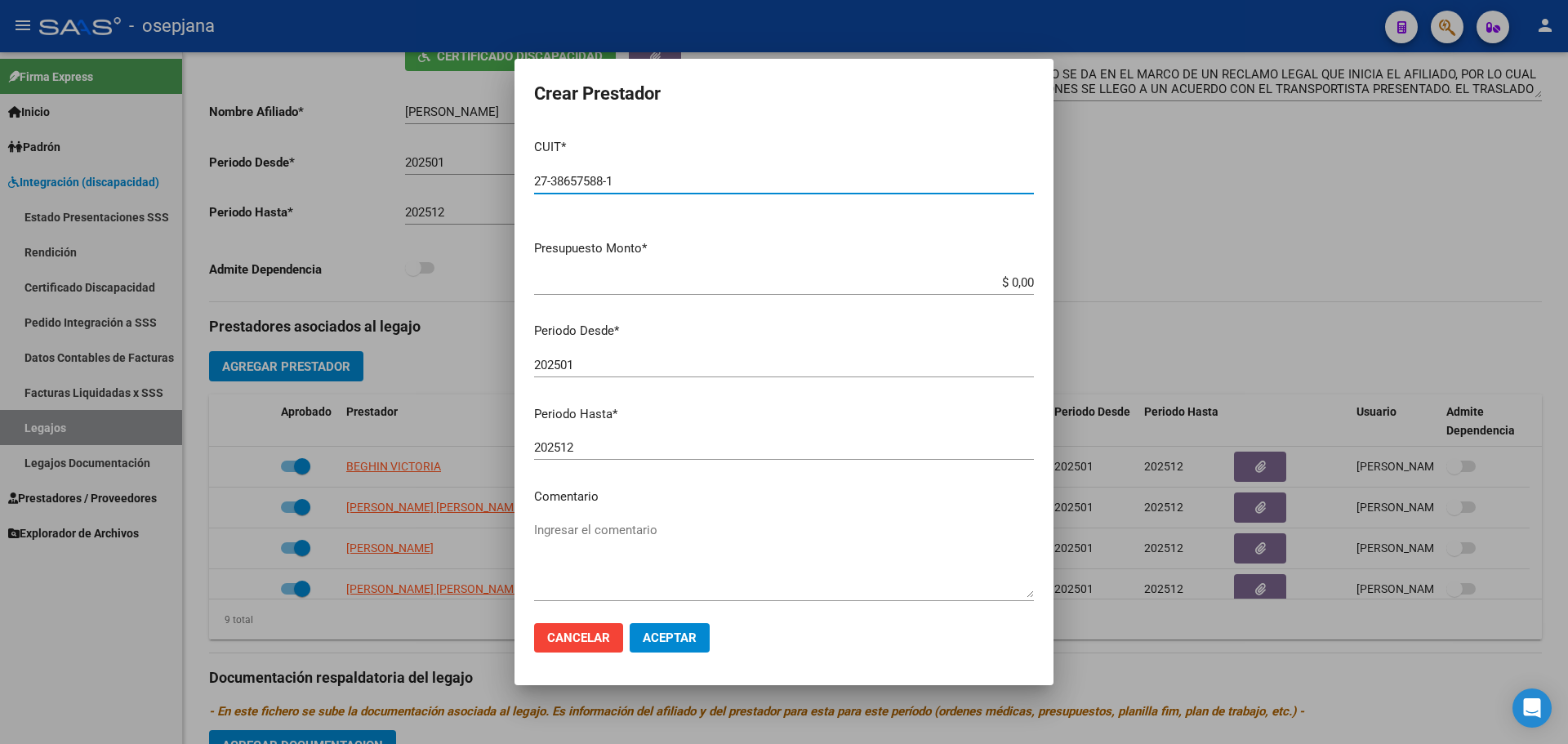
type input "27-38657588-1"
click at [630, 623] on button "Aceptar" at bounding box center [669, 638] width 80 height 29
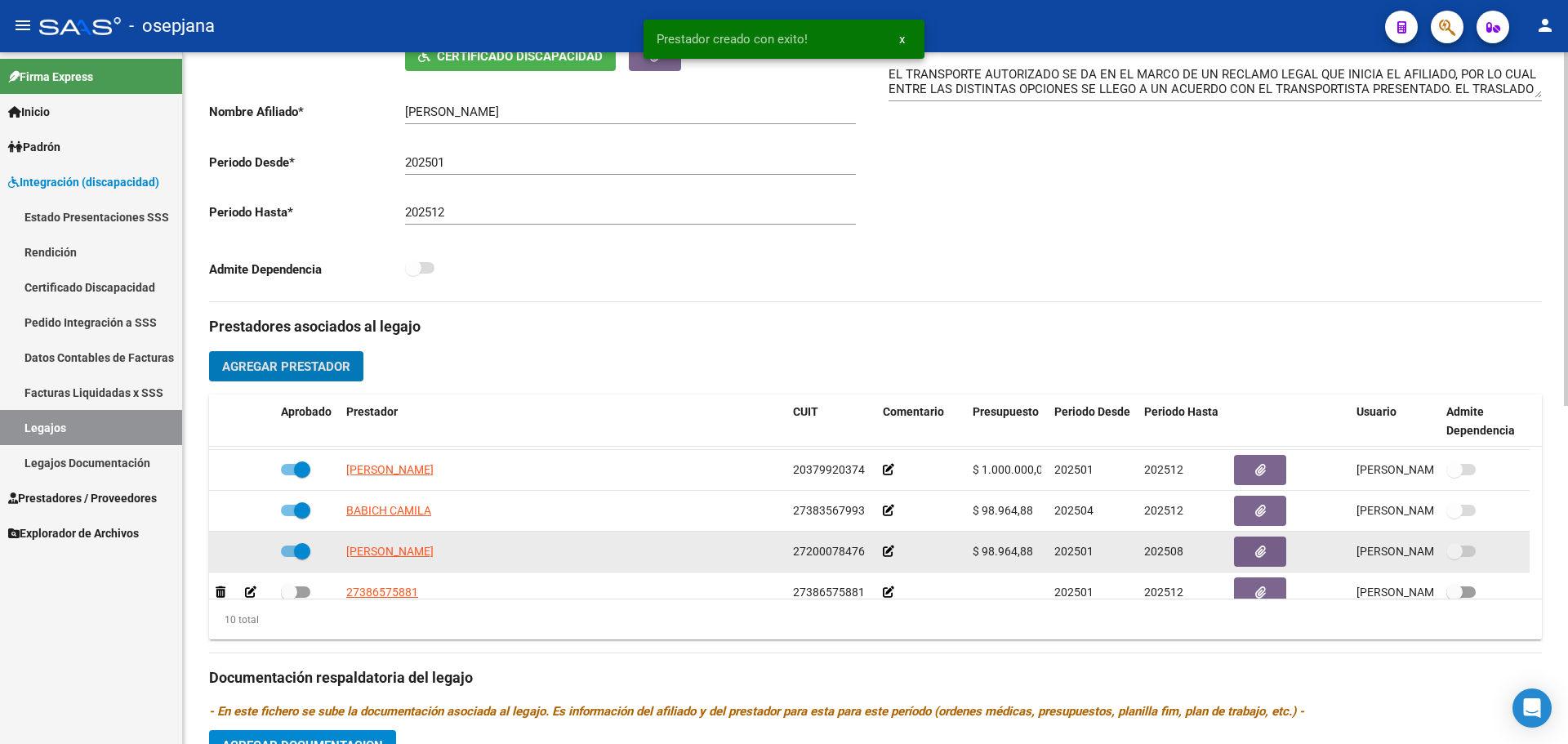
scroll to position [262, 0]
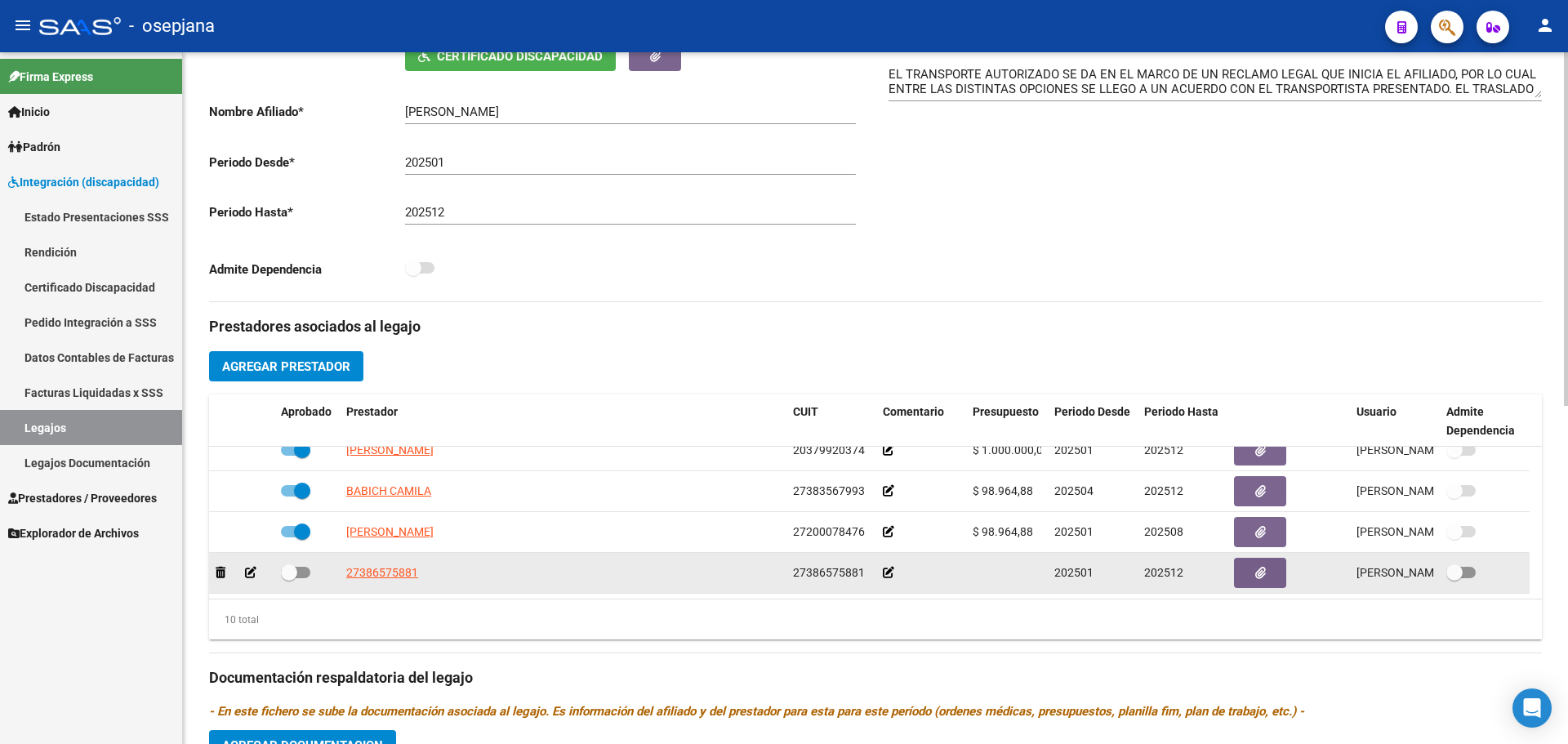
click at [257, 570] on icon at bounding box center [251, 572] width 12 height 12
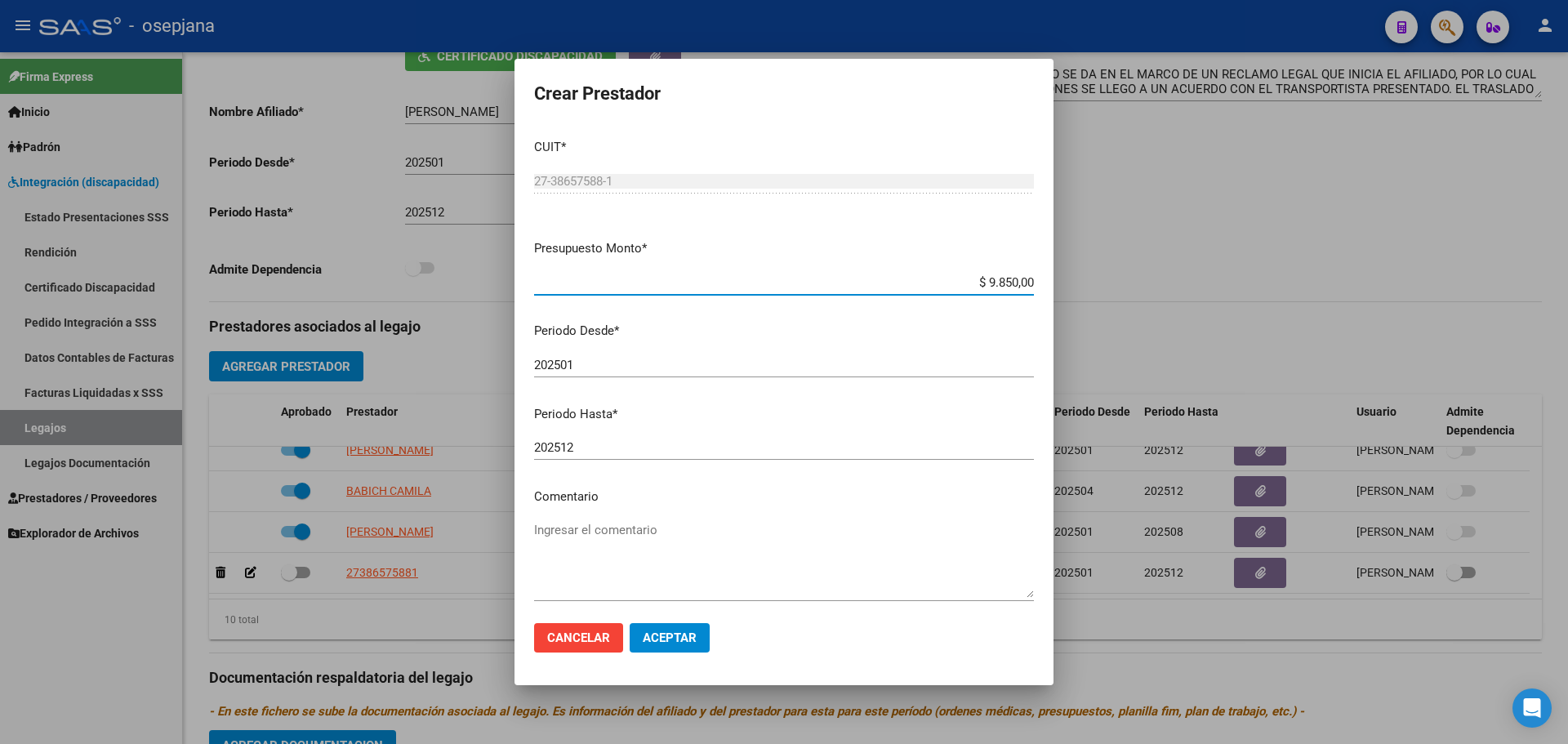
type input "$ 98.500,00"
drag, startPoint x: 709, startPoint y: 633, endPoint x: 680, endPoint y: 645, distance: 31.4
click at [708, 634] on button "Aceptar" at bounding box center [669, 638] width 80 height 29
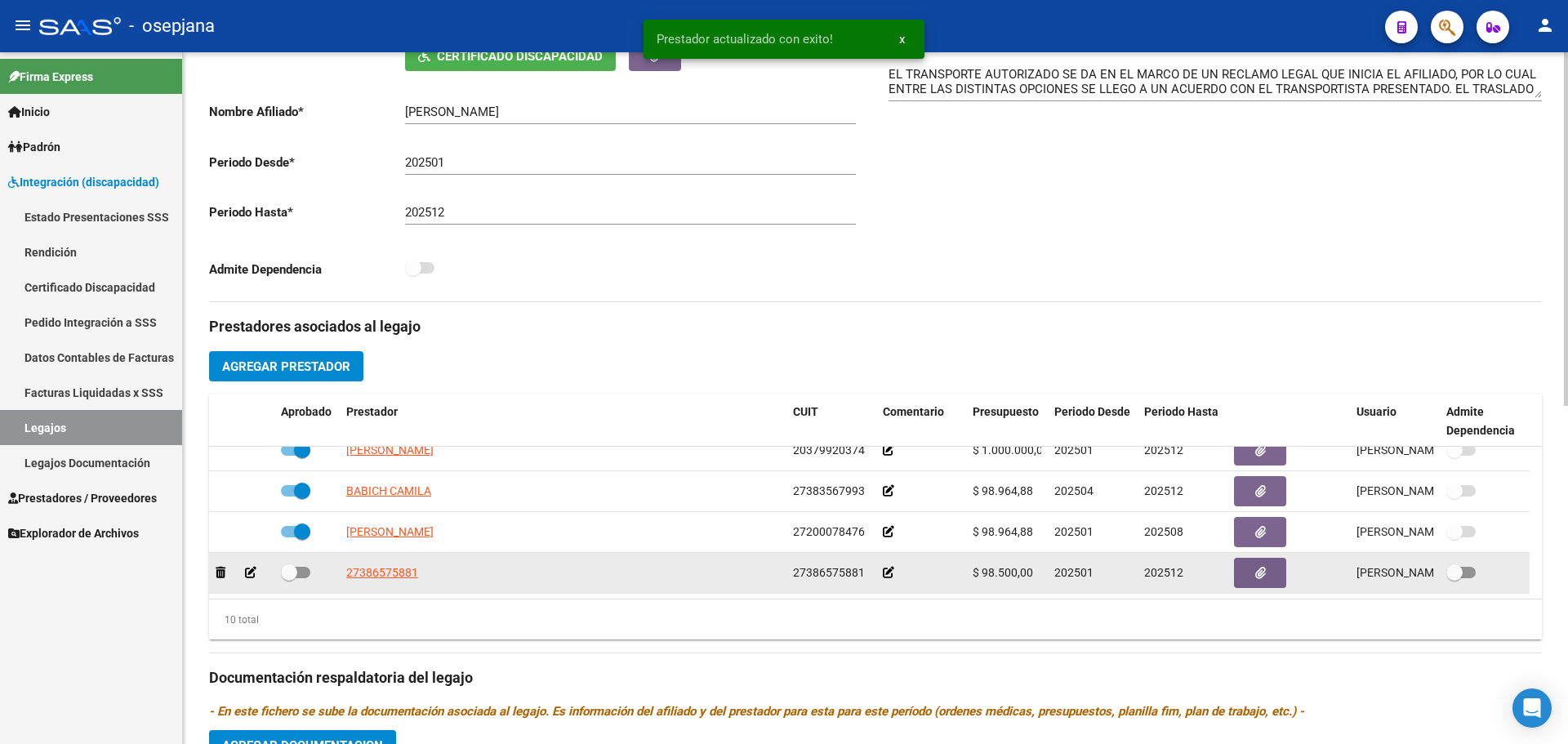
click at [289, 573] on span at bounding box center [289, 572] width 16 height 16
click at [289, 578] on input "checkbox" at bounding box center [289, 578] width 1 height 1
checkbox input "true"
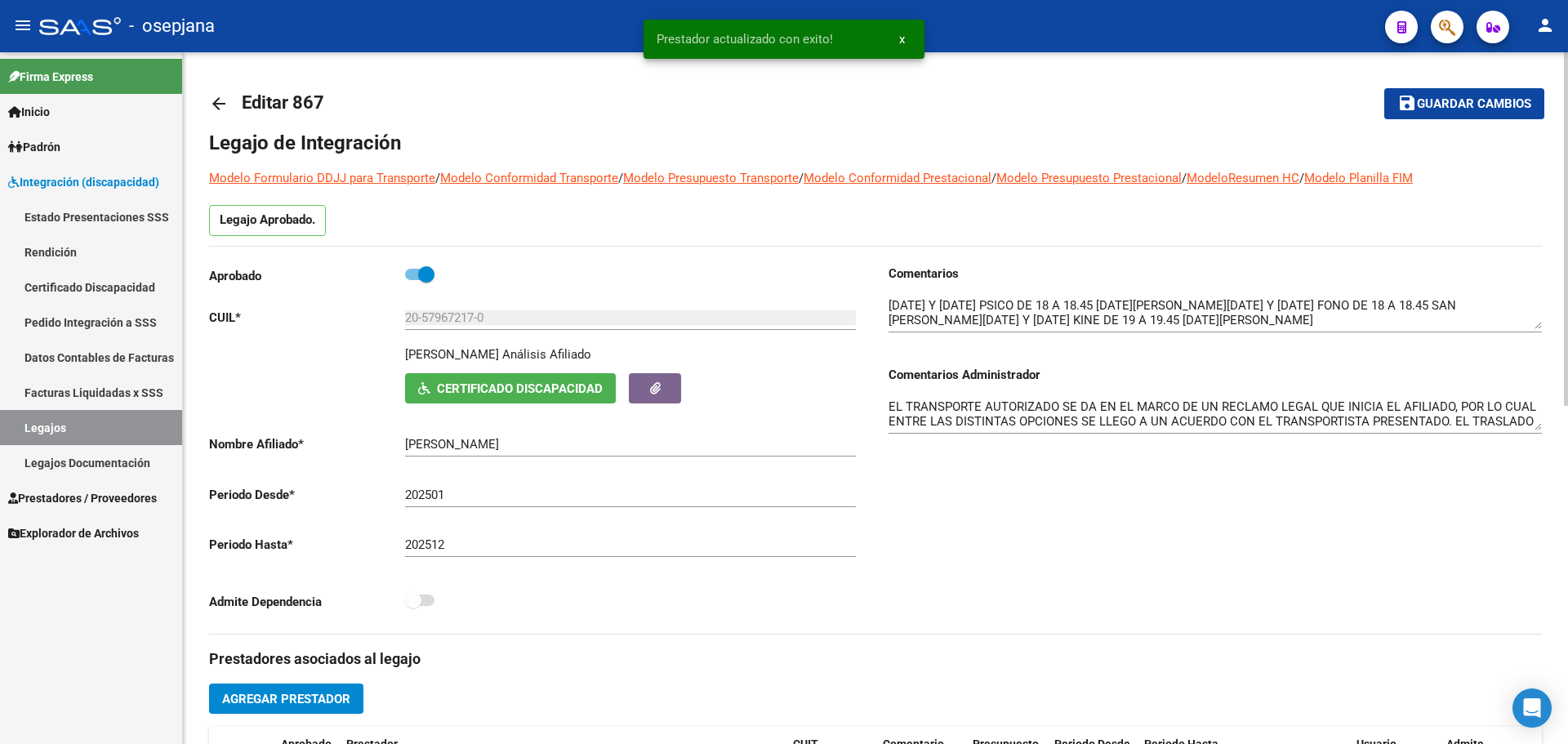
scroll to position [0, 0]
click at [1458, 98] on span "Guardar cambios" at bounding box center [1474, 105] width 114 height 14
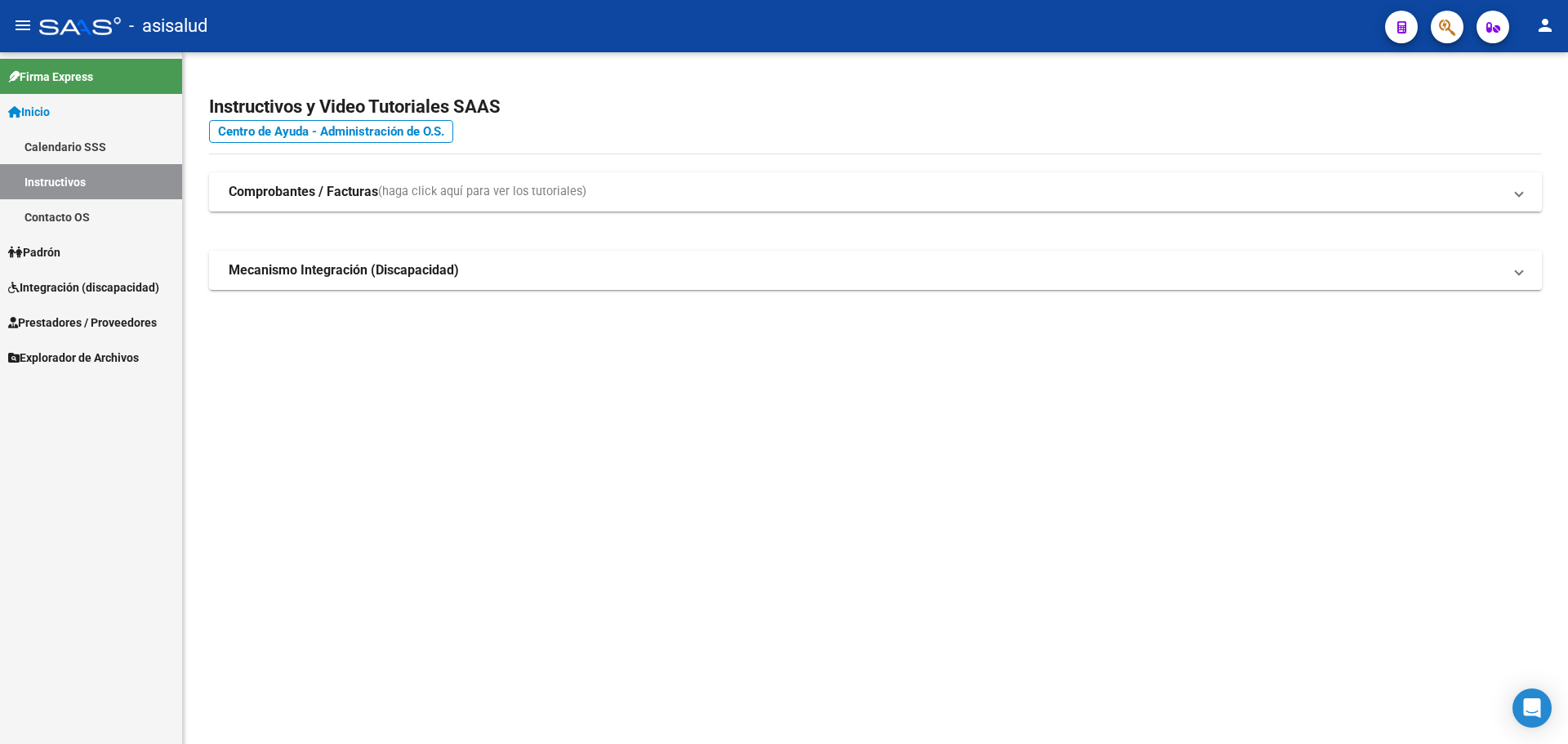
click at [1362, 649] on mat-sidenav-content "Instructivos y Video Tutoriales SAAS Centro de Ayuda - Administración de O.S. C…" at bounding box center [876, 398] width 1386 height 692
click at [74, 245] on link "Padrón" at bounding box center [91, 252] width 182 height 35
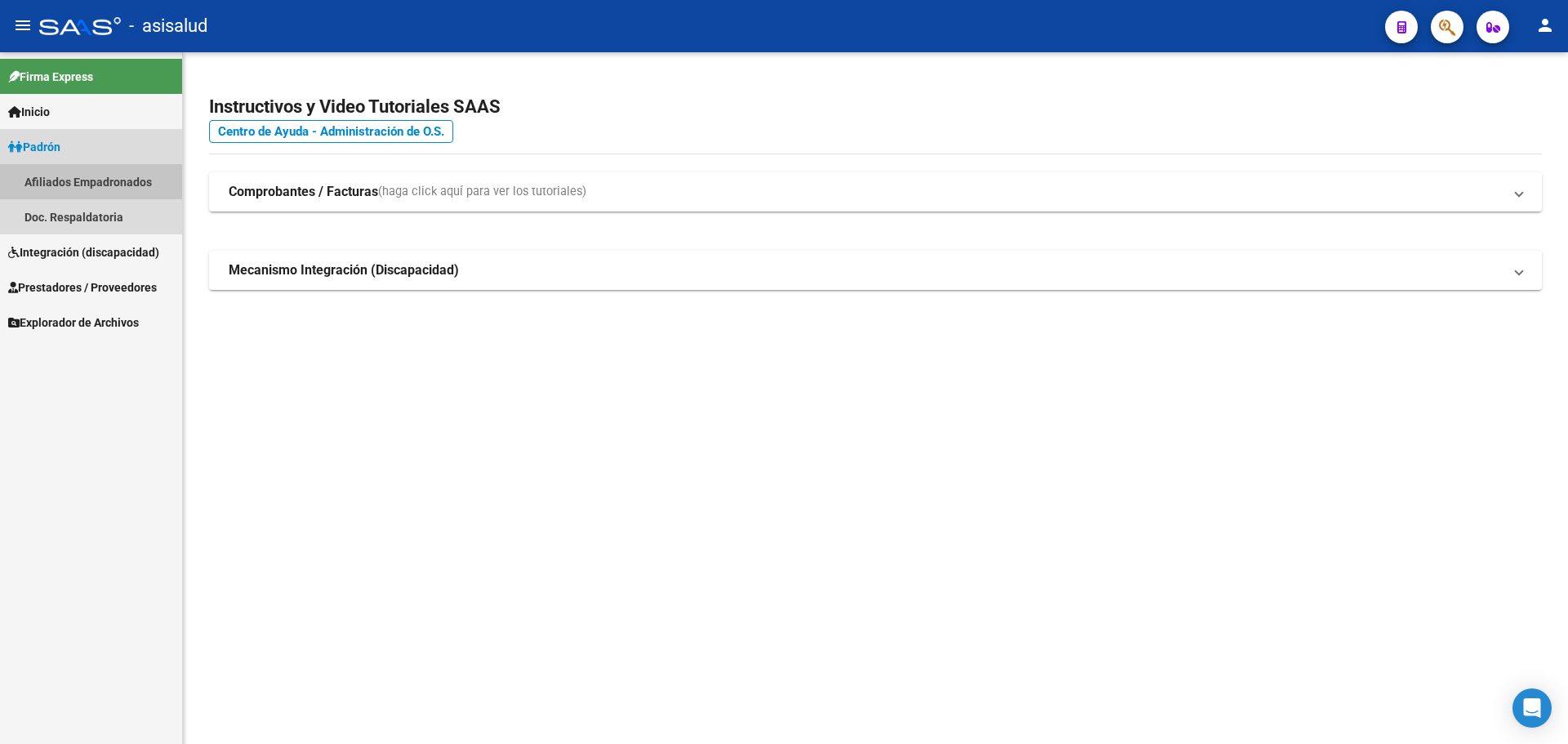
click at [79, 177] on link "Afiliados Empadronados" at bounding box center [91, 181] width 182 height 35
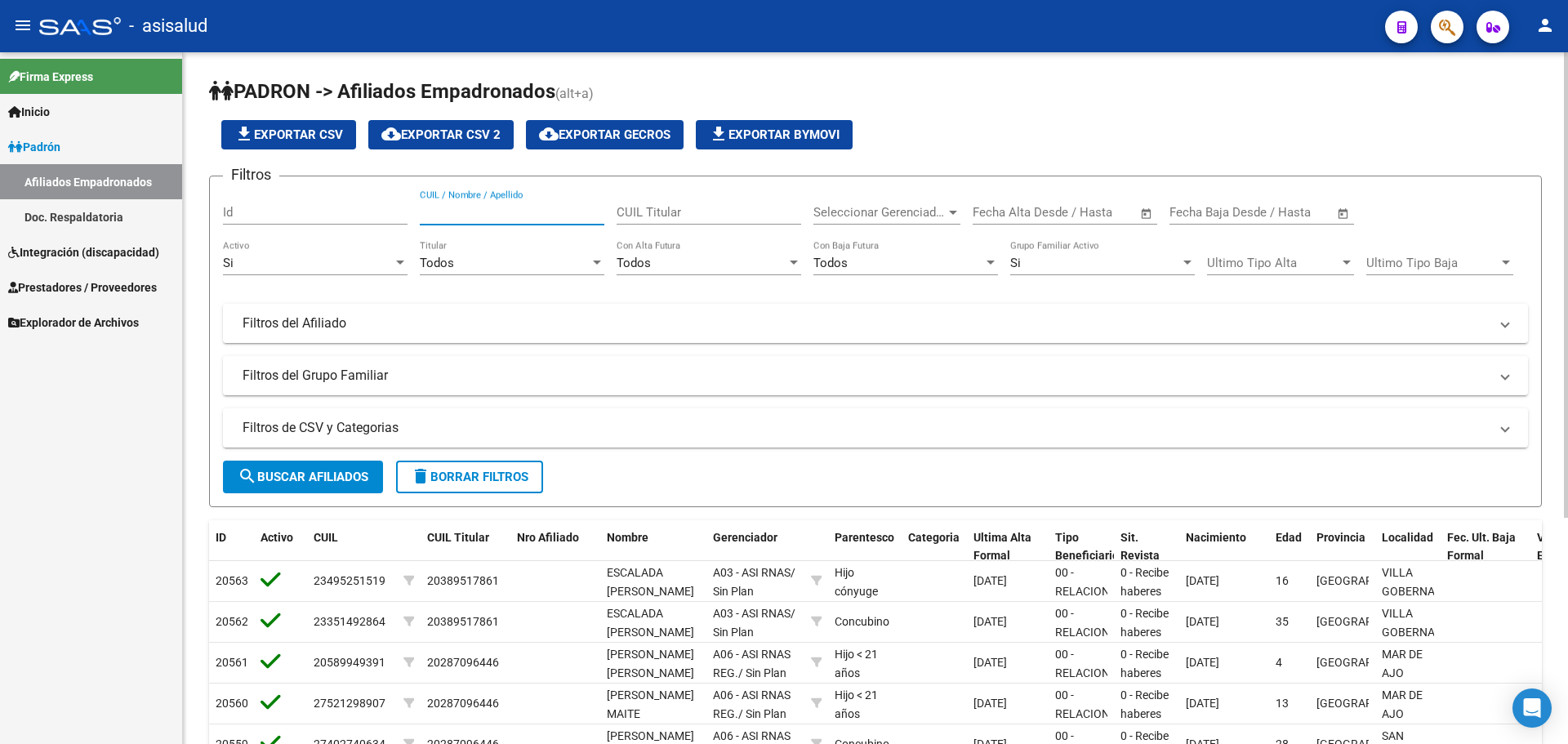
paste input "[PERSON_NAME]"
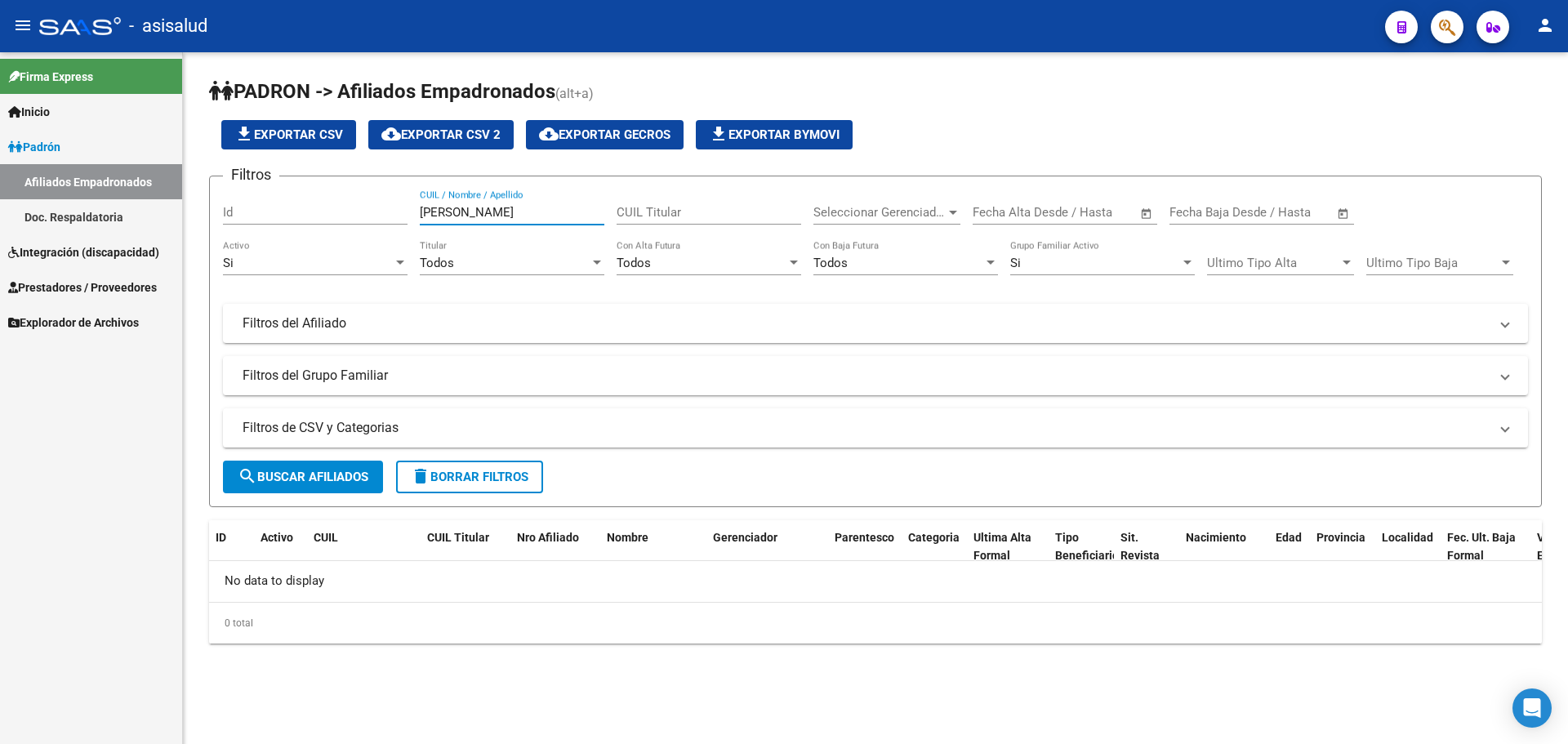
type input "[PERSON_NAME]"
